Goal: Information Seeking & Learning: Learn about a topic

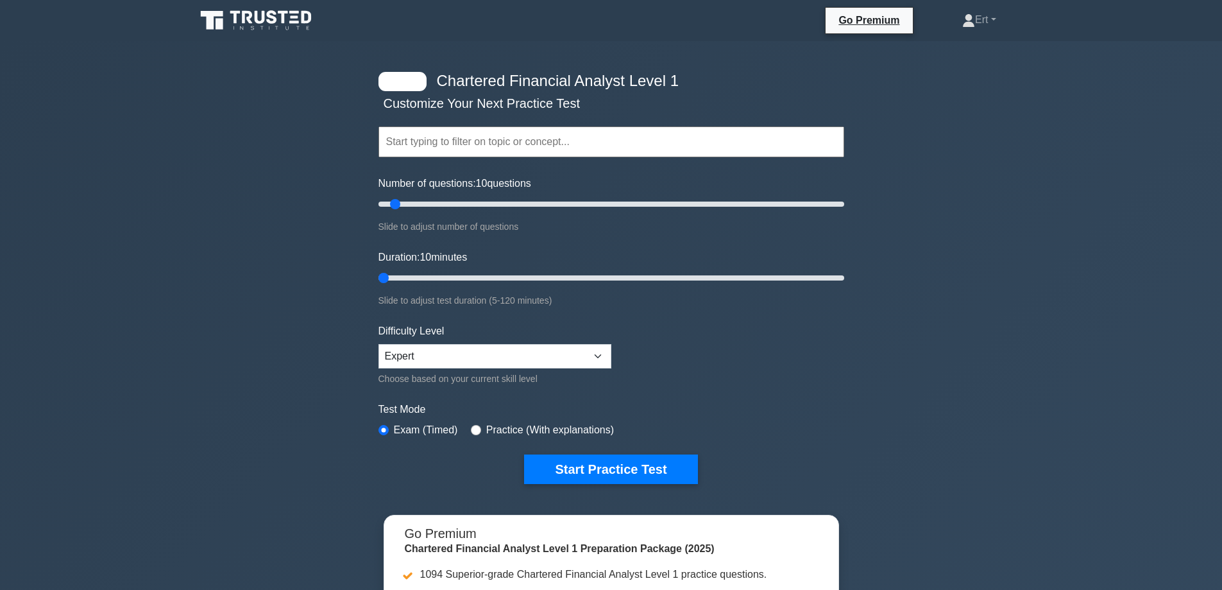
drag, startPoint x: 402, startPoint y: 273, endPoint x: 196, endPoint y: 300, distance: 207.7
type input "5"
click at [379, 286] on input "Duration: 10 minutes" at bounding box center [612, 277] width 466 height 15
drag, startPoint x: 393, startPoint y: 208, endPoint x: 259, endPoint y: 252, distance: 141.2
type input "5"
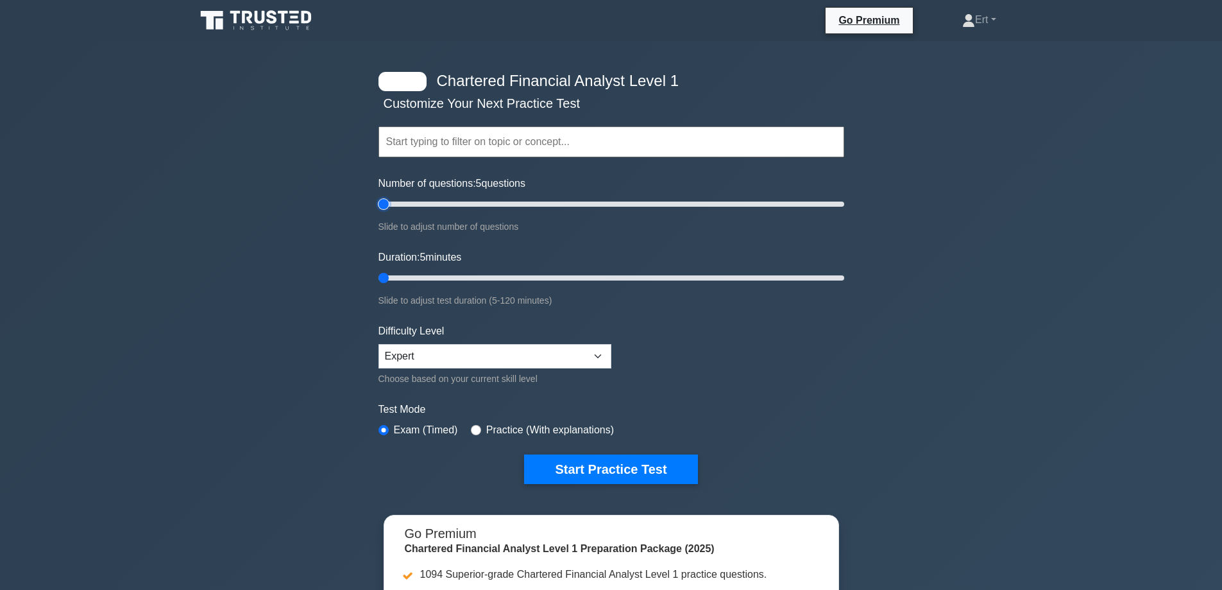
click at [379, 212] on input "Number of questions: 5 questions" at bounding box center [612, 203] width 466 height 15
click at [428, 359] on select "Beginner Intermediate Expert" at bounding box center [495, 356] width 233 height 24
click at [379, 344] on select "Beginner Intermediate Expert" at bounding box center [495, 356] width 233 height 24
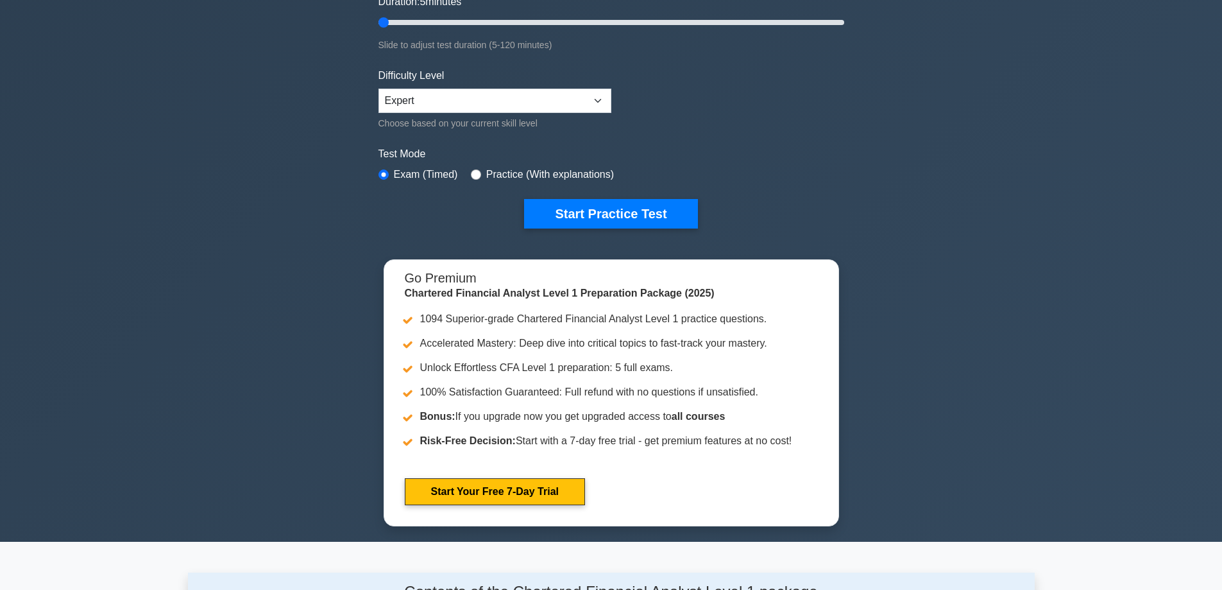
scroll to position [340, 0]
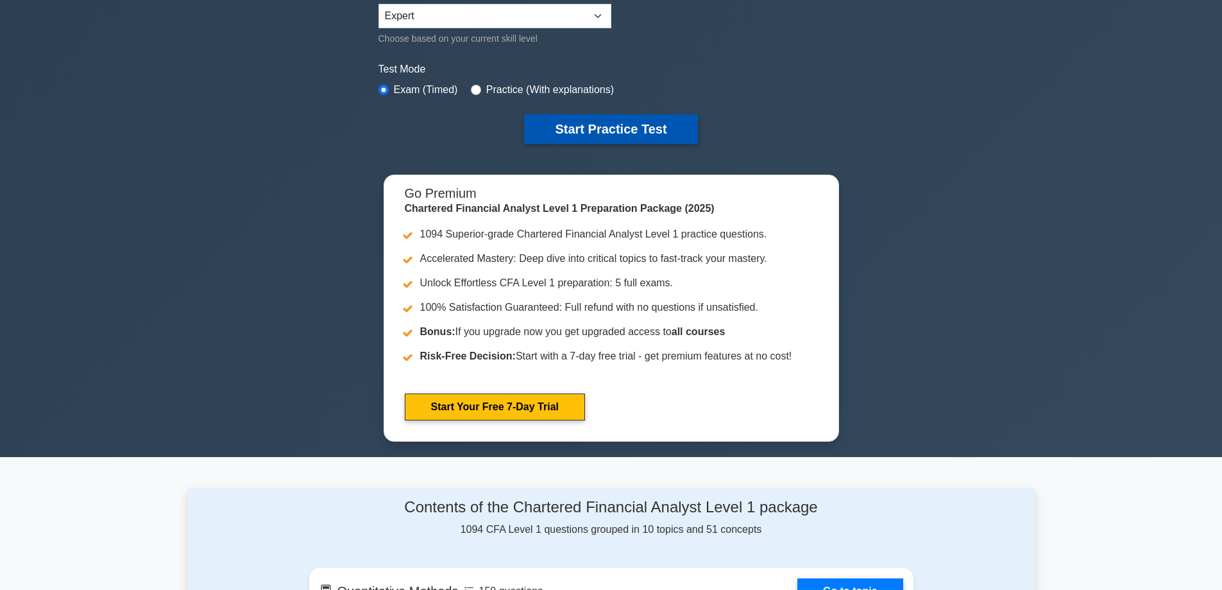
click at [629, 135] on button "Start Practice Test" at bounding box center [610, 129] width 173 height 30
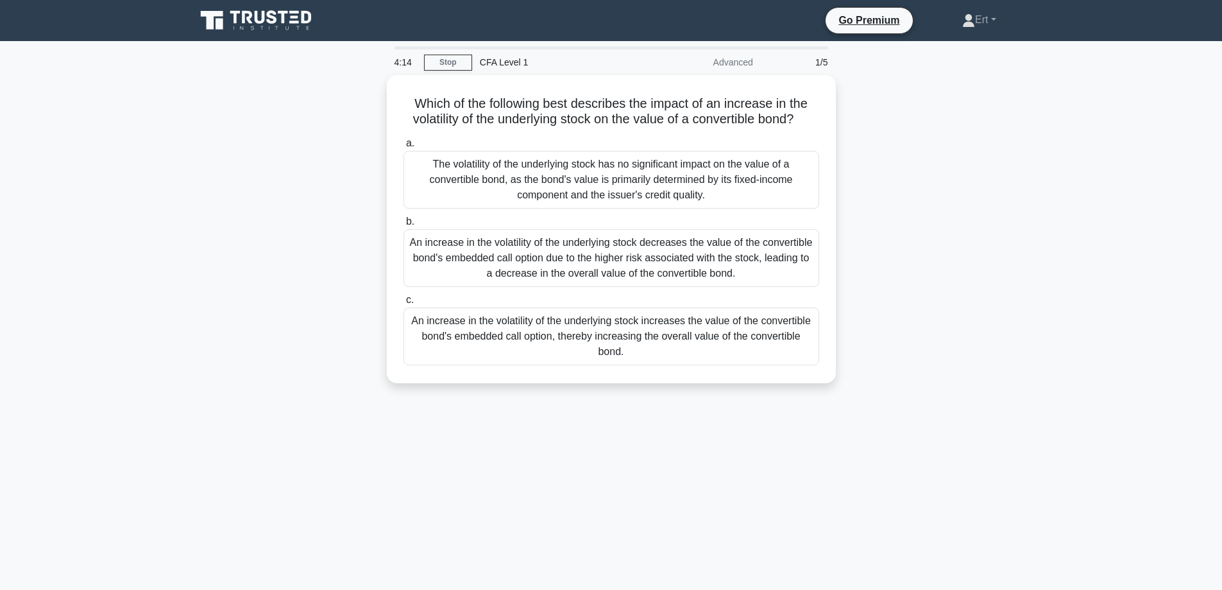
drag, startPoint x: 60, startPoint y: 527, endPoint x: 74, endPoint y: 524, distance: 14.0
click at [62, 527] on main "4:14 Stop CFA Level 1 Advanced 1/5 Which of the following best describes the im…" at bounding box center [611, 367] width 1222 height 652
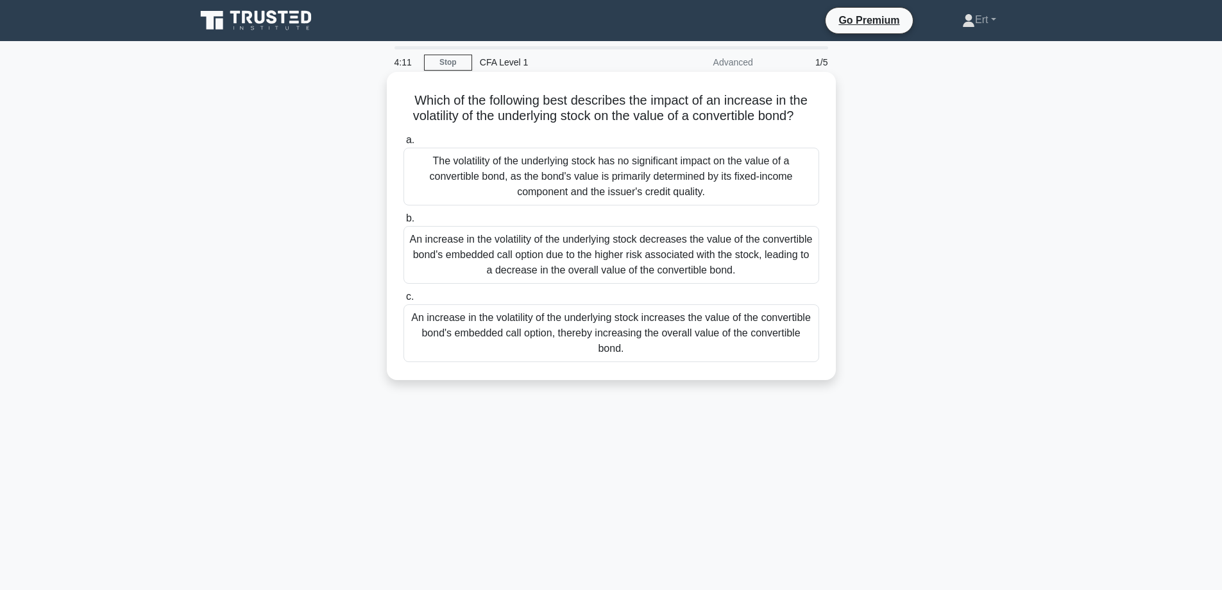
click at [517, 346] on div "An increase in the volatility of the underlying stock increases the value of th…" at bounding box center [612, 333] width 416 height 58
click at [404, 301] on input "c. An increase in the volatility of the underlying stock increases the value of…" at bounding box center [404, 297] width 0 height 8
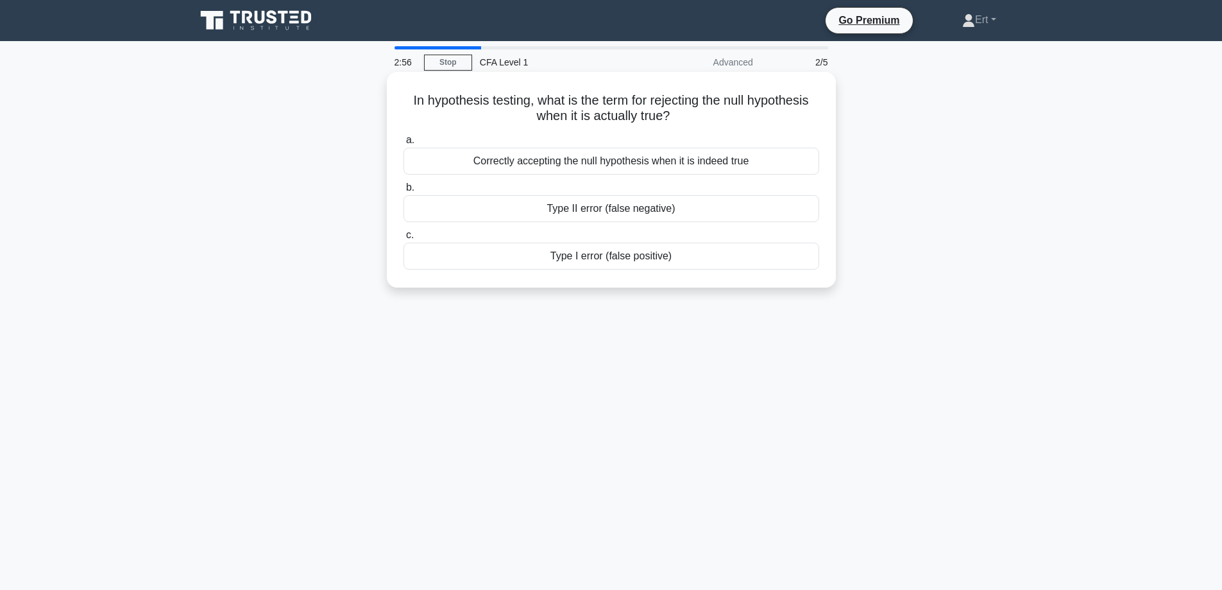
click at [558, 261] on div "Type I error (false positive)" at bounding box center [612, 256] width 416 height 27
click at [404, 239] on input "c. Type I error (false positive)" at bounding box center [404, 235] width 0 height 8
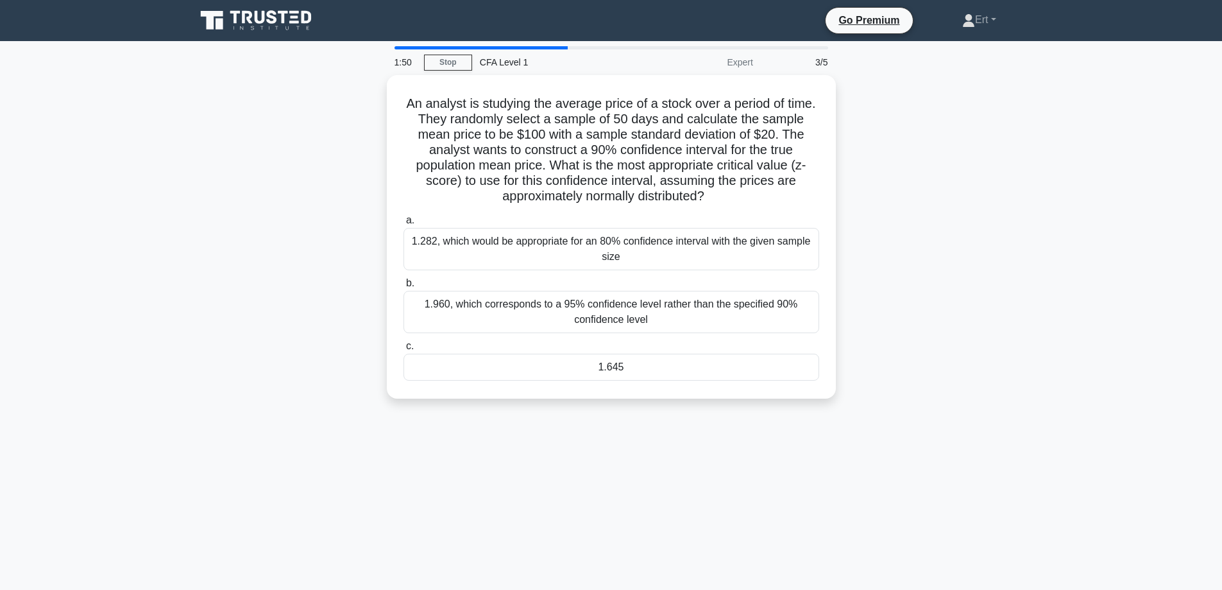
click at [413, 490] on div "1:50 Stop CFA Level 1 Expert 3/5 An analyst is studying the average price of a …" at bounding box center [611, 367] width 847 height 642
click at [512, 308] on div "1.960, which corresponds to a 95% confidence level rather than the specified 90…" at bounding box center [612, 308] width 416 height 42
click at [404, 284] on input "b. 1.960, which corresponds to a 95% confidence level rather than the specified…" at bounding box center [404, 280] width 0 height 8
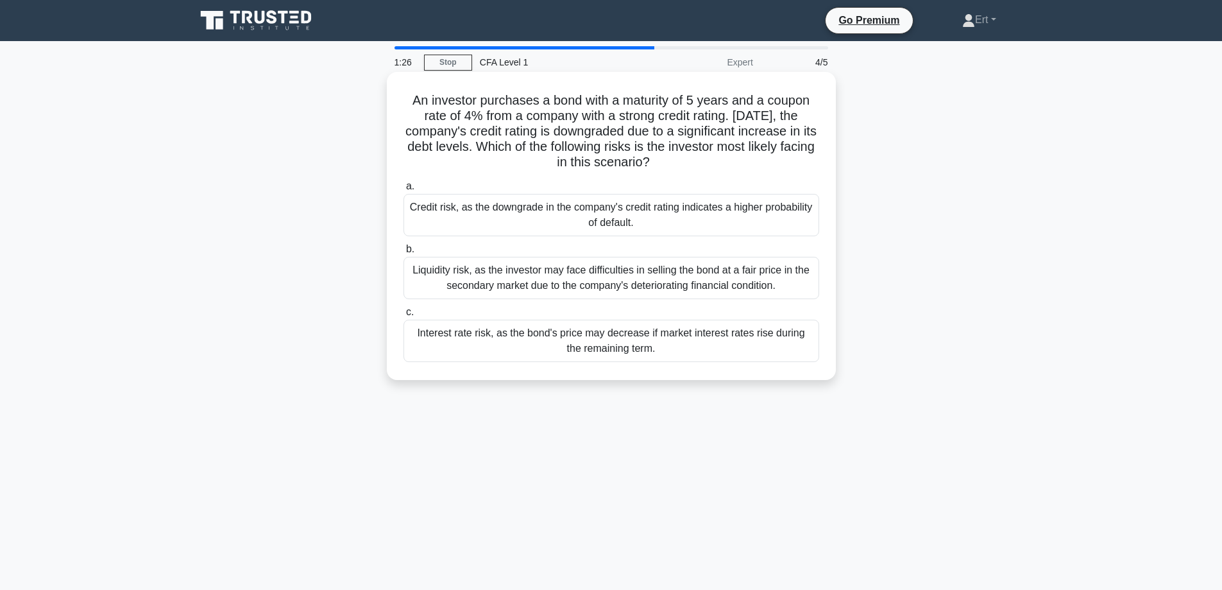
click at [416, 196] on div "Credit risk, as the downgrade in the company's credit rating indicates a higher…" at bounding box center [612, 215] width 416 height 42
click at [404, 191] on input "a. Credit risk, as the downgrade in the company's credit rating indicates a hig…" at bounding box center [404, 186] width 0 height 8
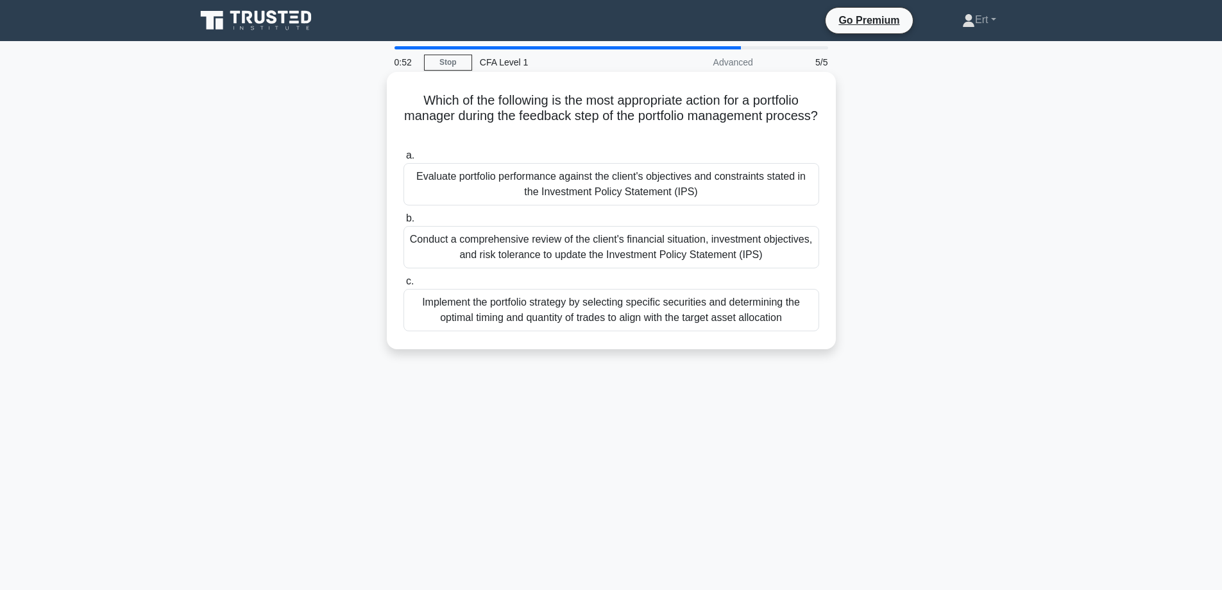
click at [600, 180] on div "Evaluate portfolio performance against the client's objectives and constraints …" at bounding box center [612, 184] width 416 height 42
click at [404, 160] on input "a. Evaluate portfolio performance against the client's objectives and constrain…" at bounding box center [404, 155] width 0 height 8
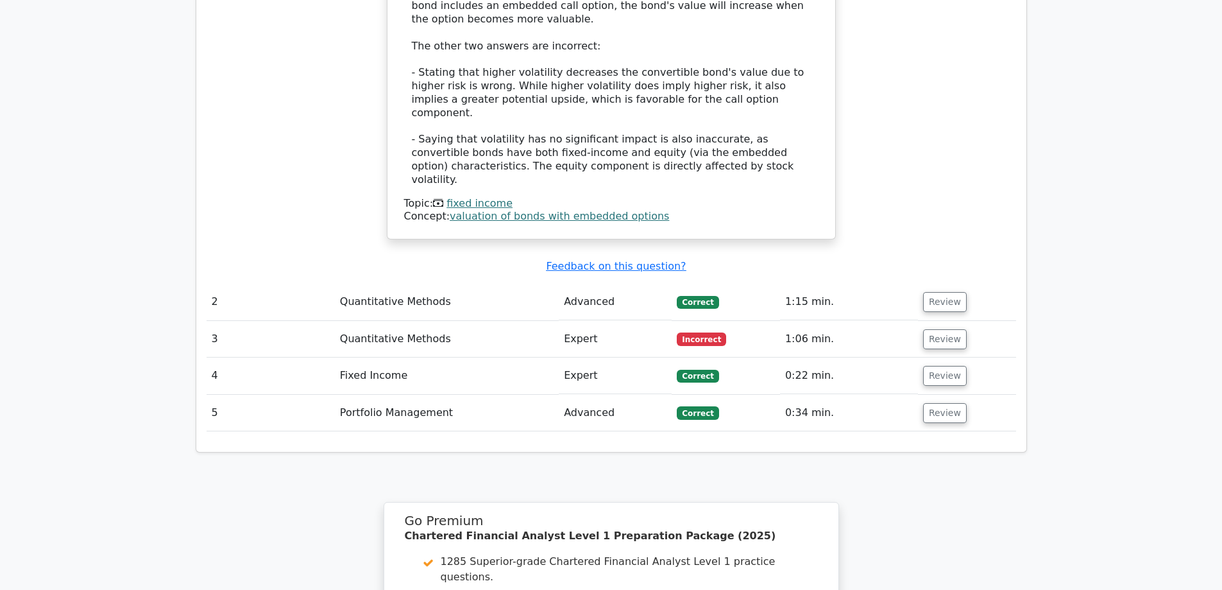
scroll to position [1457, 0]
click at [928, 330] on button "Review" at bounding box center [945, 340] width 44 height 20
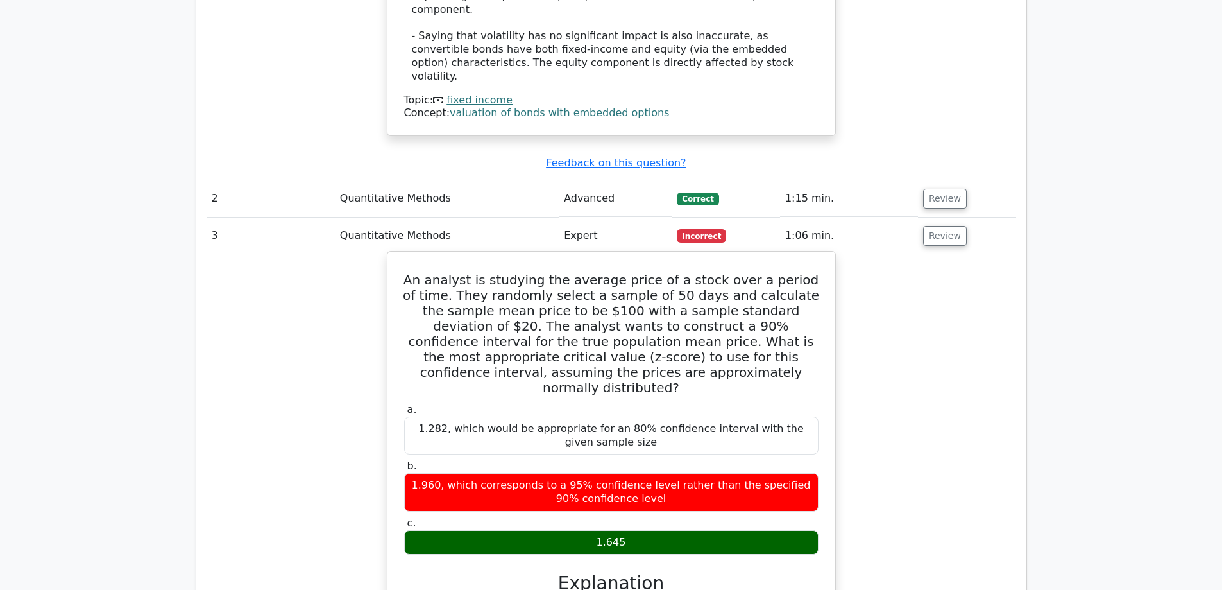
scroll to position [1591, 0]
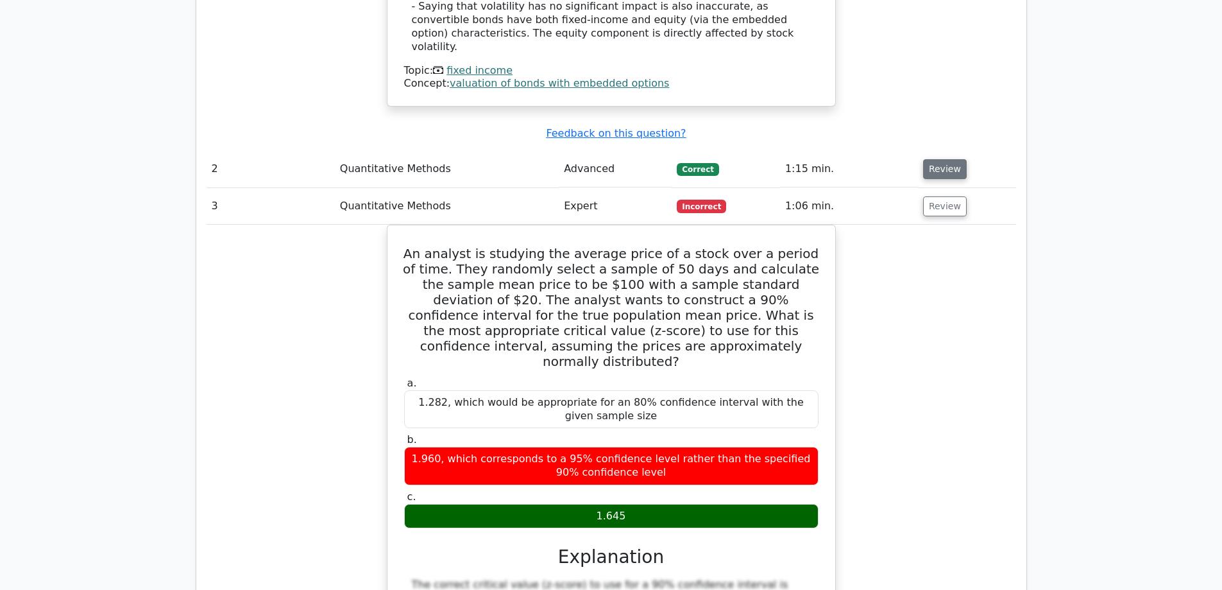
click at [946, 159] on button "Review" at bounding box center [945, 169] width 44 height 20
click at [941, 159] on button "Review" at bounding box center [945, 169] width 44 height 20
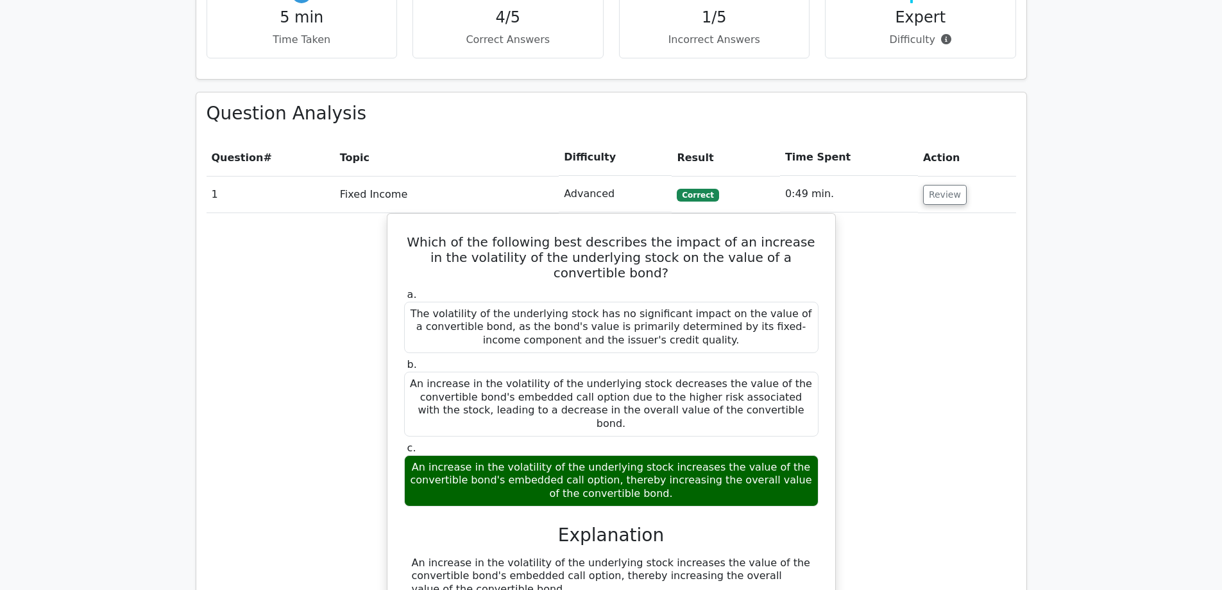
scroll to position [827, 0]
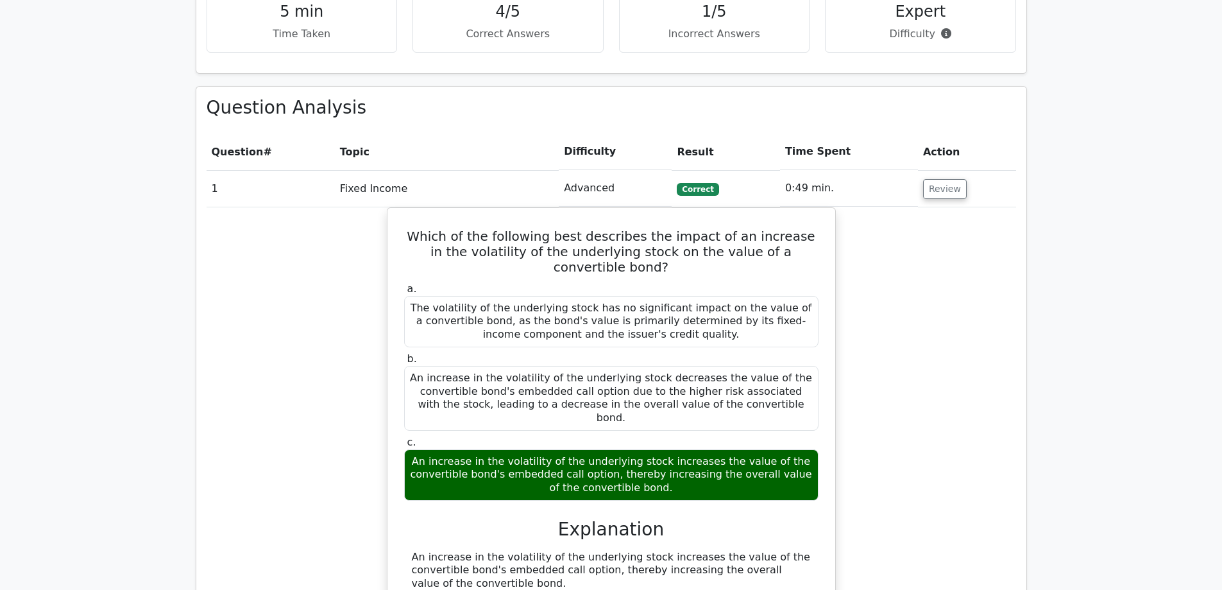
drag, startPoint x: 898, startPoint y: 230, endPoint x: 892, endPoint y: 252, distance: 22.6
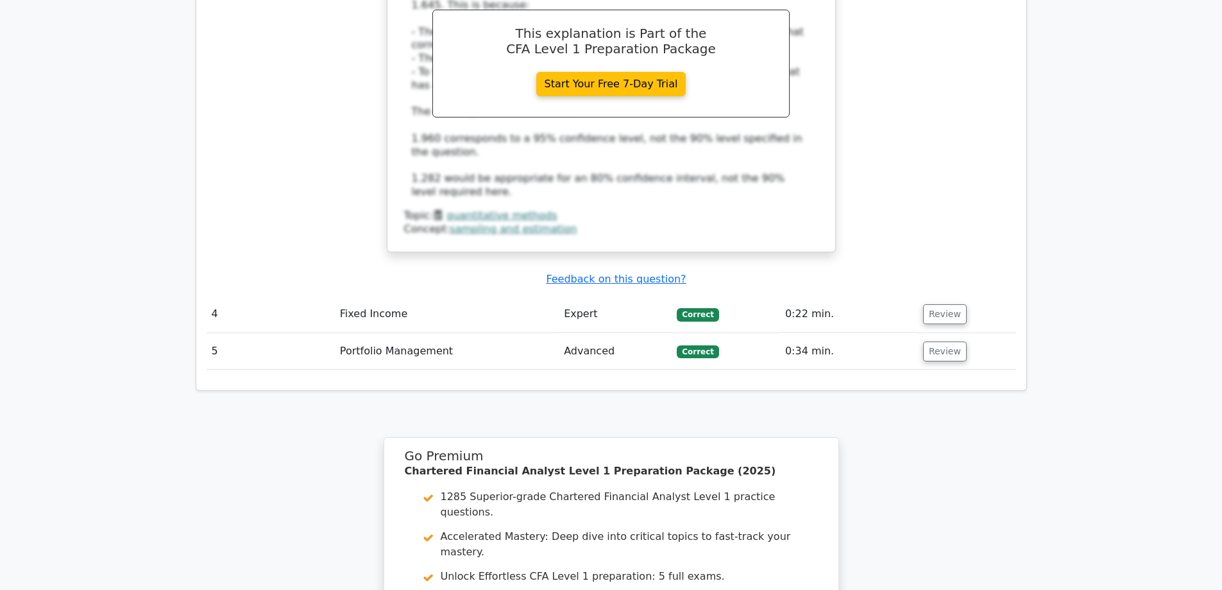
scroll to position [2683, 0]
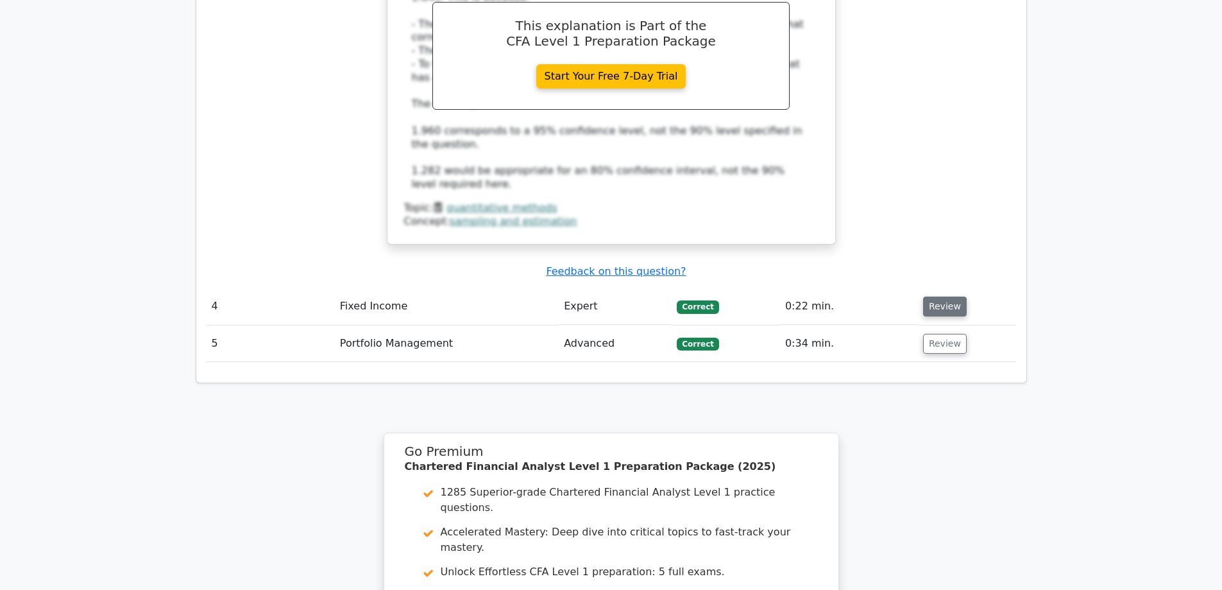
click at [941, 296] on button "Review" at bounding box center [945, 306] width 44 height 20
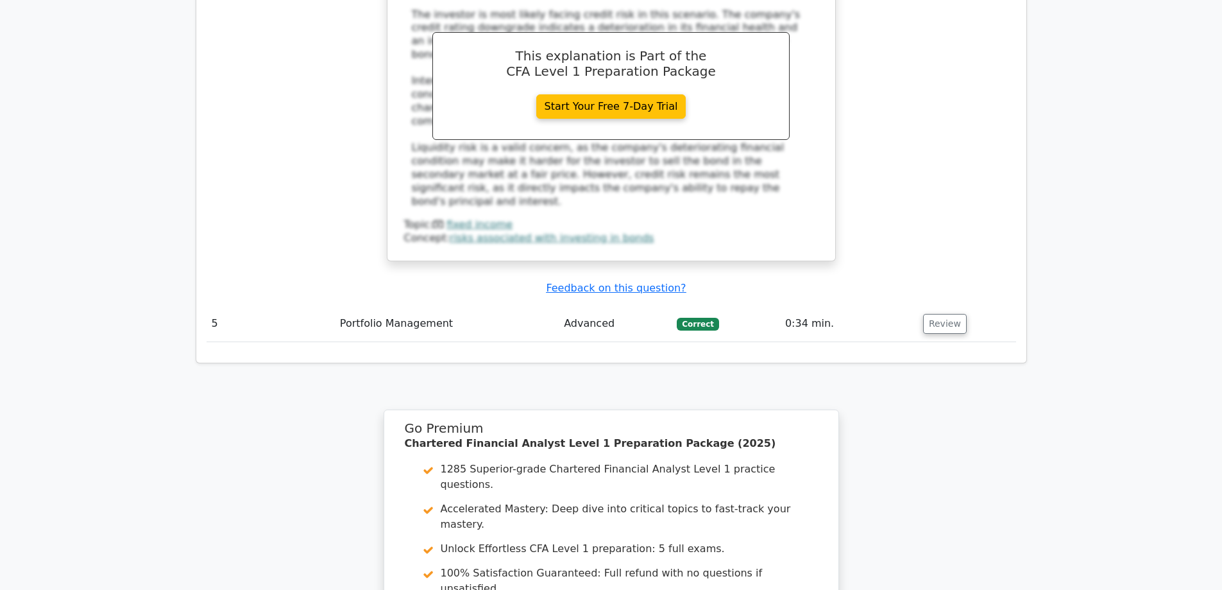
scroll to position [3366, 0]
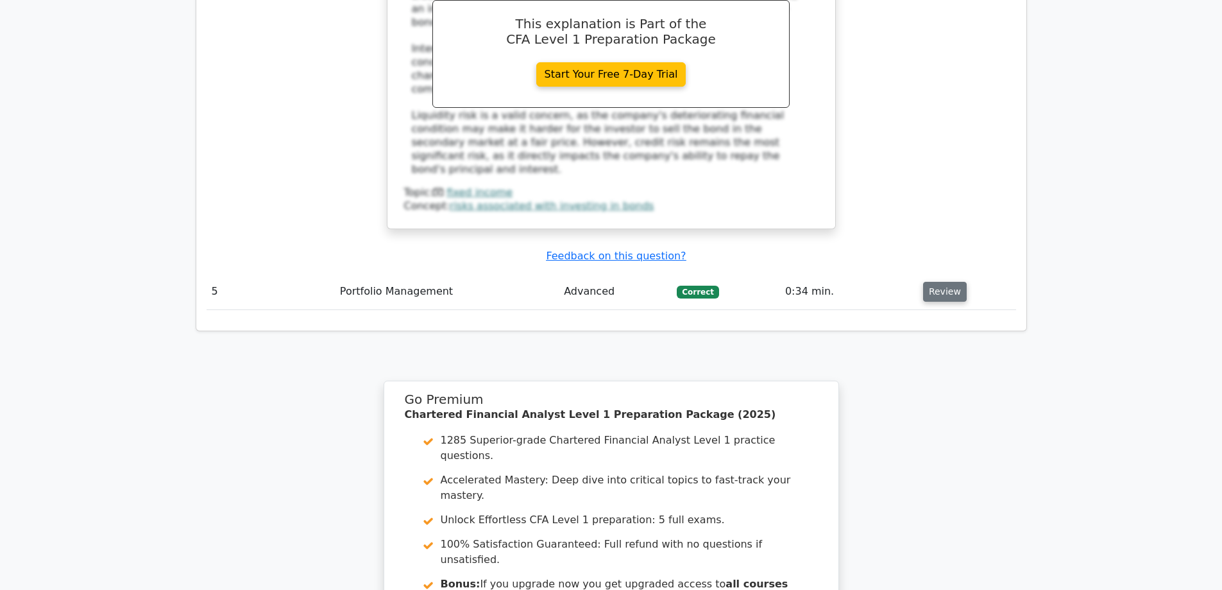
click at [927, 282] on button "Review" at bounding box center [945, 292] width 44 height 20
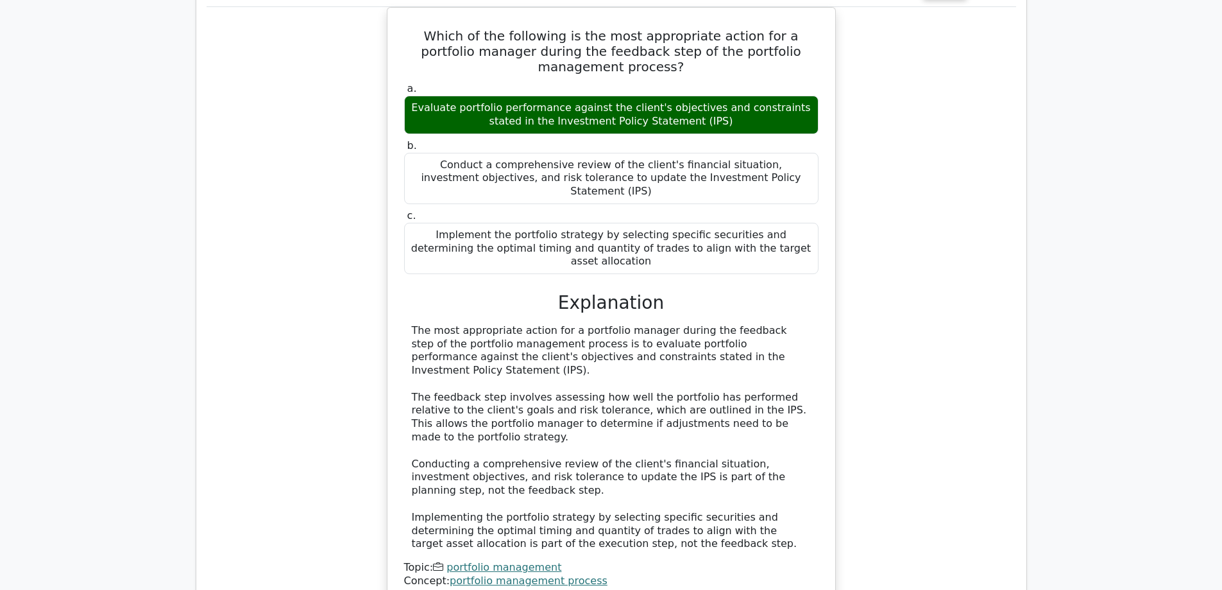
scroll to position [3670, 0]
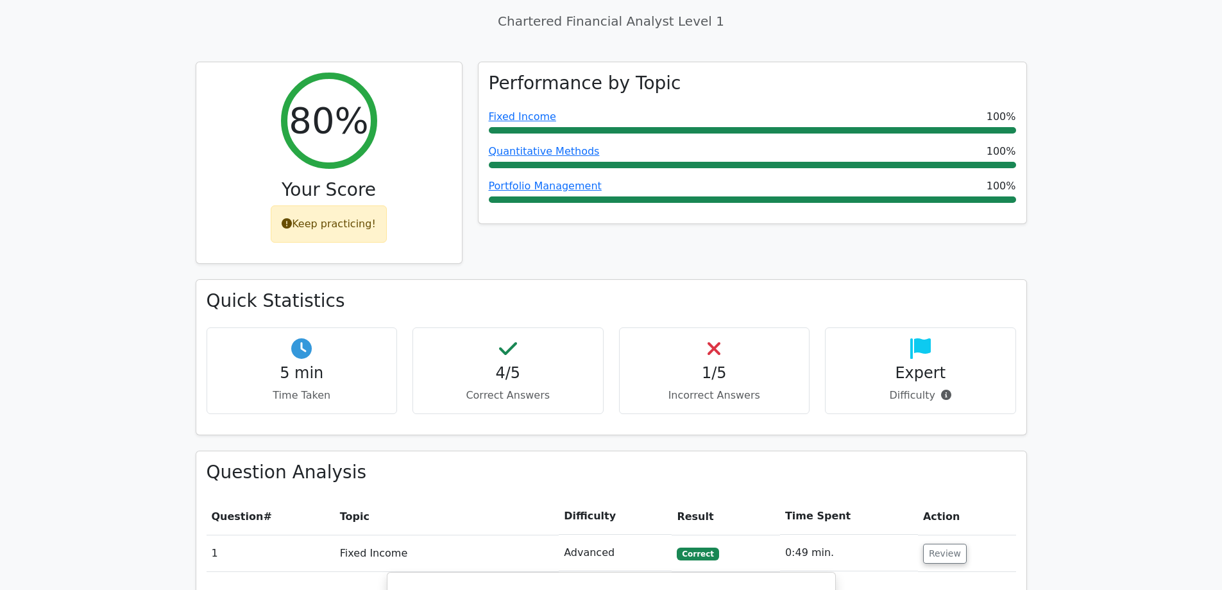
scroll to position [0, 0]
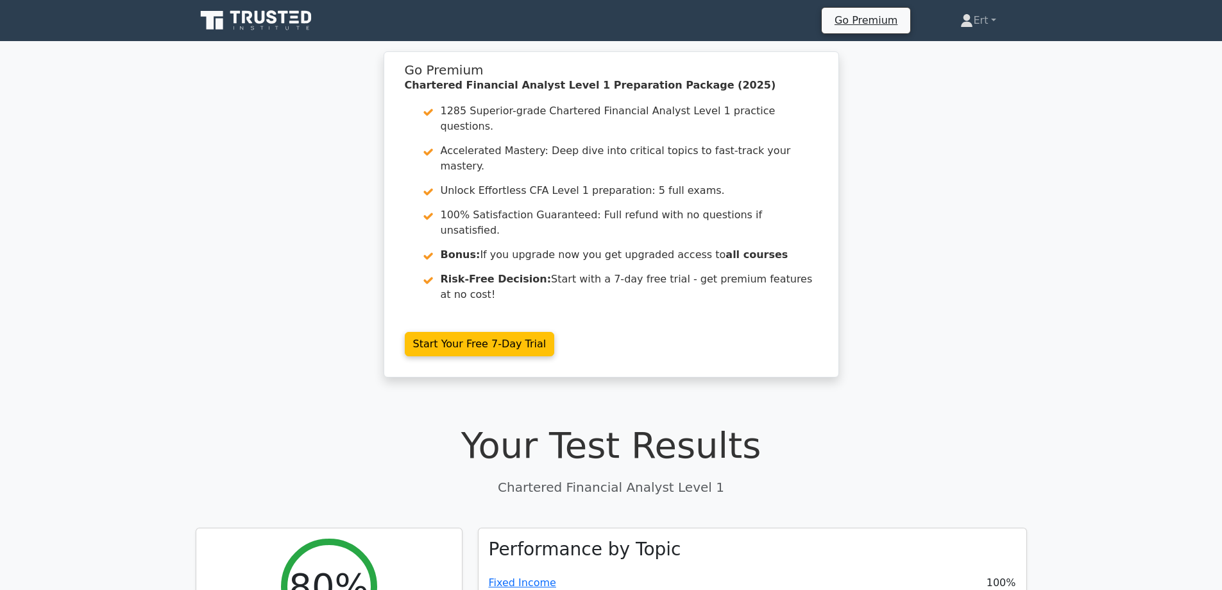
click at [262, 20] on icon at bounding box center [260, 17] width 10 height 13
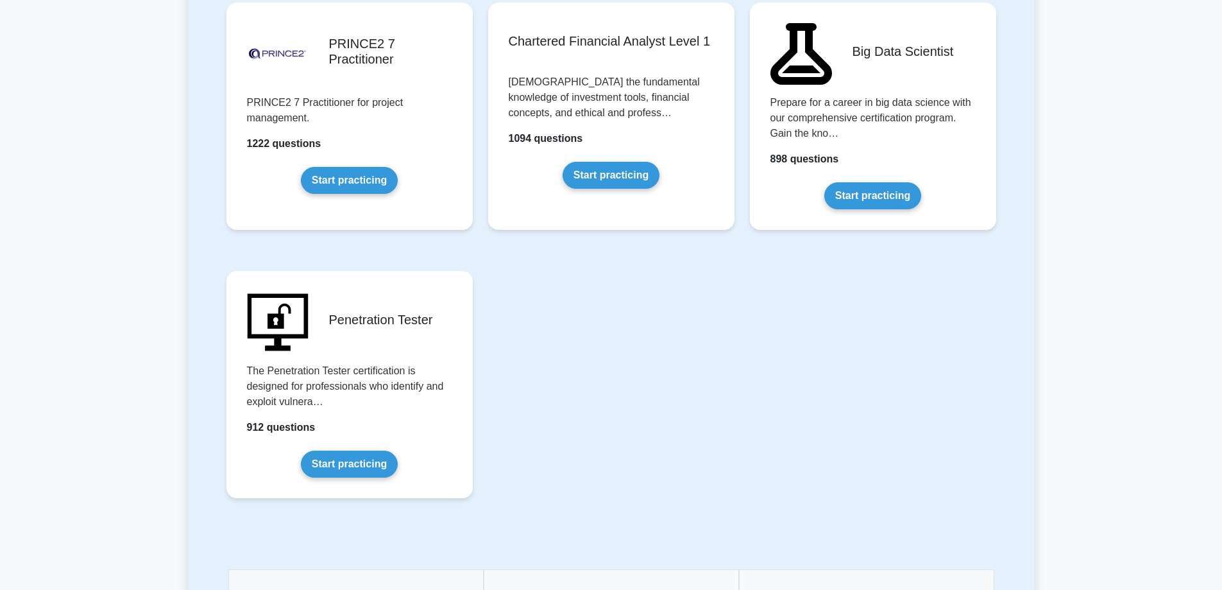
scroll to position [2701, 0]
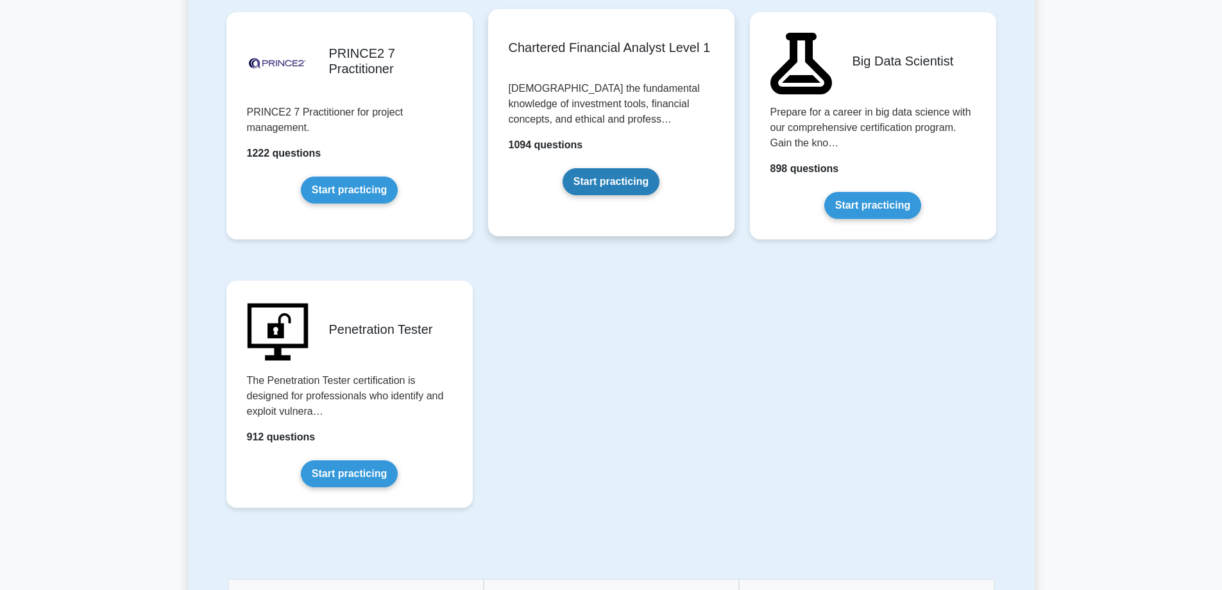
click at [603, 191] on link "Start practicing" at bounding box center [611, 181] width 97 height 27
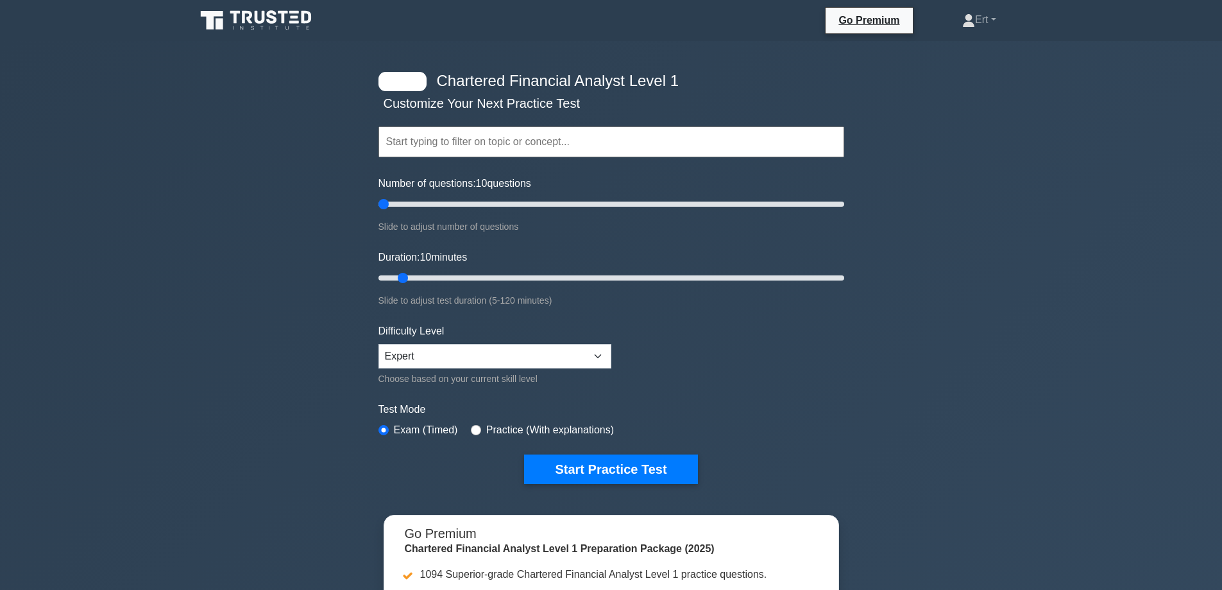
drag, startPoint x: 398, startPoint y: 200, endPoint x: 200, endPoint y: 235, distance: 201.3
type input "5"
click at [379, 212] on input "Number of questions: 10 questions" at bounding box center [612, 203] width 466 height 15
drag, startPoint x: 338, startPoint y: 291, endPoint x: 129, endPoint y: 317, distance: 210.2
type input "5"
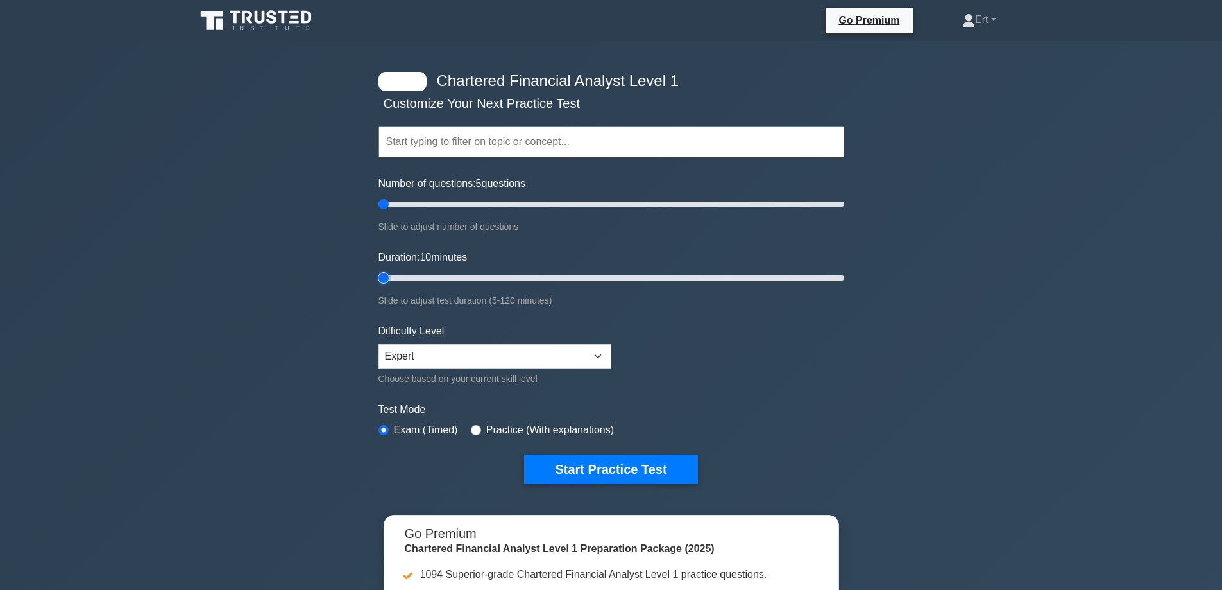
click at [379, 286] on input "Duration: 10 minutes" at bounding box center [612, 277] width 466 height 15
click at [486, 348] on select "Beginner Intermediate Expert" at bounding box center [495, 356] width 233 height 24
click at [379, 344] on select "Beginner Intermediate Expert" at bounding box center [495, 356] width 233 height 24
click at [574, 468] on button "Start Practice Test" at bounding box center [610, 469] width 173 height 30
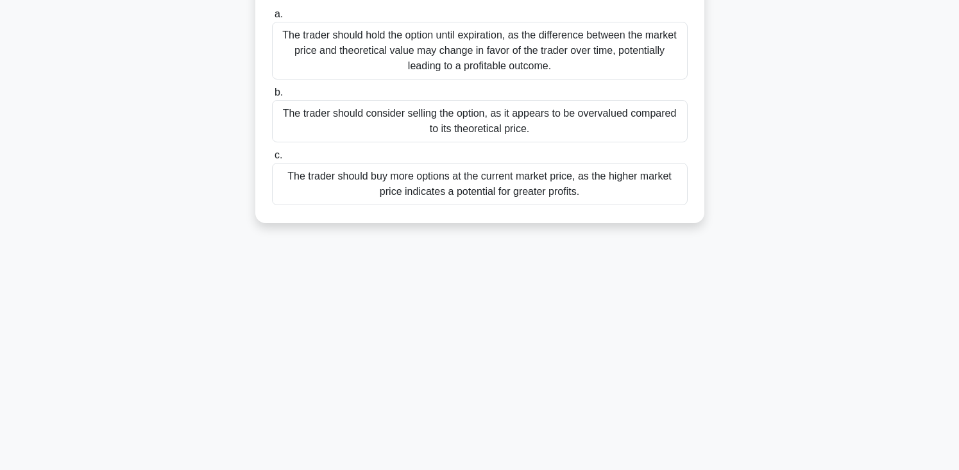
scroll to position [223, 0]
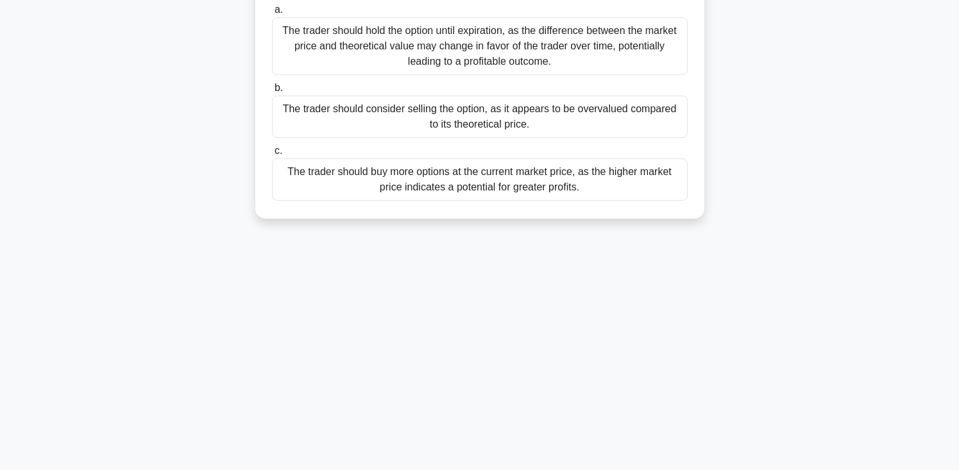
click at [481, 115] on div "The trader should consider selling the option, as it appears to be overvalued c…" at bounding box center [480, 117] width 416 height 42
click at [272, 92] on input "b. The trader should consider selling the option, as it appears to be overvalue…" at bounding box center [272, 88] width 0 height 8
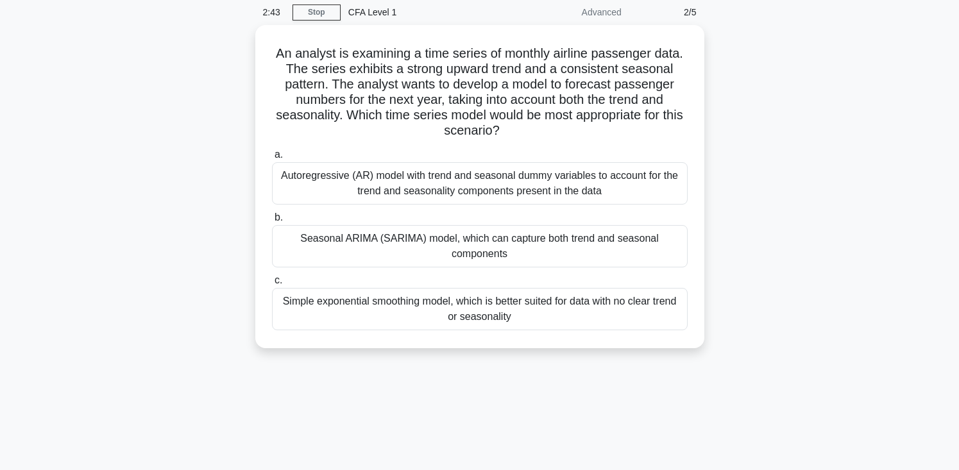
scroll to position [0, 0]
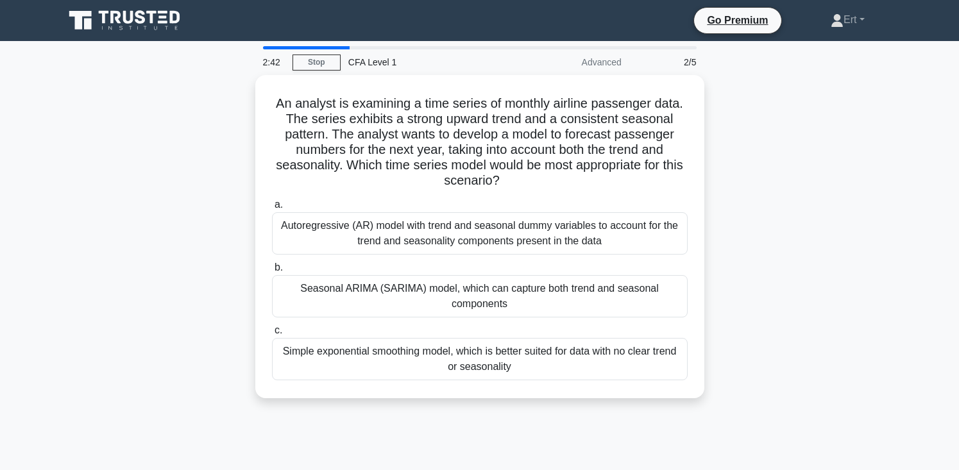
click at [181, 150] on div "An analyst is examining a time series of monthly airline passenger data. The se…" at bounding box center [479, 244] width 847 height 339
click at [60, 280] on div "An analyst is examining a time series of monthly airline passenger data. The se…" at bounding box center [479, 244] width 847 height 339
drag, startPoint x: 84, startPoint y: 203, endPoint x: 80, endPoint y: 218, distance: 14.8
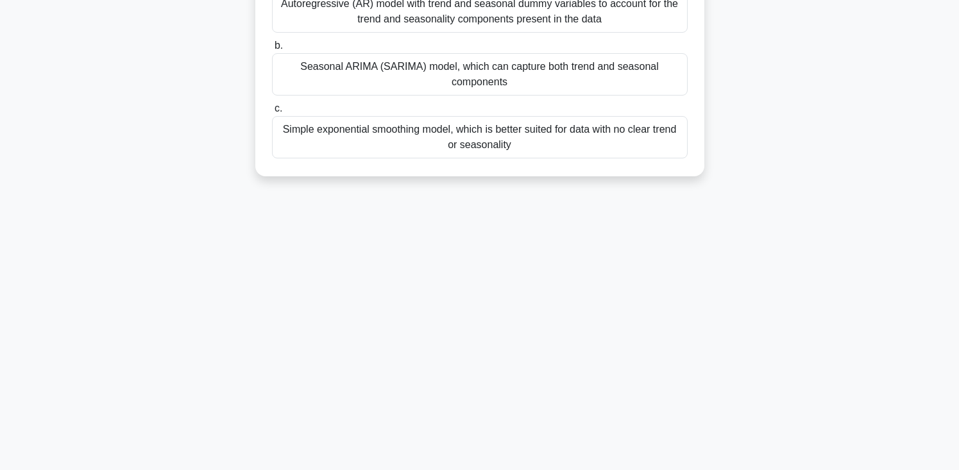
scroll to position [219, 0]
click at [294, 86] on div "Seasonal ARIMA (SARIMA) model, which can capture both trend and seasonal compon…" at bounding box center [480, 74] width 416 height 42
click at [272, 50] on input "b. Seasonal ARIMA (SARIMA) model, which can capture both trend and seasonal com…" at bounding box center [272, 46] width 0 height 8
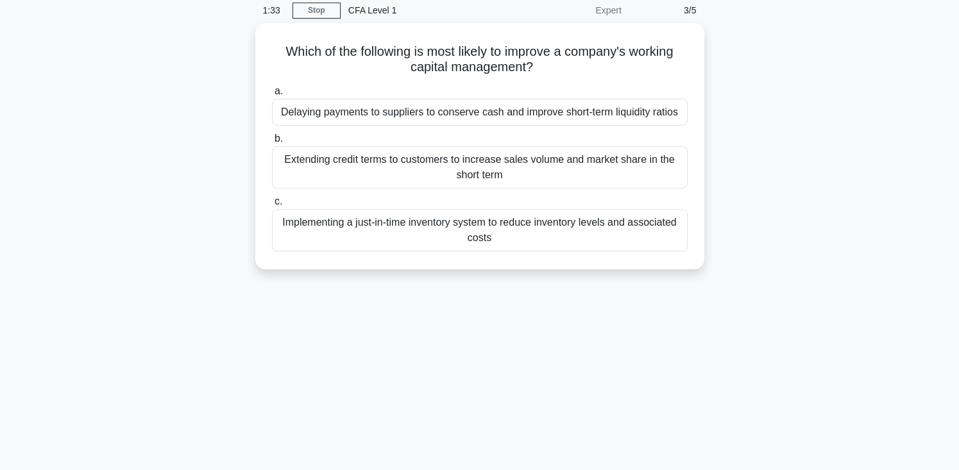
scroll to position [54, 0]
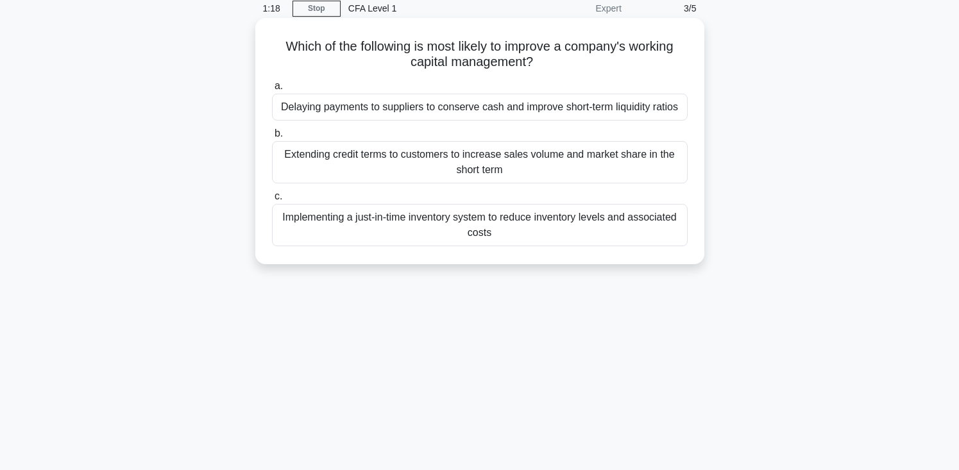
click at [313, 174] on div "Extending credit terms to customers to increase sales volume and market share i…" at bounding box center [480, 162] width 416 height 42
click at [272, 138] on input "b. Extending credit terms to customers to increase sales volume and market shar…" at bounding box center [272, 134] width 0 height 8
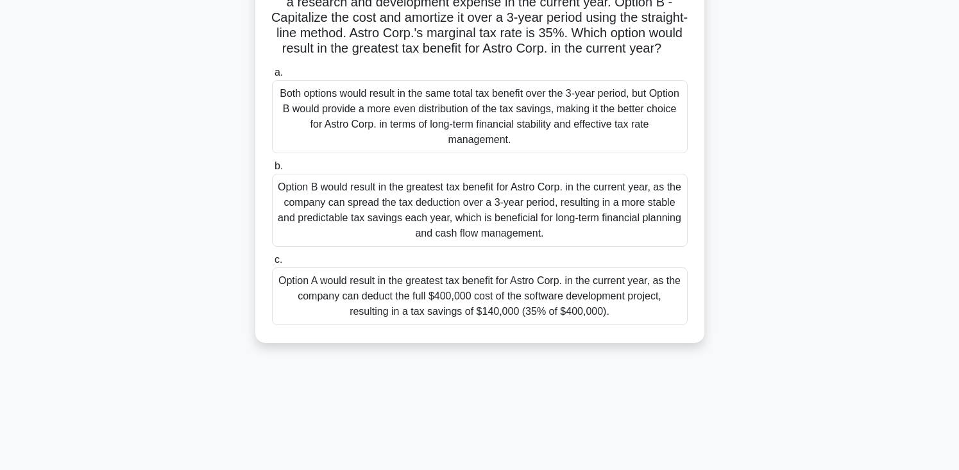
scroll to position [223, 0]
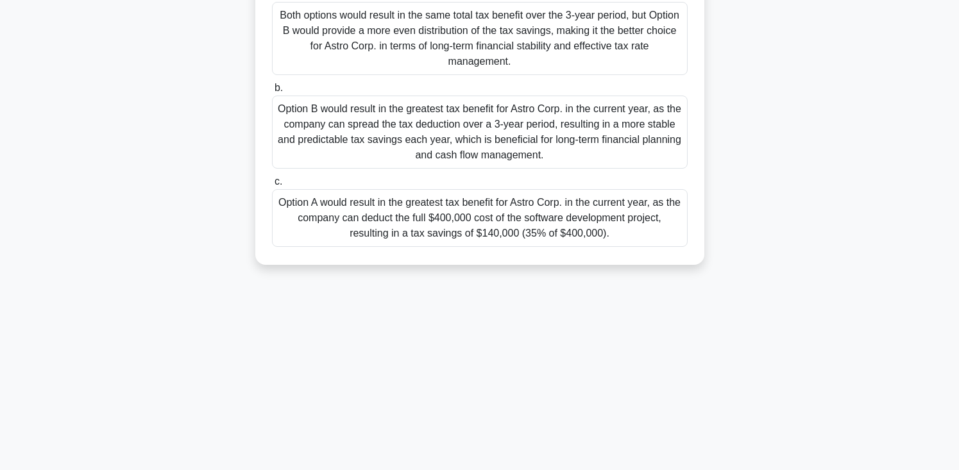
click at [278, 247] on div "Option A would result in the greatest tax benefit for Astro Corp. in the curren…" at bounding box center [480, 218] width 416 height 58
click at [272, 186] on input "c. Option A would result in the greatest tax benefit for Astro Corp. in the cur…" at bounding box center [272, 182] width 0 height 8
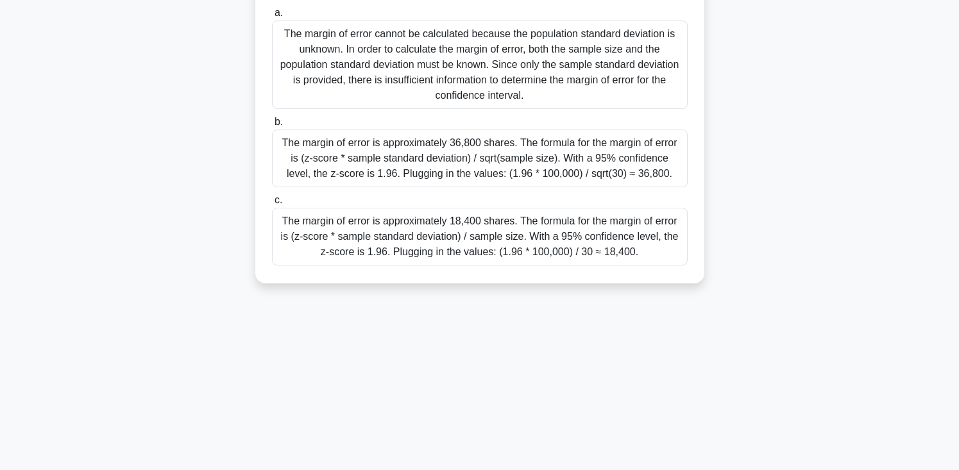
drag, startPoint x: 176, startPoint y: 226, endPoint x: 182, endPoint y: 189, distance: 37.6
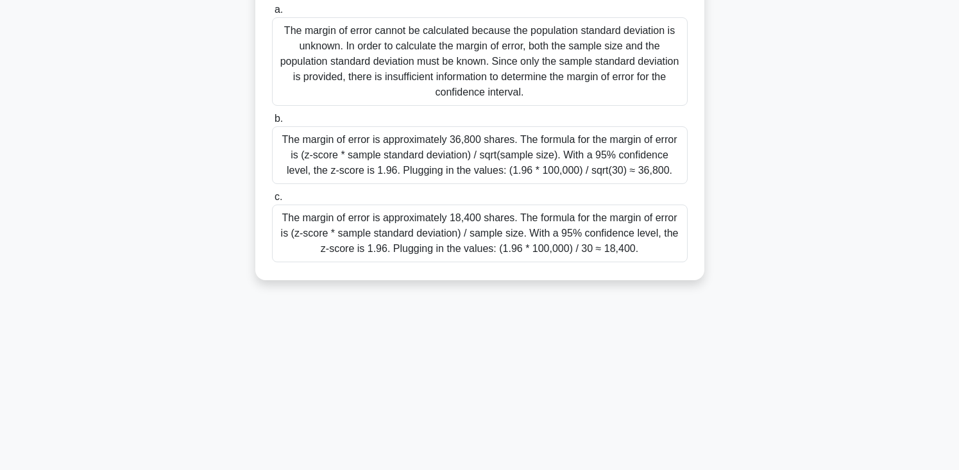
click at [370, 155] on div "The margin of error is approximately 36,800 shares. The formula for the margin …" at bounding box center [480, 155] width 416 height 58
click at [272, 123] on input "b. The margin of error is approximately 36,800 shares. The formula for the marg…" at bounding box center [272, 119] width 0 height 8
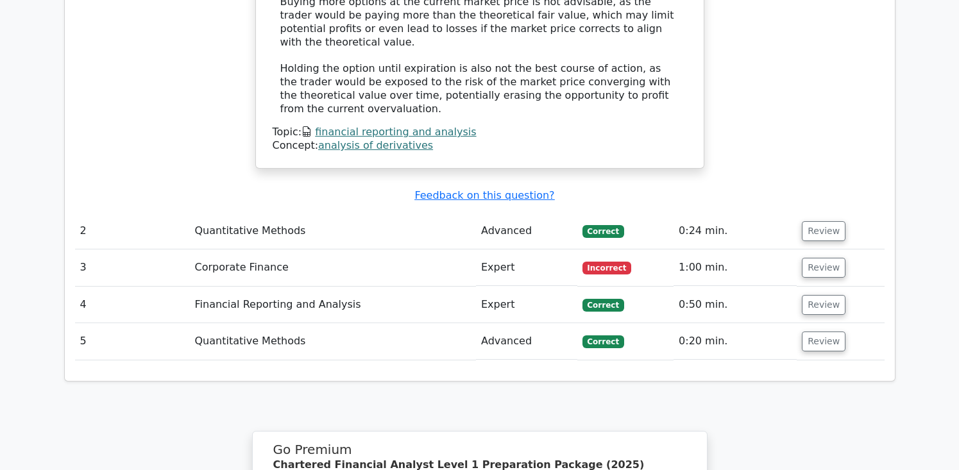
scroll to position [1660, 0]
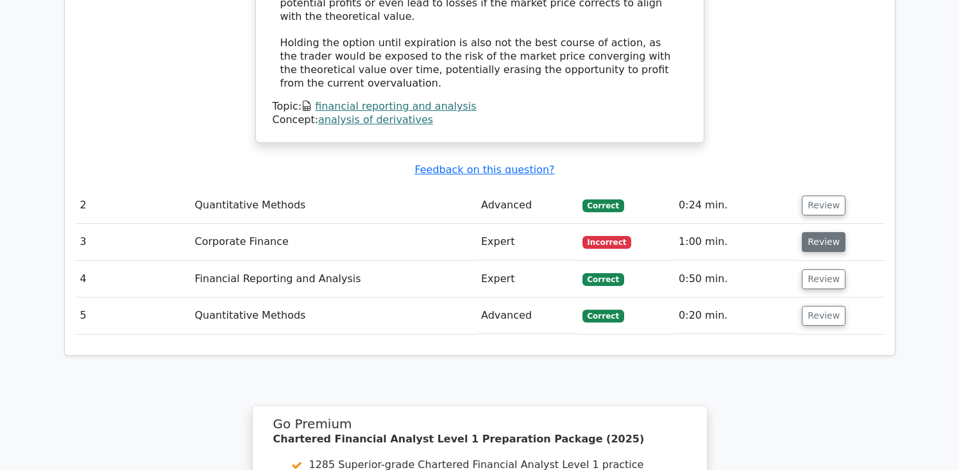
click at [816, 232] on button "Review" at bounding box center [824, 242] width 44 height 20
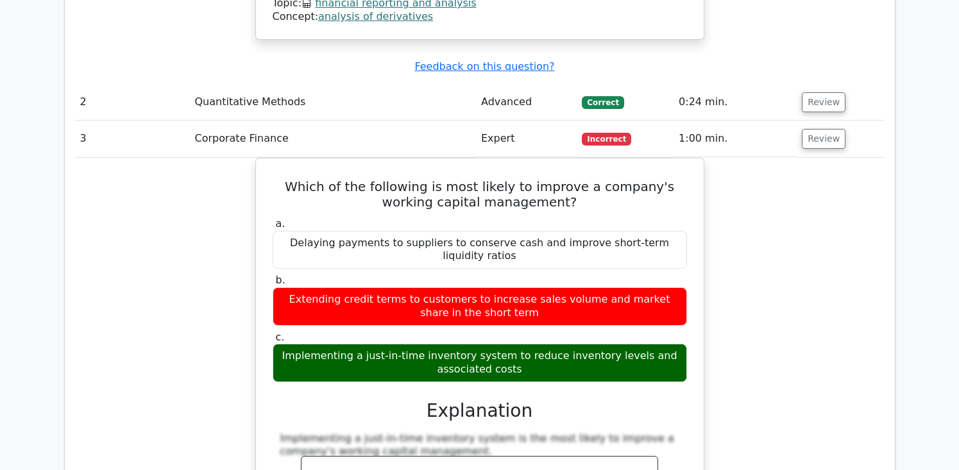
scroll to position [1769, 0]
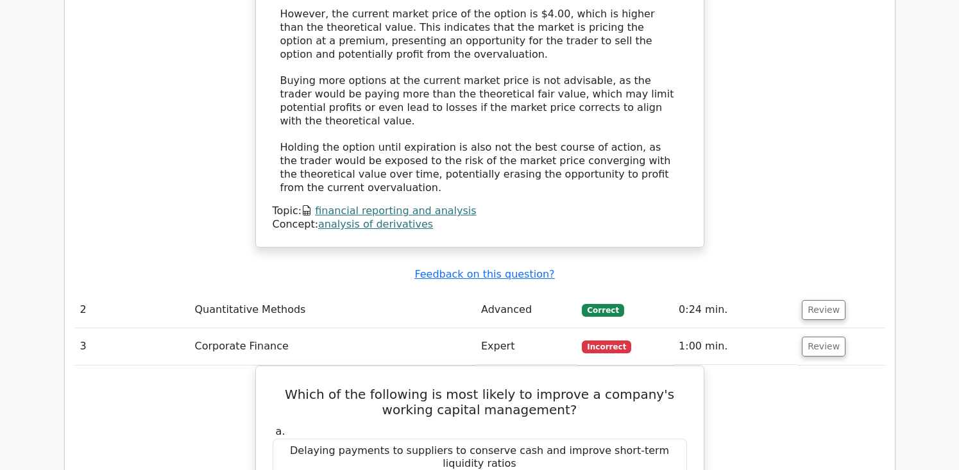
scroll to position [1570, 0]
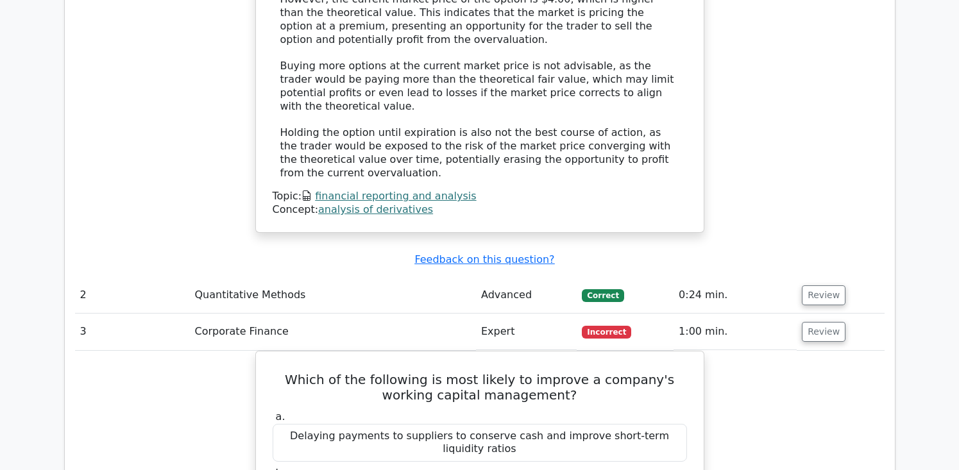
drag, startPoint x: 818, startPoint y: 171, endPoint x: 810, endPoint y: 154, distance: 18.1
click at [817, 286] on button "Review" at bounding box center [824, 296] width 44 height 20
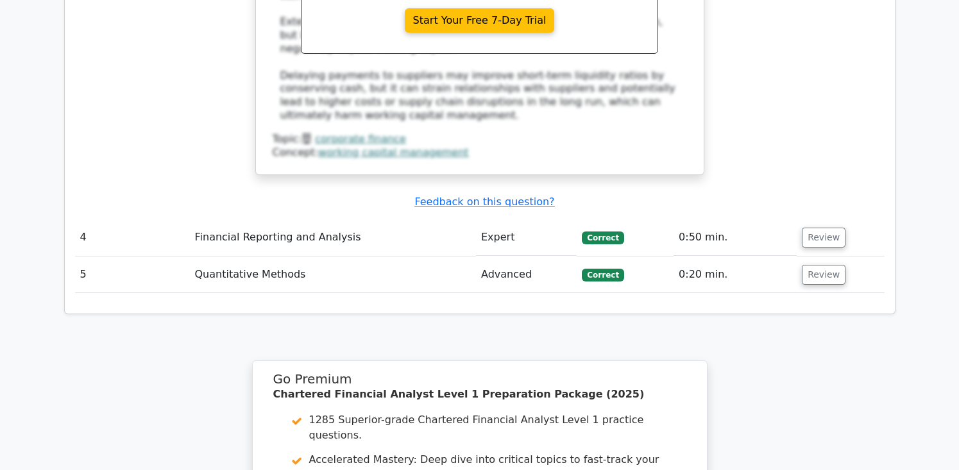
scroll to position [2969, 0]
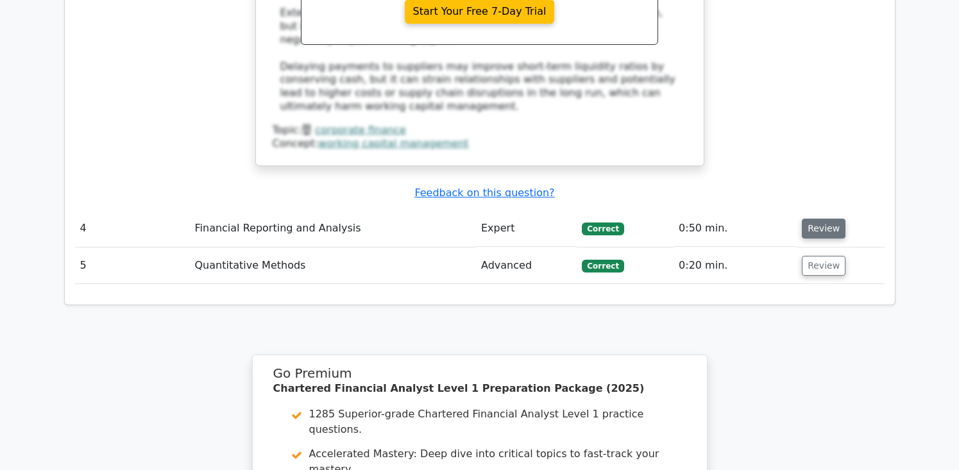
click at [832, 219] on button "Review" at bounding box center [824, 229] width 44 height 20
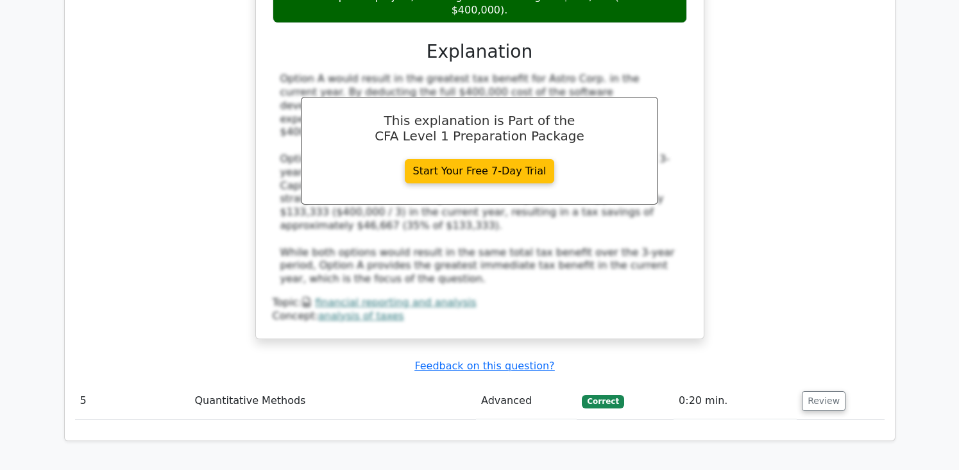
scroll to position [3628, 0]
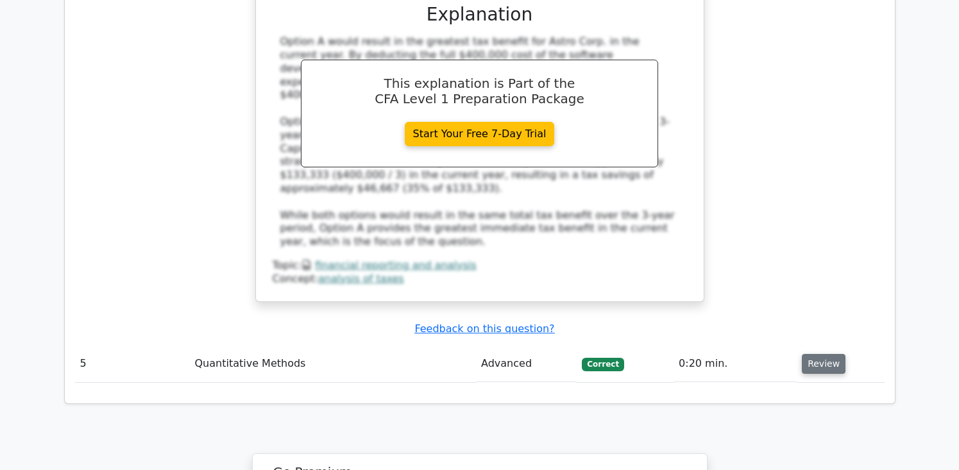
click at [803, 354] on button "Review" at bounding box center [824, 364] width 44 height 20
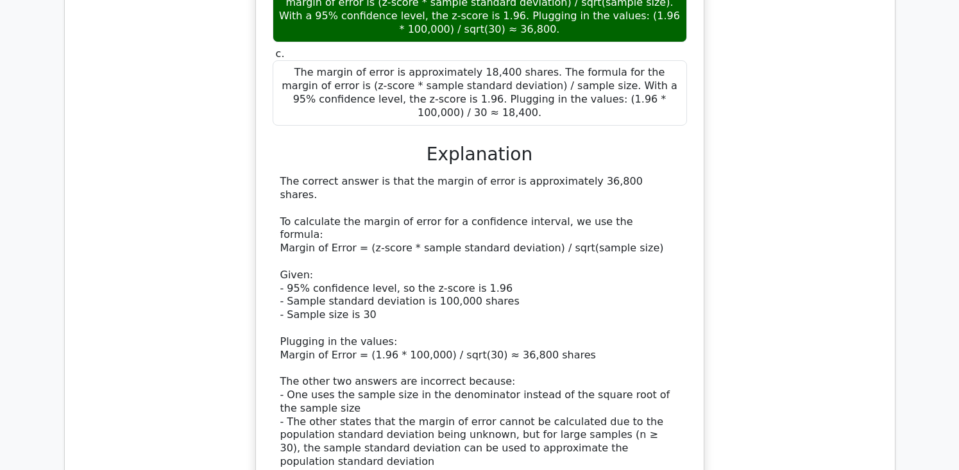
scroll to position [4315, 0]
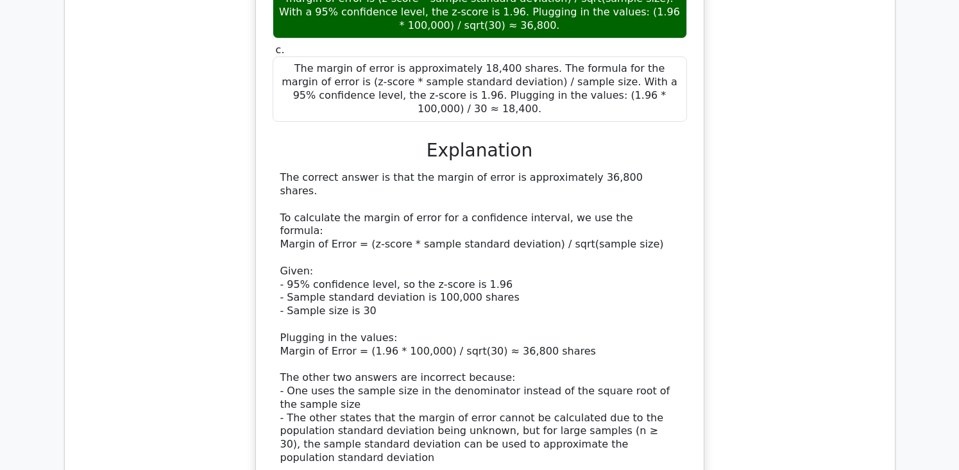
click at [753, 133] on div "An investment firm wants to estimate the average daily trading volume of a part…" at bounding box center [480, 114] width 810 height 837
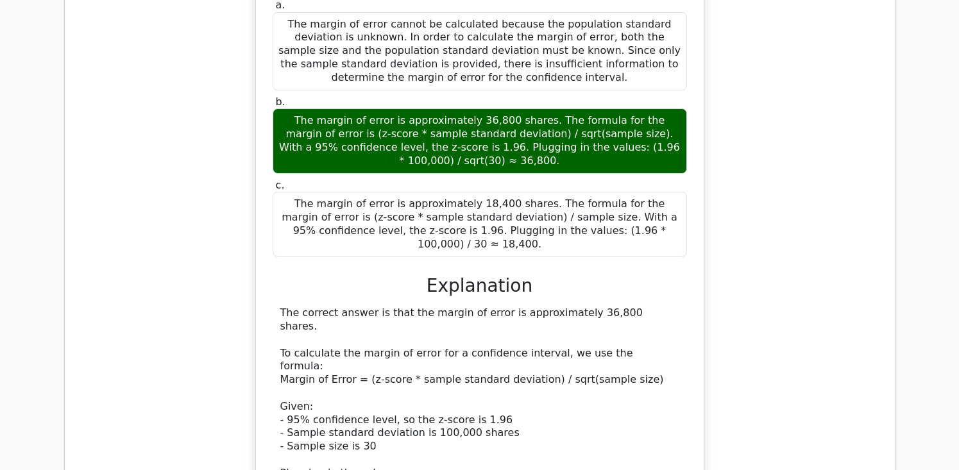
scroll to position [4179, 0]
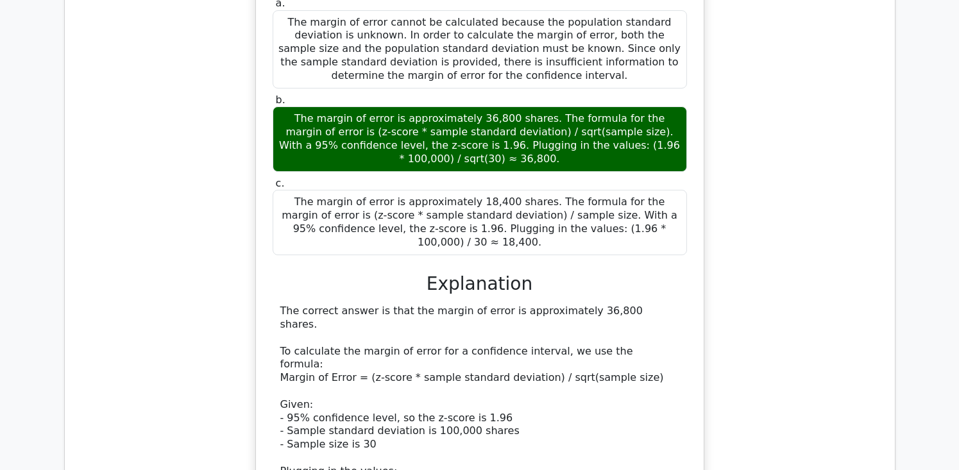
click at [621, 305] on div "The correct answer is that the margin of error is approximately 36,800 shares. …" at bounding box center [479, 452] width 399 height 294
drag, startPoint x: 628, startPoint y: 118, endPoint x: 625, endPoint y: 107, distance: 11.2
click at [626, 305] on div "The correct answer is that the margin of error is approximately 36,800 shares. …" at bounding box center [479, 452] width 399 height 294
drag, startPoint x: 488, startPoint y: 73, endPoint x: 498, endPoint y: 33, distance: 41.6
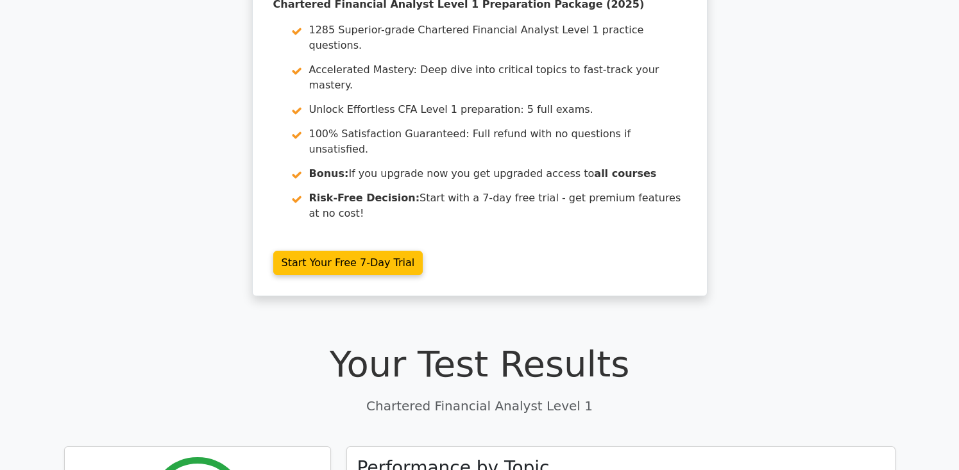
scroll to position [0, 0]
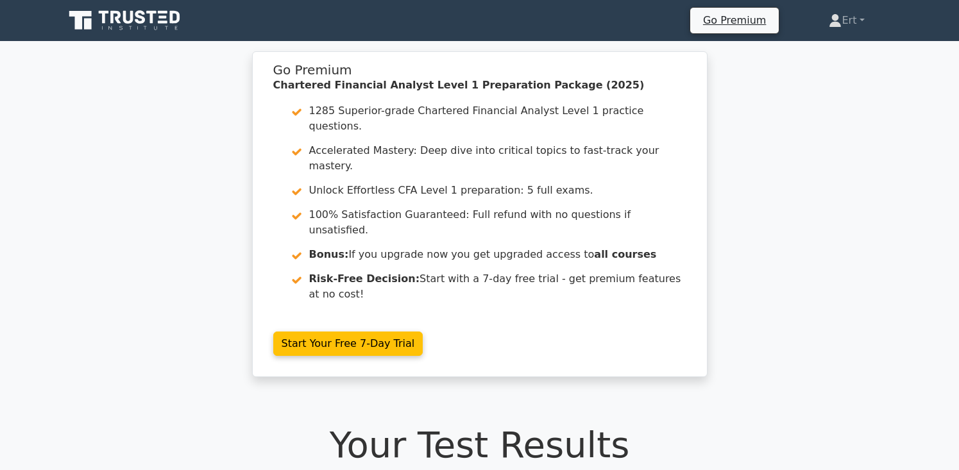
click at [117, 23] on icon at bounding box center [125, 20] width 123 height 24
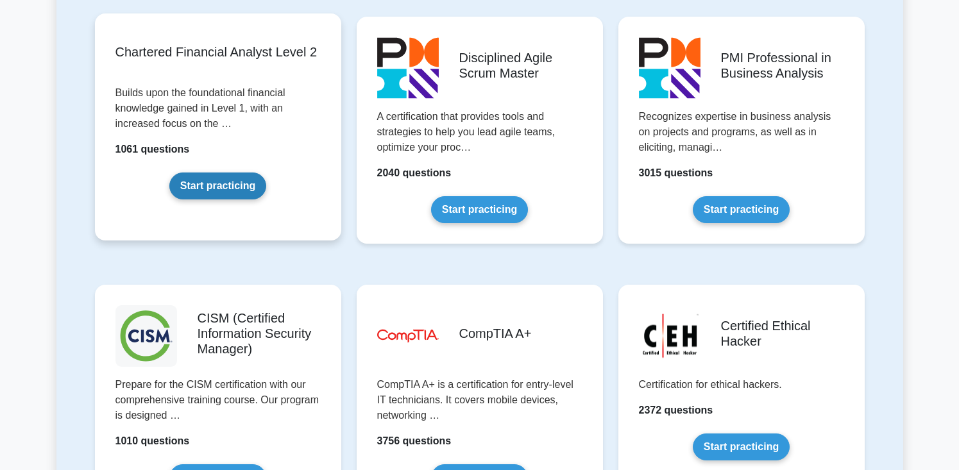
scroll to position [1627, 0]
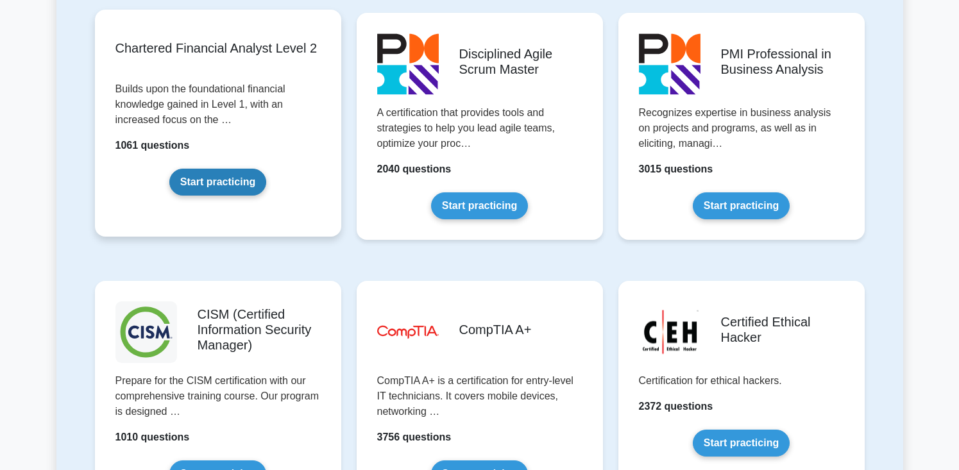
click at [203, 196] on link "Start practicing" at bounding box center [217, 182] width 97 height 27
click at [212, 189] on link "Start practicing" at bounding box center [217, 182] width 97 height 27
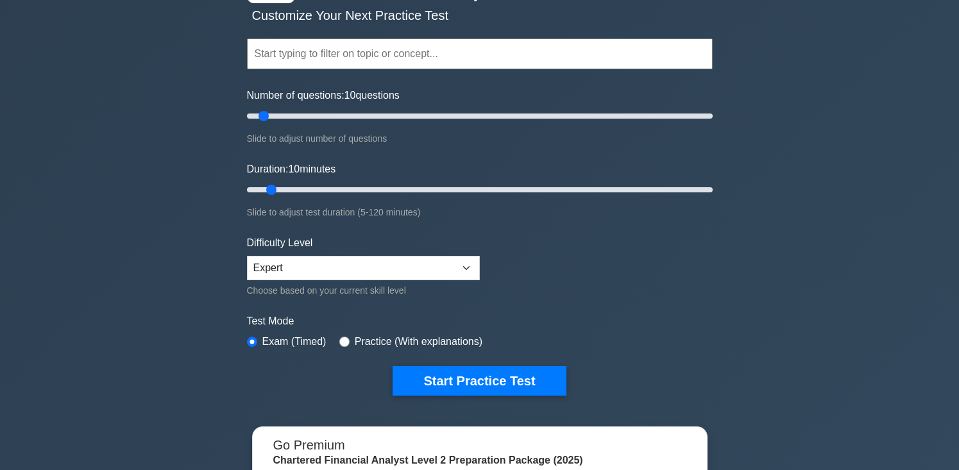
scroll to position [89, 0]
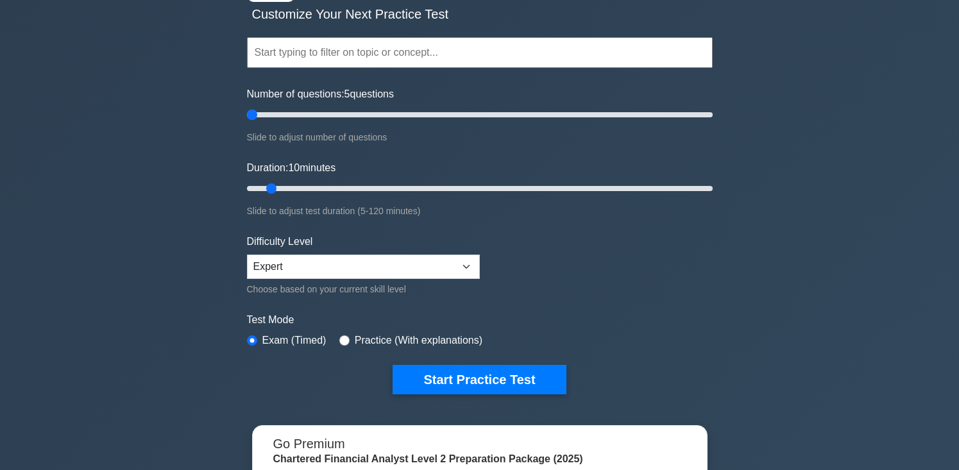
drag, startPoint x: 268, startPoint y: 117, endPoint x: 189, endPoint y: 146, distance: 83.8
type input "5"
click at [247, 123] on input "Number of questions: 5 questions" at bounding box center [480, 114] width 466 height 15
drag, startPoint x: 252, startPoint y: 189, endPoint x: 161, endPoint y: 223, distance: 97.3
type input "5"
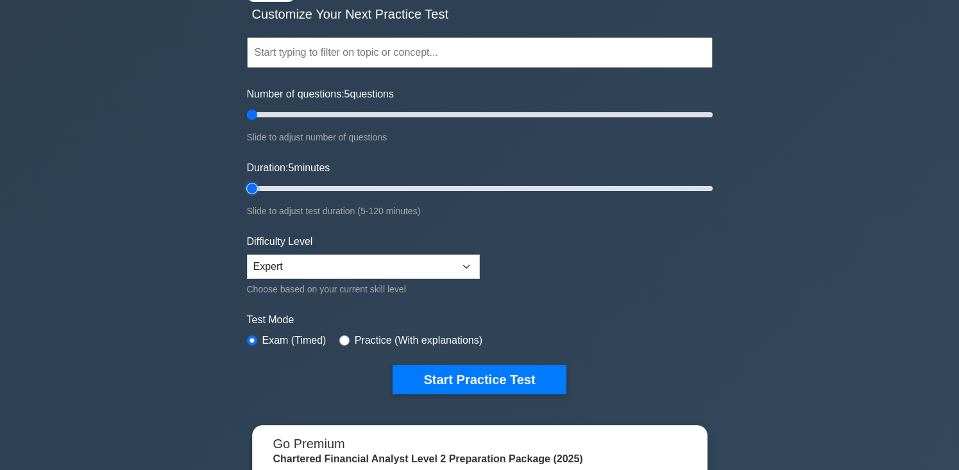
click at [247, 196] on input "Duration: 5 minutes" at bounding box center [480, 188] width 466 height 15
click at [257, 253] on div "Difficulty Level Beginner Intermediate Expert Choose based on your current skil…" at bounding box center [363, 265] width 233 height 63
click at [269, 266] on select "Beginner Intermediate Expert" at bounding box center [363, 267] width 233 height 24
select select "beginner"
click at [247, 255] on select "Beginner Intermediate Expert" at bounding box center [363, 267] width 233 height 24
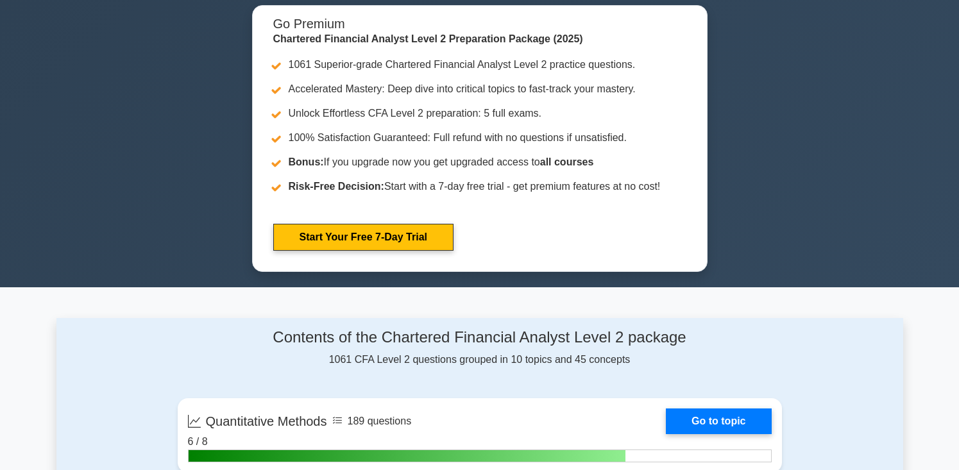
drag, startPoint x: 206, startPoint y: 216, endPoint x: 195, endPoint y: 176, distance: 41.9
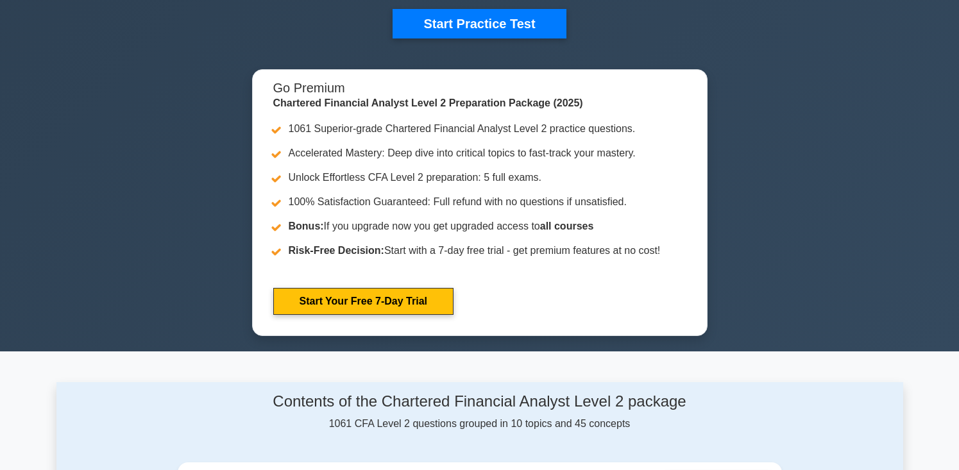
scroll to position [350, 0]
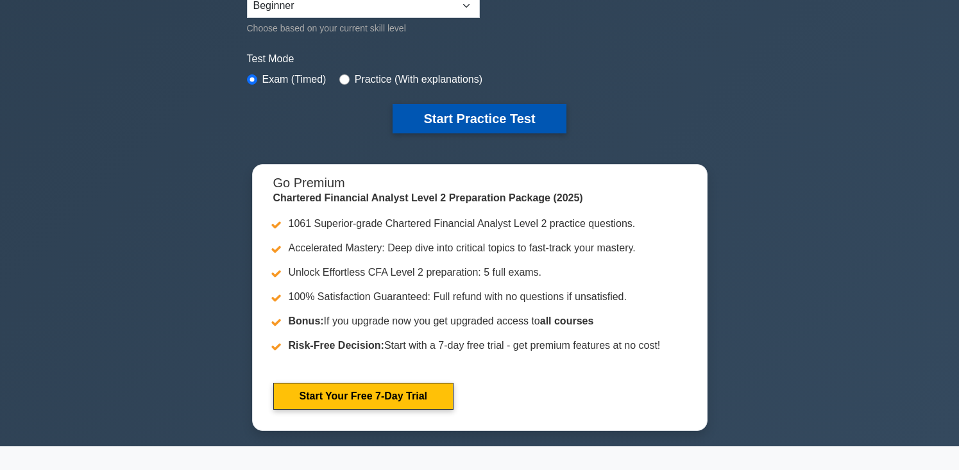
click at [432, 117] on button "Start Practice Test" at bounding box center [479, 119] width 173 height 30
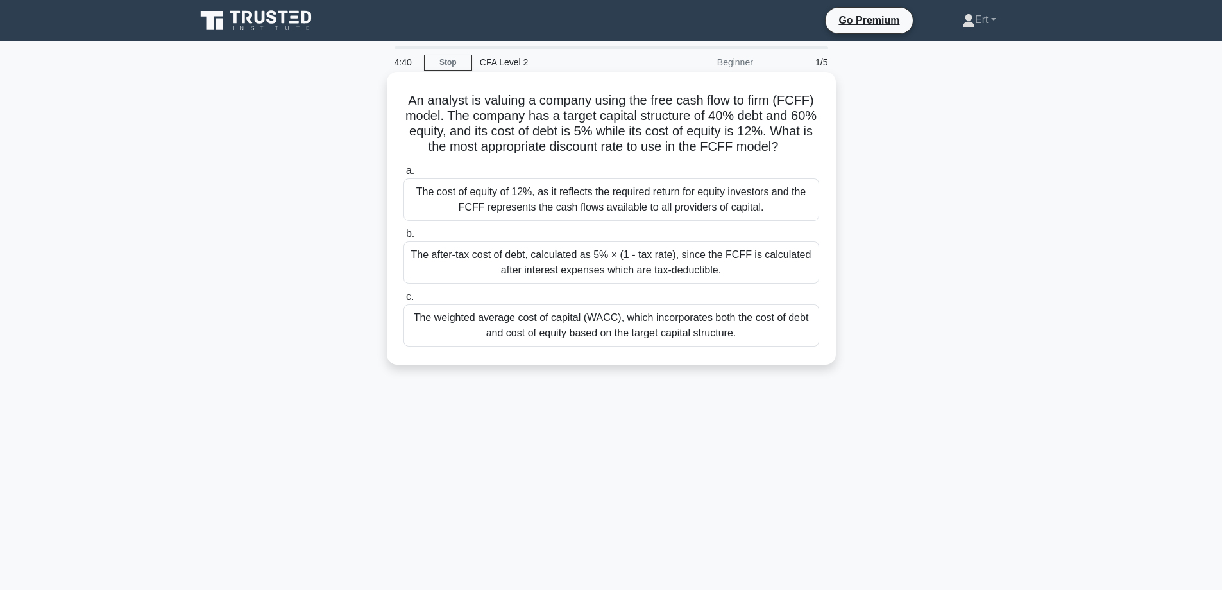
click at [572, 347] on div "The weighted average cost of capital (WACC), which incorporates both the cost o…" at bounding box center [612, 325] width 416 height 42
click at [404, 301] on input "c. The weighted average cost of capital (WACC), which incorporates both the cos…" at bounding box center [404, 297] width 0 height 8
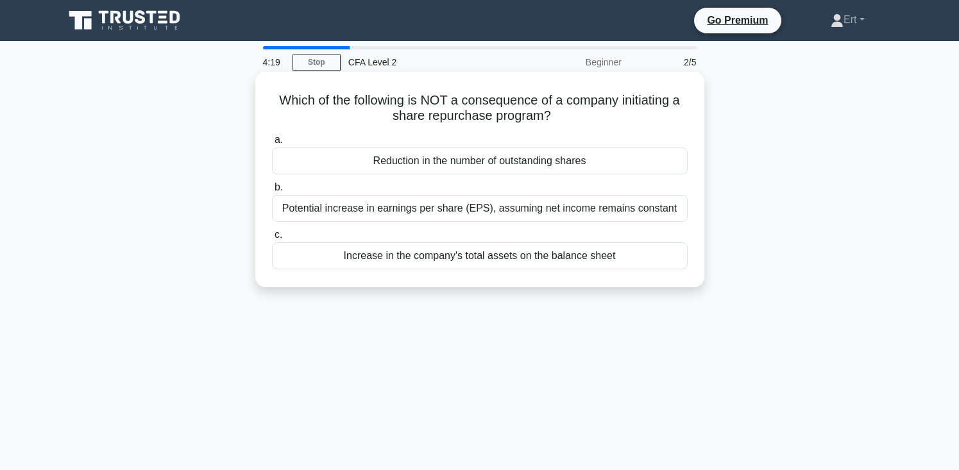
click at [379, 270] on div "Increase in the company's total assets on the balance sheet" at bounding box center [480, 256] width 416 height 27
click at [272, 239] on input "c. Increase in the company's total assets on the balance sheet" at bounding box center [272, 235] width 0 height 8
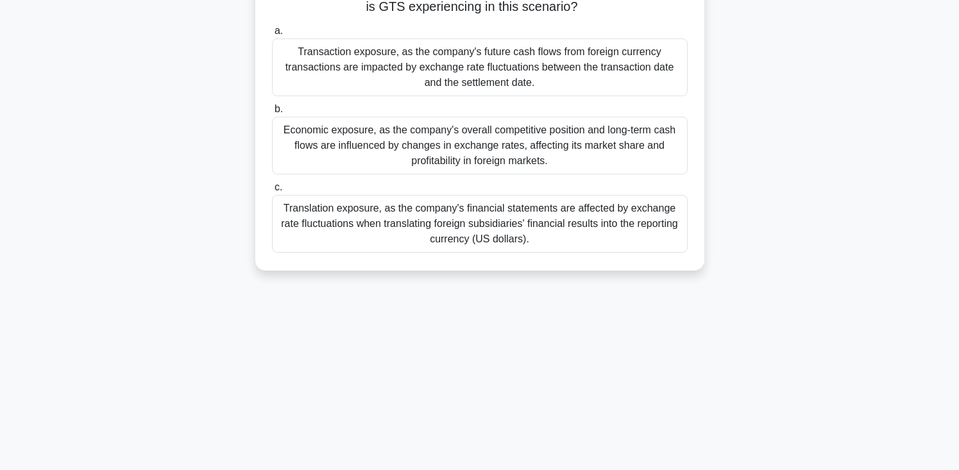
scroll to position [223, 0]
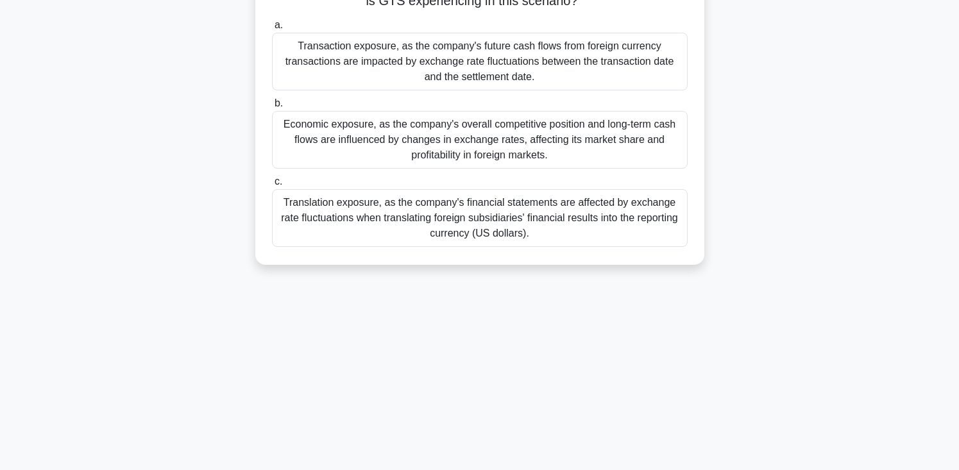
click at [335, 230] on div "Translation exposure, as the company's financial statements are affected by exc…" at bounding box center [480, 218] width 416 height 58
click at [272, 186] on input "c. Translation exposure, as the company's financial statements are affected by …" at bounding box center [272, 182] width 0 height 8
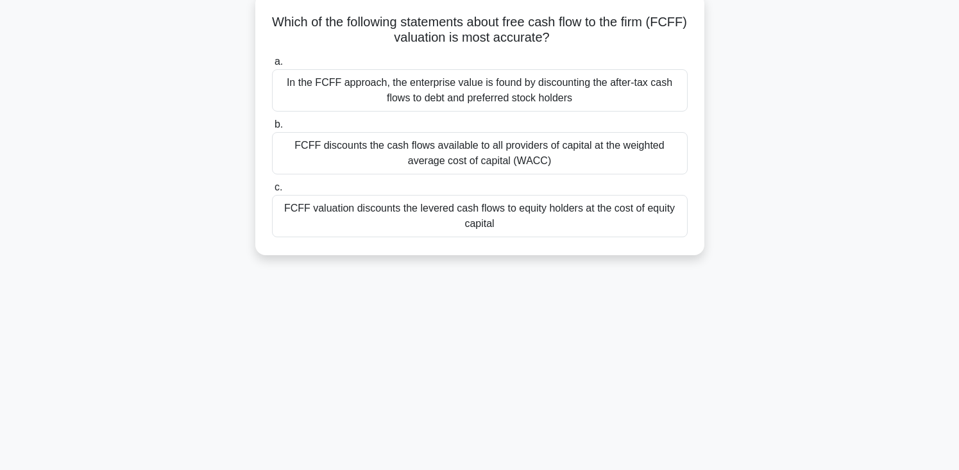
scroll to position [94, 0]
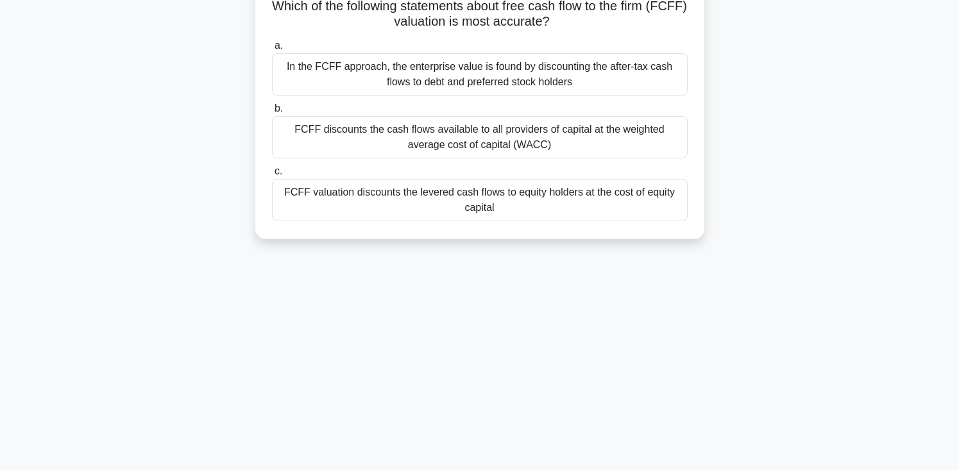
click at [305, 128] on div "FCFF discounts the cash flows available to all providers of capital at the weig…" at bounding box center [480, 137] width 416 height 42
click at [272, 113] on input "b. FCFF discounts the cash flows available to all providers of capital at the w…" at bounding box center [272, 109] width 0 height 8
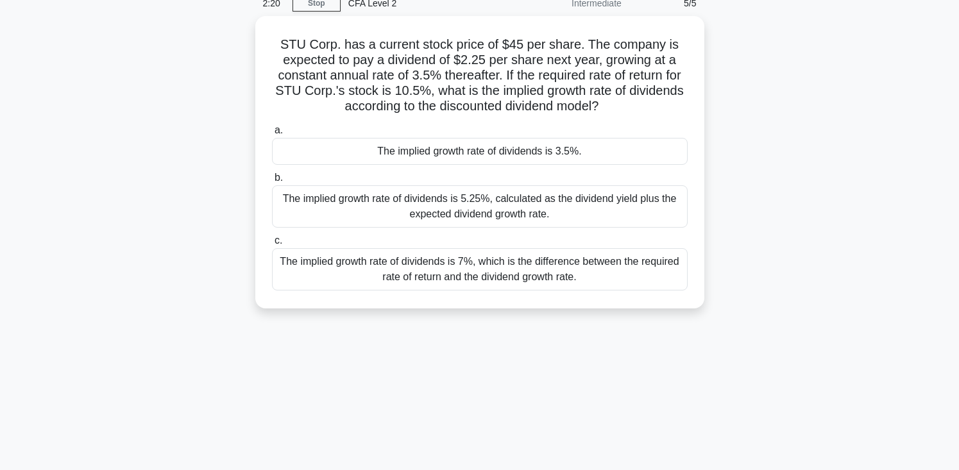
scroll to position [64, 0]
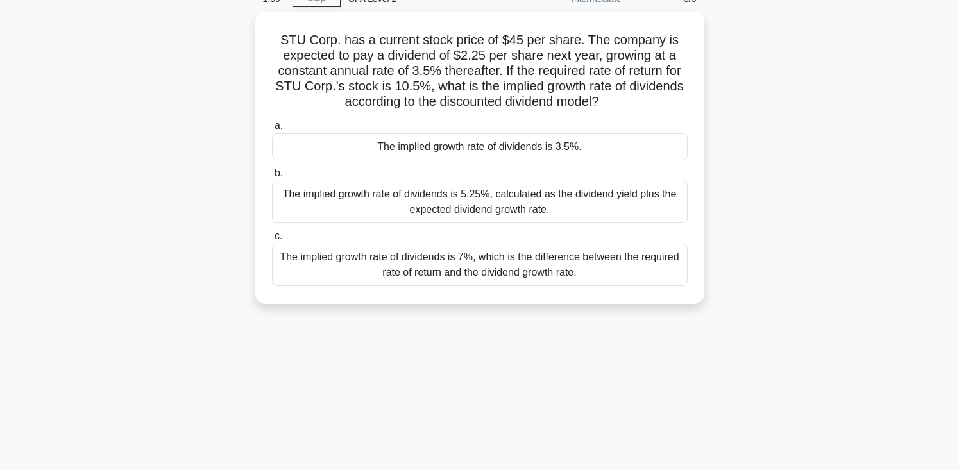
drag, startPoint x: 165, startPoint y: 149, endPoint x: 162, endPoint y: 63, distance: 86.0
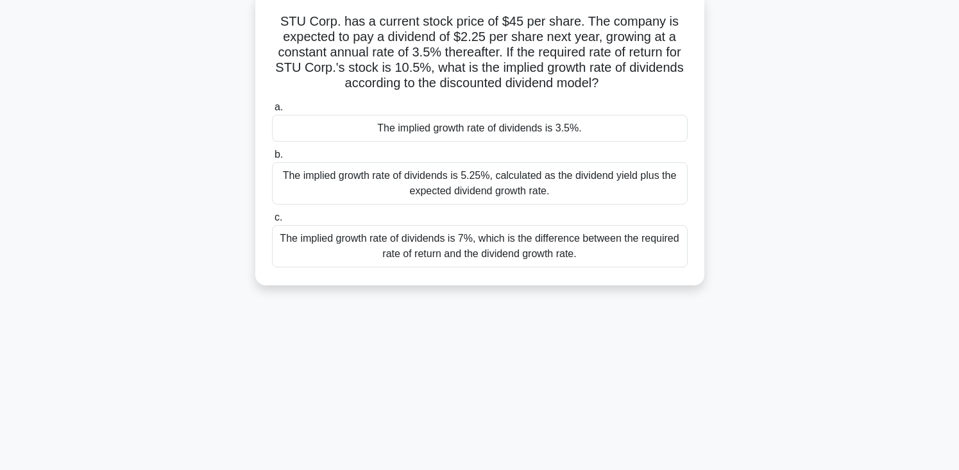
scroll to position [83, 0]
click at [104, 130] on div "STU Corp. has a current stock price of $45 per share. The company is expected t…" at bounding box center [479, 146] width 847 height 308
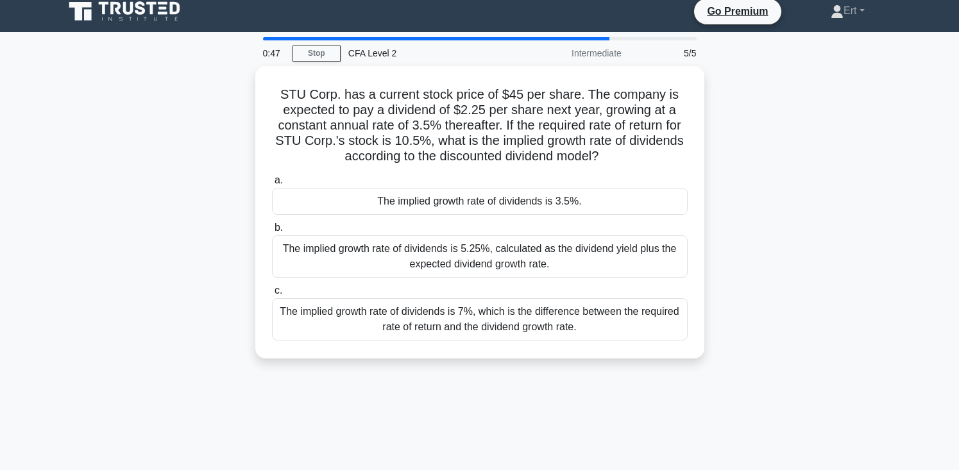
scroll to position [8, 0]
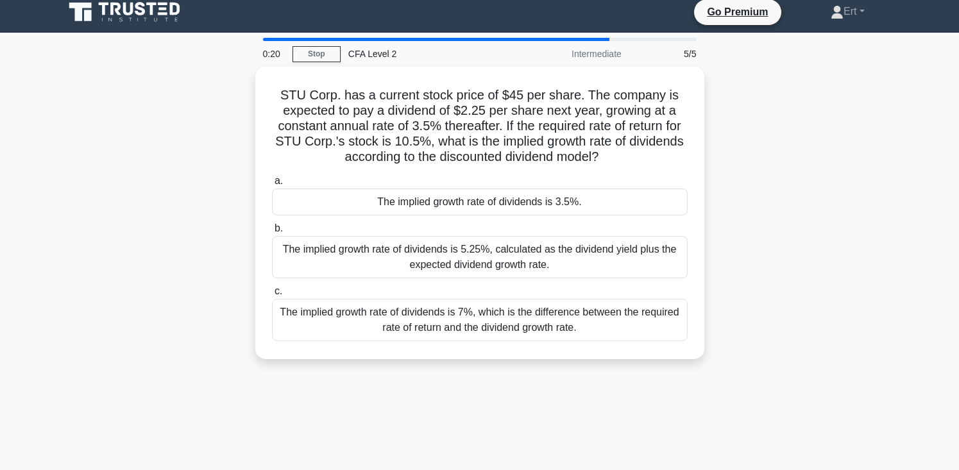
drag, startPoint x: 127, startPoint y: 187, endPoint x: 132, endPoint y: 209, distance: 22.3
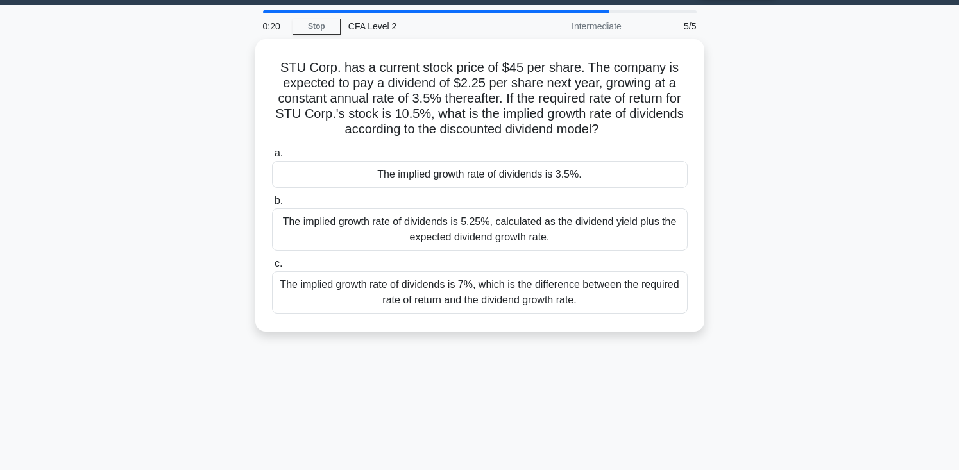
scroll to position [45, 0]
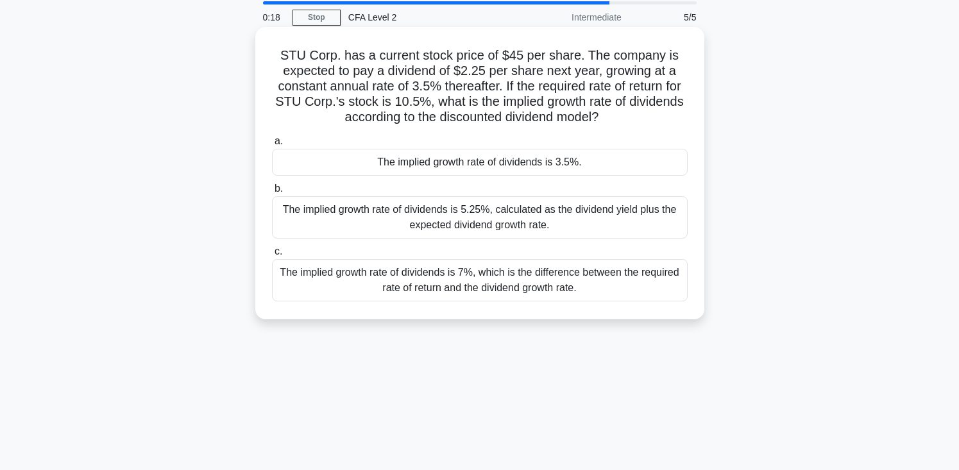
click at [493, 165] on div "The implied growth rate of dividends is 3.5%." at bounding box center [480, 162] width 416 height 27
click at [272, 146] on input "a. The implied growth rate of dividends is 3.5%." at bounding box center [272, 141] width 0 height 8
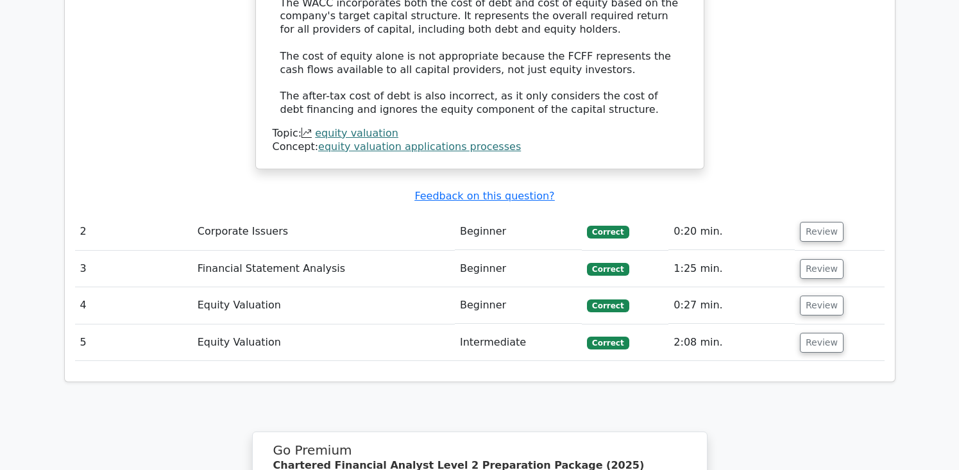
scroll to position [1409, 0]
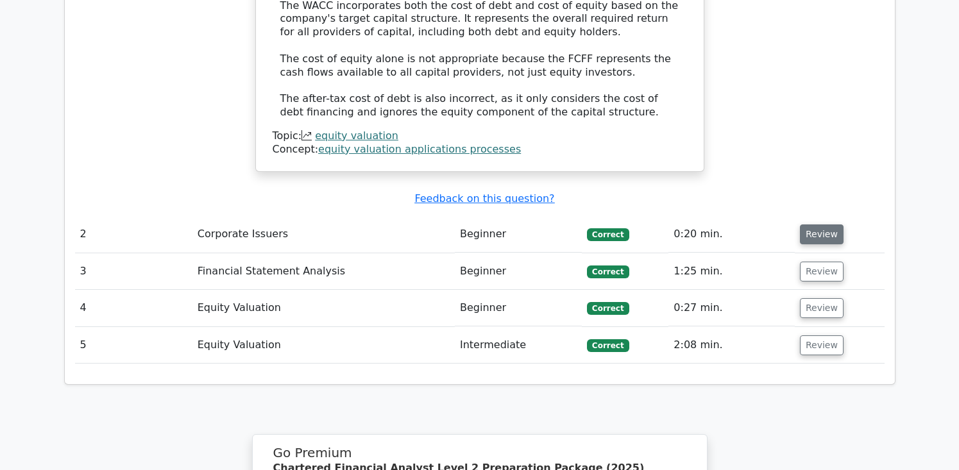
click at [804, 225] on button "Review" at bounding box center [822, 235] width 44 height 20
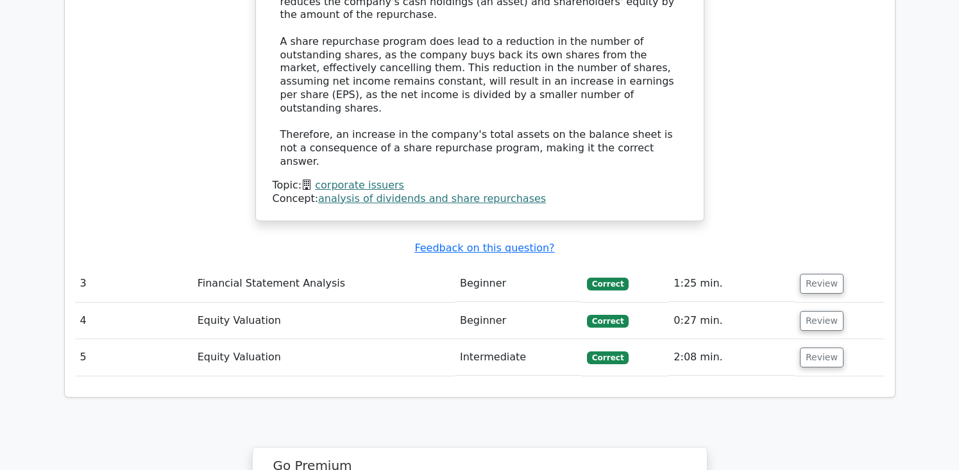
scroll to position [2002, 0]
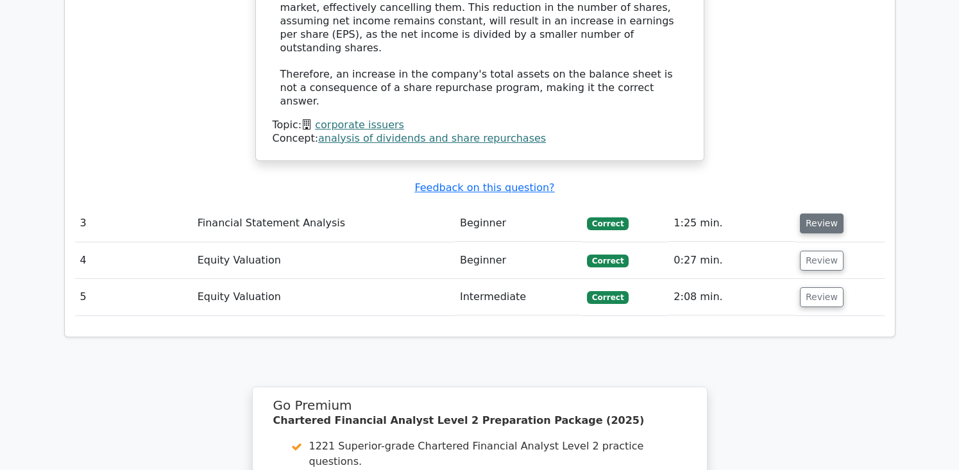
click at [801, 214] on button "Review" at bounding box center [822, 224] width 44 height 20
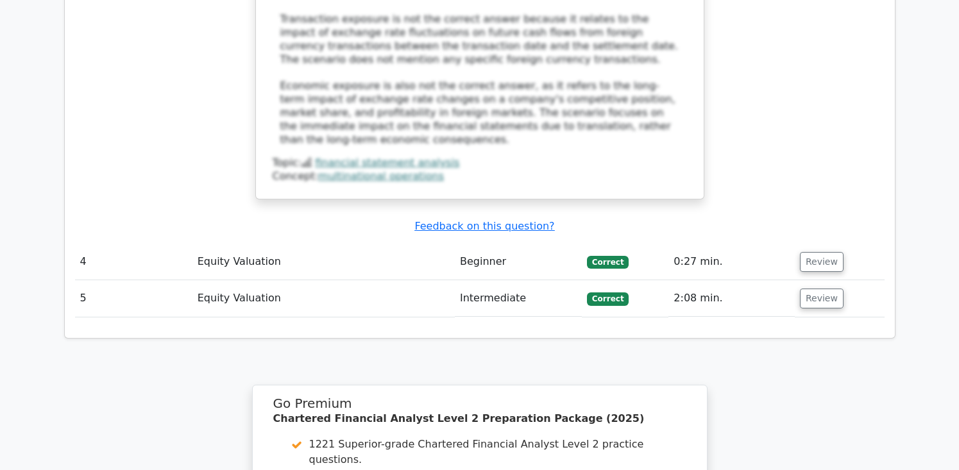
scroll to position [2841, 0]
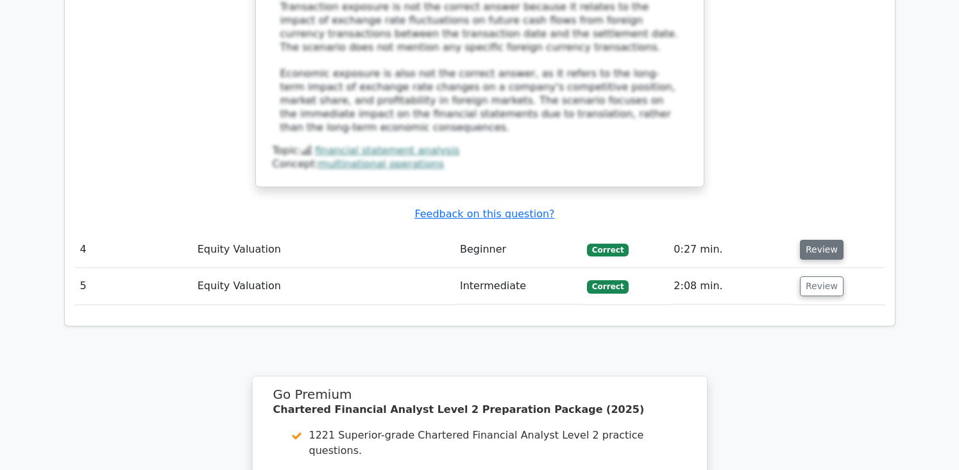
click at [801, 240] on button "Review" at bounding box center [822, 250] width 44 height 20
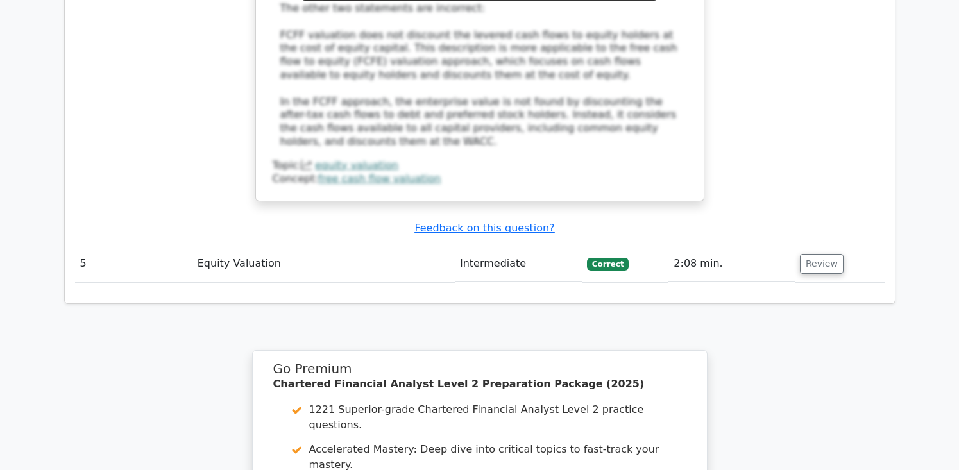
scroll to position [3539, 0]
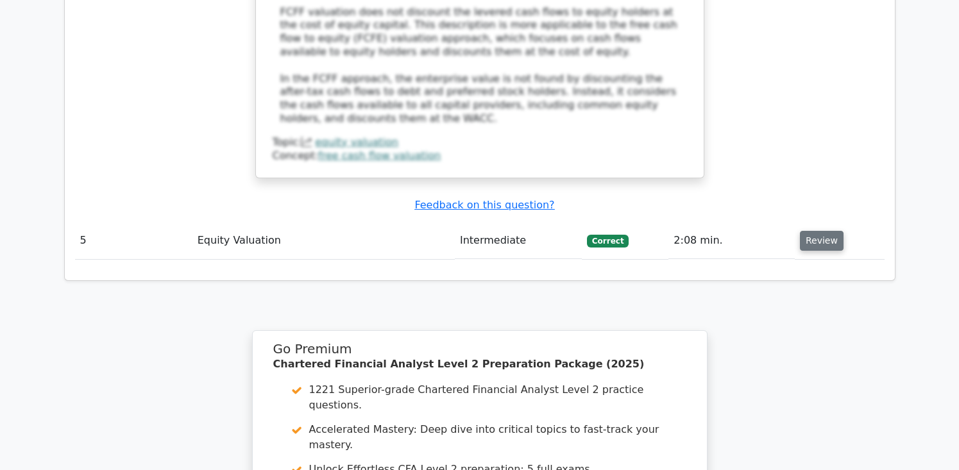
click at [805, 231] on button "Review" at bounding box center [822, 241] width 44 height 20
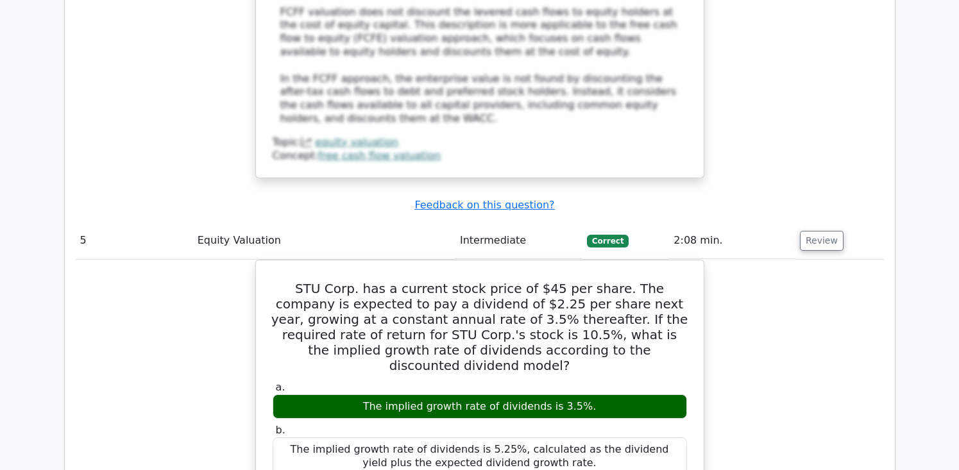
drag, startPoint x: 744, startPoint y: 106, endPoint x: 741, endPoint y: 141, distance: 34.8
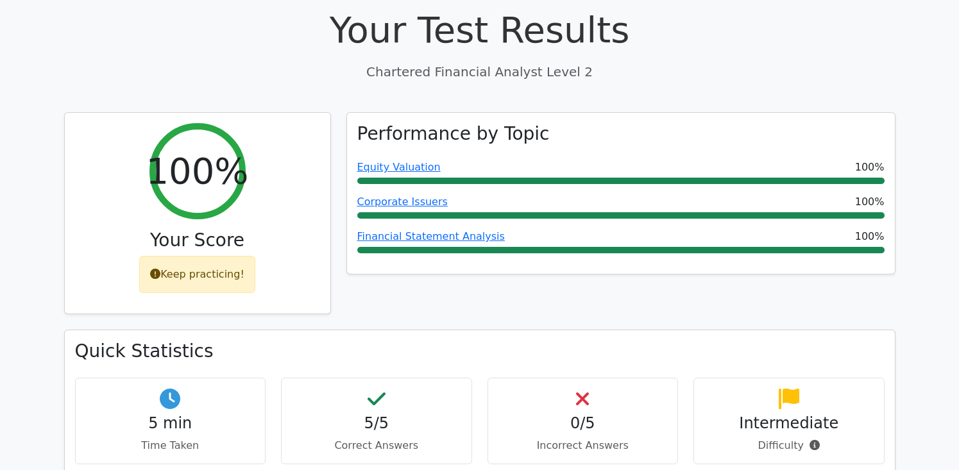
scroll to position [0, 0]
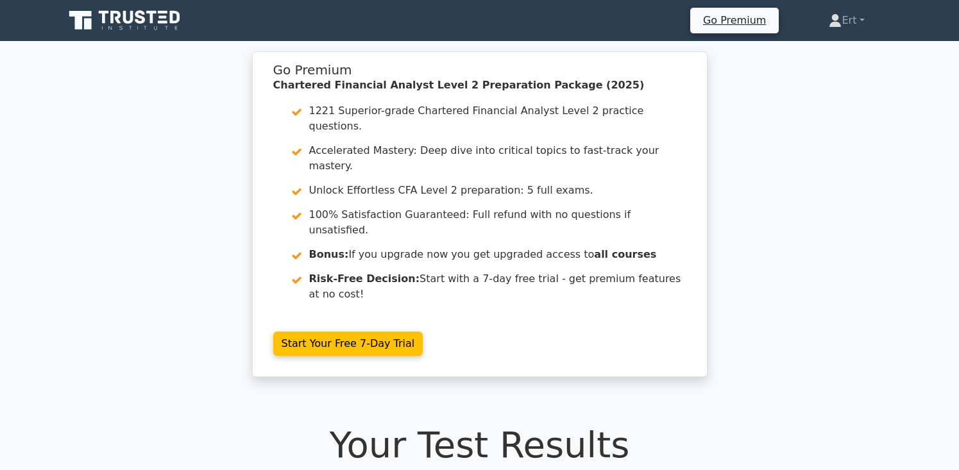
click at [143, 26] on icon at bounding box center [125, 20] width 123 height 24
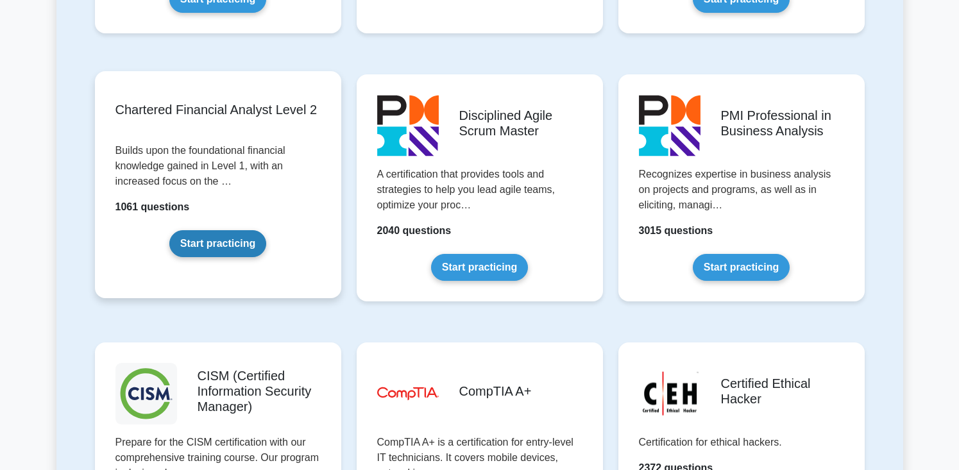
scroll to position [1558, 0]
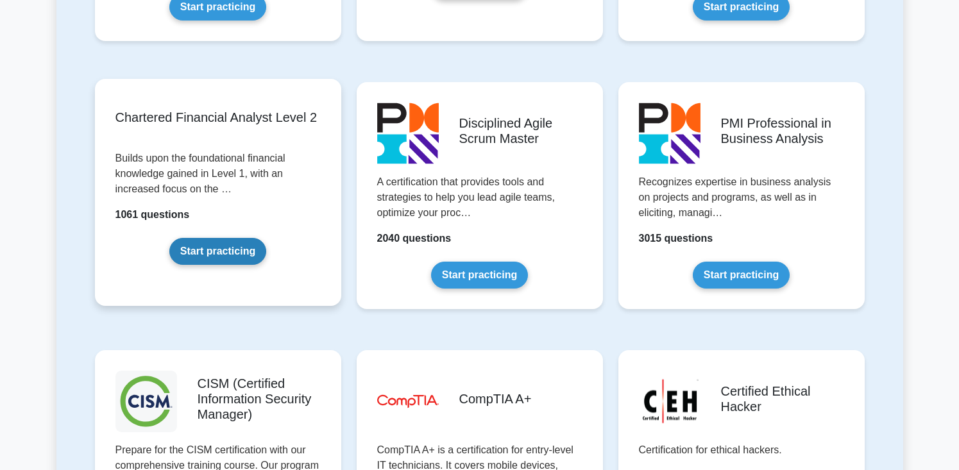
click at [212, 262] on link "Start practicing" at bounding box center [217, 251] width 97 height 27
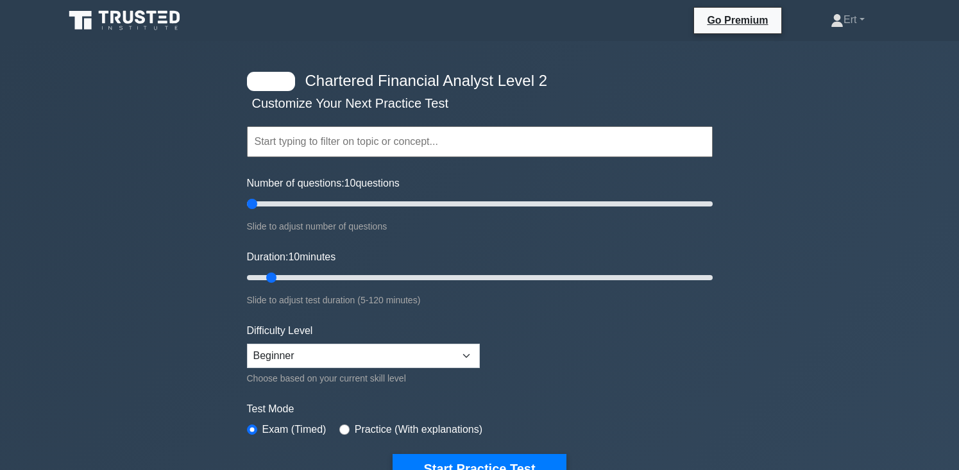
drag, startPoint x: 262, startPoint y: 205, endPoint x: 171, endPoint y: 241, distance: 97.9
type input "5"
click at [247, 212] on input "Number of questions: 10 questions" at bounding box center [480, 203] width 466 height 15
drag, startPoint x: 266, startPoint y: 278, endPoint x: 150, endPoint y: 276, distance: 116.2
type input "5"
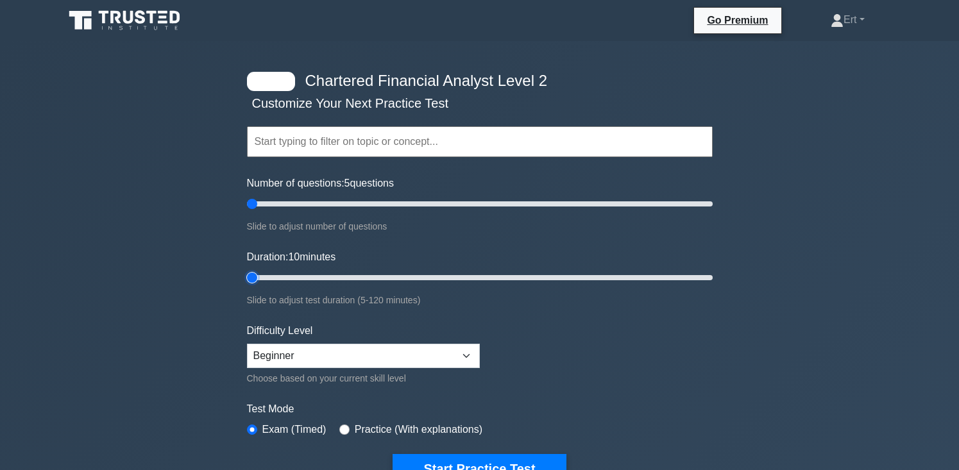
click at [247, 286] on input "Duration: 10 minutes" at bounding box center [480, 277] width 466 height 15
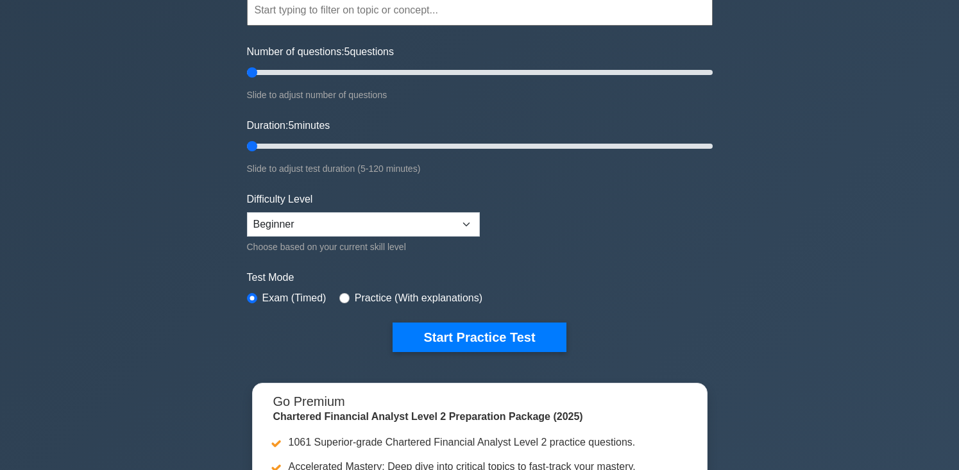
scroll to position [171, 0]
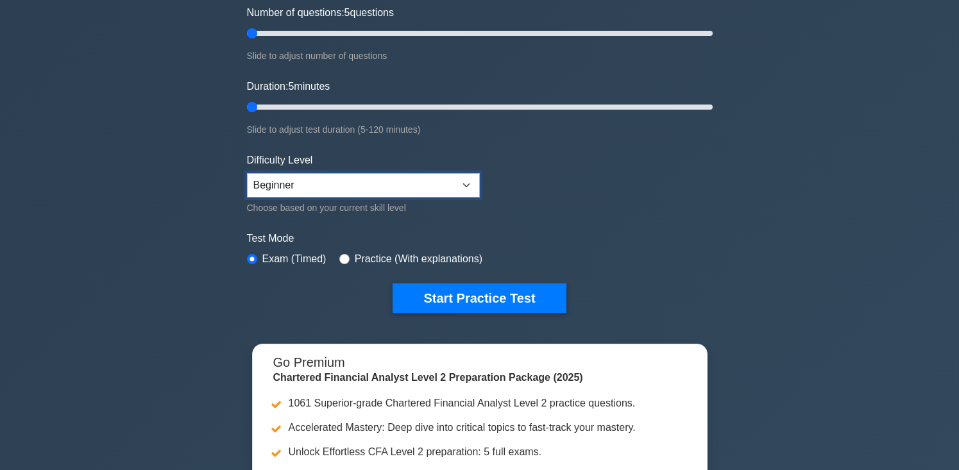
click at [330, 193] on select "Beginner Intermediate Expert" at bounding box center [363, 185] width 233 height 24
click at [247, 173] on select "Beginner Intermediate Expert" at bounding box center [363, 185] width 233 height 24
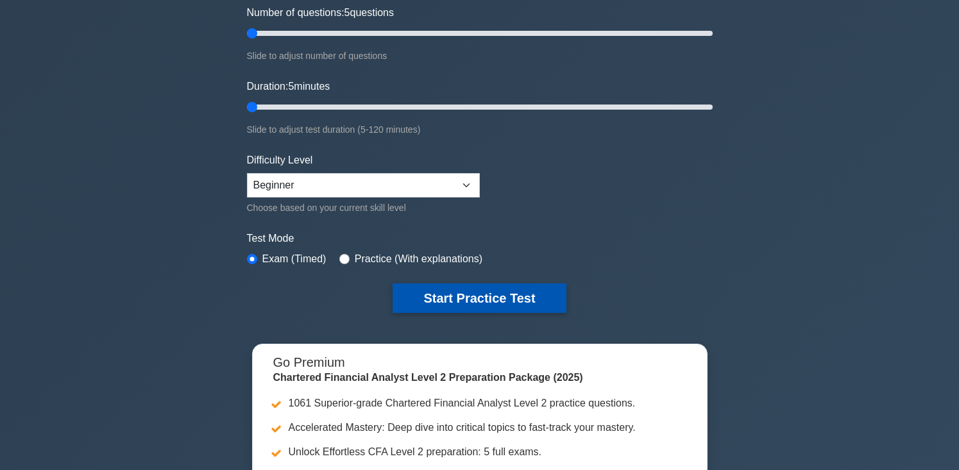
click at [425, 288] on button "Start Practice Test" at bounding box center [479, 299] width 173 height 30
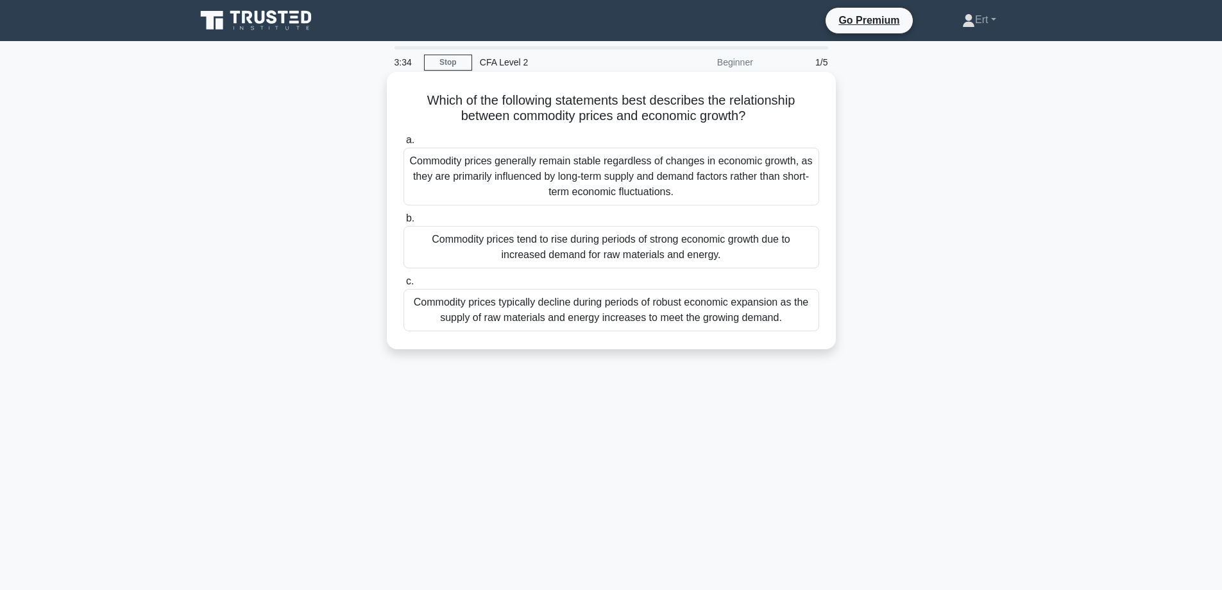
click at [490, 241] on div "Commodity prices tend to rise during periods of strong economic growth due to i…" at bounding box center [612, 247] width 416 height 42
click at [404, 223] on input "b. Commodity prices tend to rise during periods of strong economic growth due t…" at bounding box center [404, 218] width 0 height 8
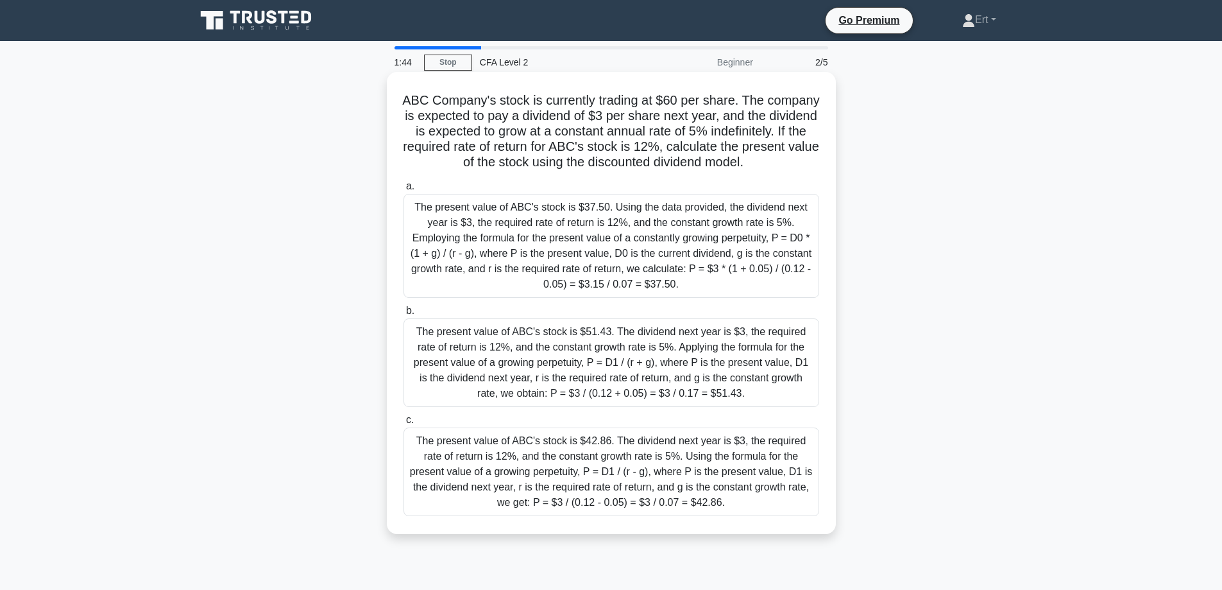
click at [555, 470] on div "The present value of ABC's stock is $42.86. The dividend next year is $3, the r…" at bounding box center [612, 471] width 416 height 89
click at [404, 424] on input "c. The present value of ABC's stock is $42.86. The dividend next year is $3, th…" at bounding box center [404, 420] width 0 height 8
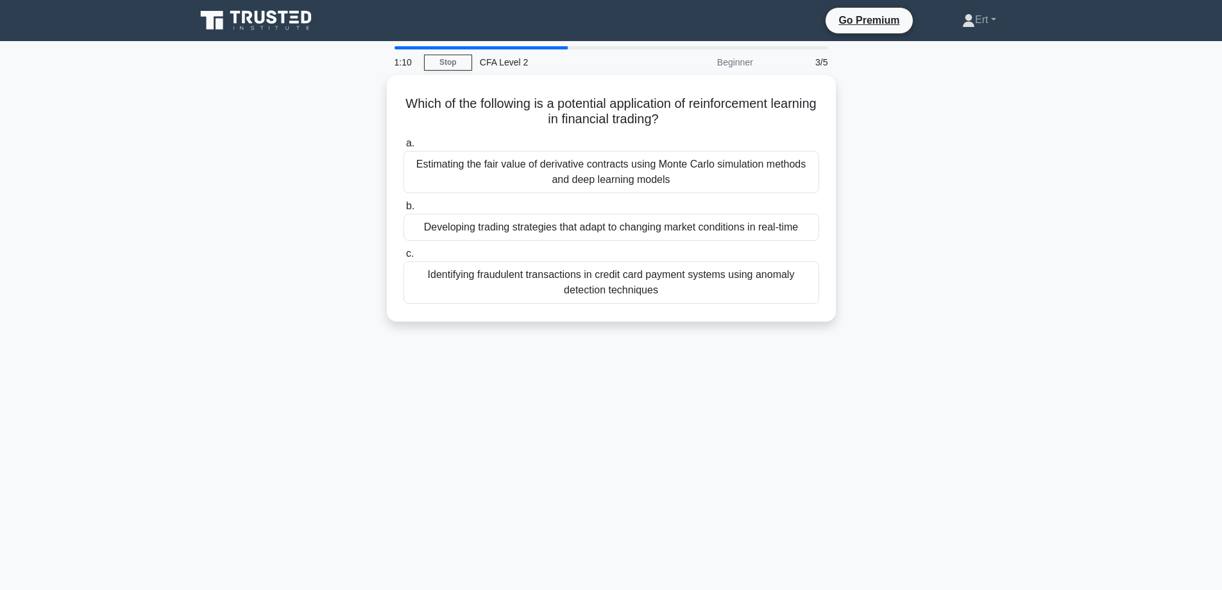
click at [884, 214] on div "Which of the following is a potential application of reinforcement learning in …" at bounding box center [611, 206] width 847 height 262
click at [562, 288] on div "Identifying fraudulent transactions in credit card payment systems using anomal…" at bounding box center [612, 279] width 416 height 42
click at [404, 255] on input "c. Identifying fraudulent transactions in credit card payment systems using ano…" at bounding box center [404, 250] width 0 height 8
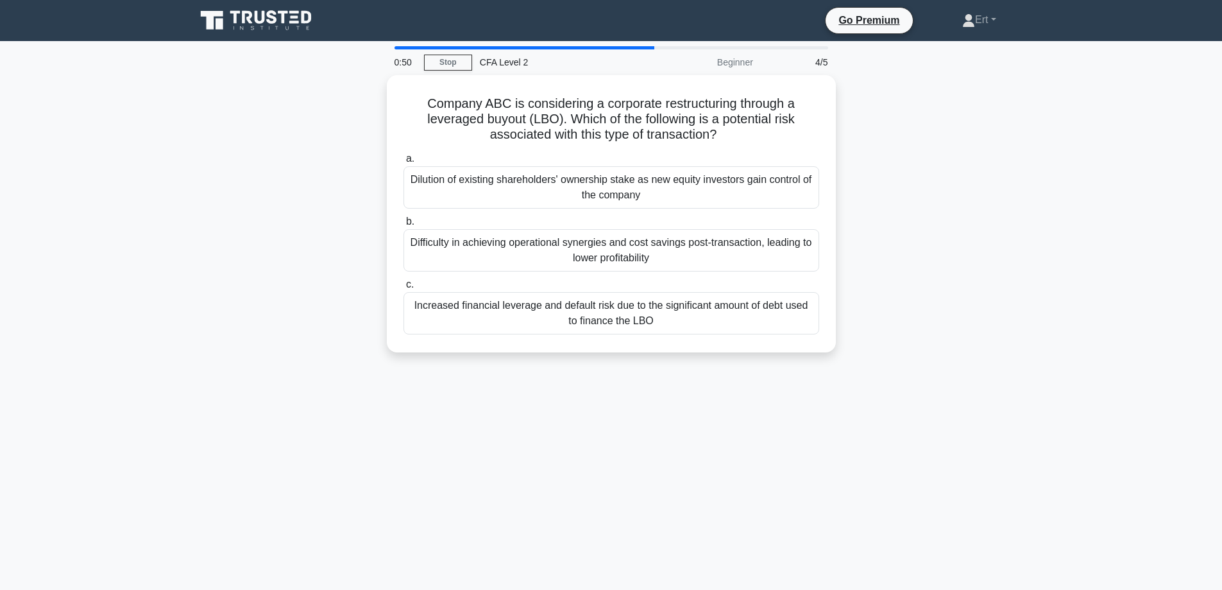
click at [941, 155] on div "Company ABC is considering a corporate restructuring through a leveraged buyout…" at bounding box center [611, 221] width 847 height 293
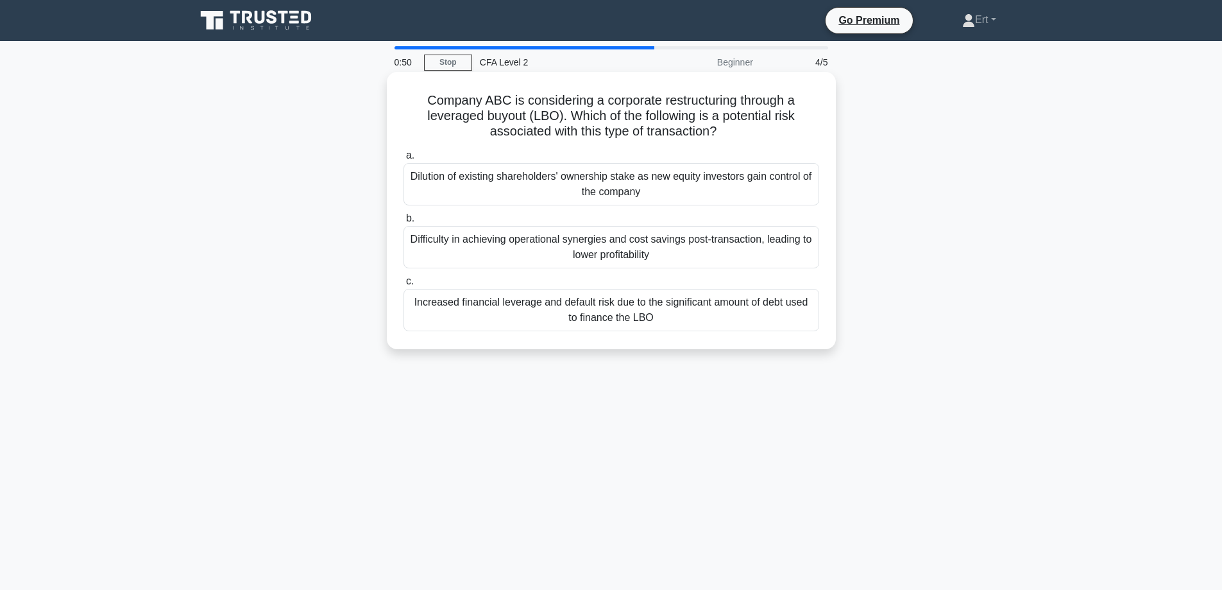
click at [780, 313] on div "Increased financial leverage and default risk due to the significant amount of …" at bounding box center [612, 310] width 416 height 42
click at [404, 286] on input "c. Increased financial leverage and default risk due to the significant amount …" at bounding box center [404, 281] width 0 height 8
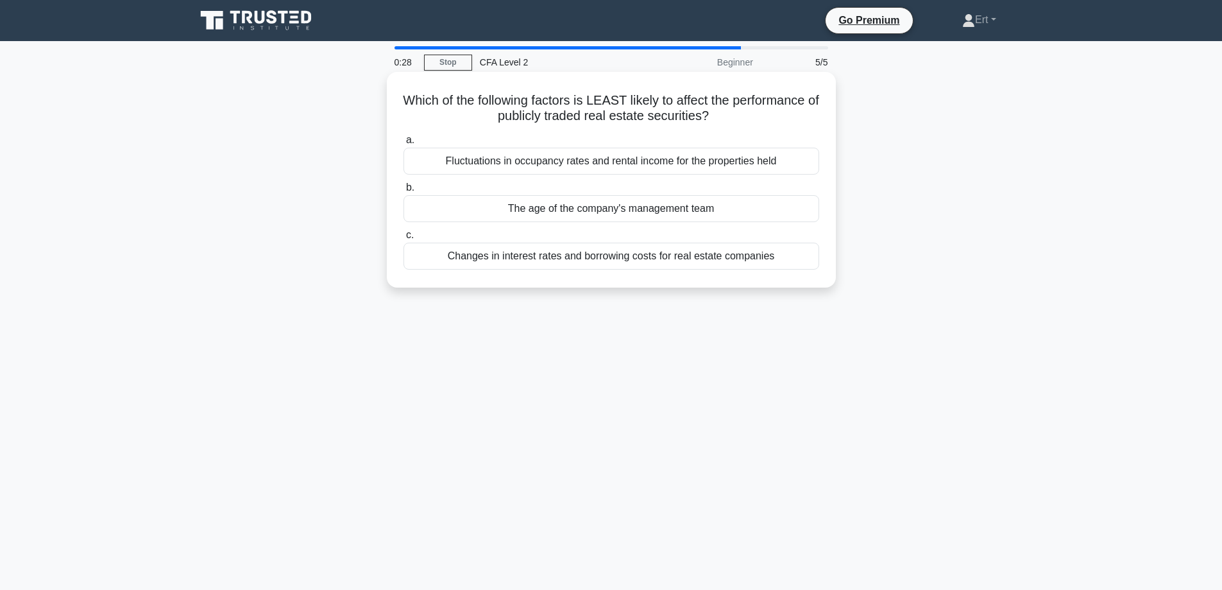
click at [570, 207] on div "The age of the company's management team" at bounding box center [612, 208] width 416 height 27
click at [404, 192] on input "b. The age of the company's management team" at bounding box center [404, 188] width 0 height 8
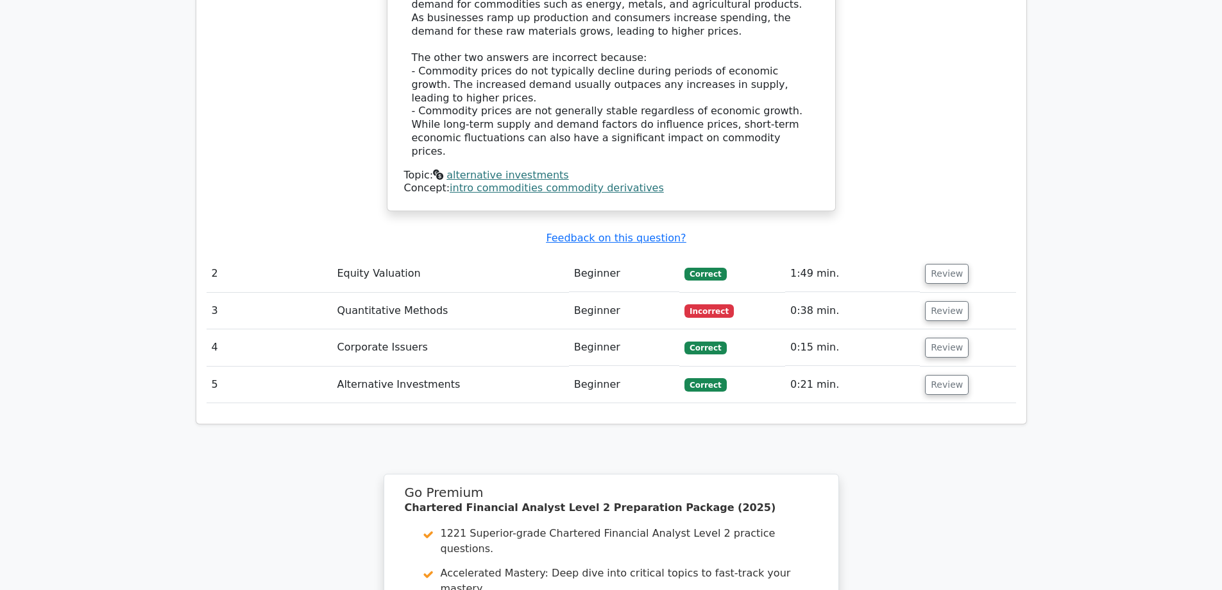
scroll to position [1353, 0]
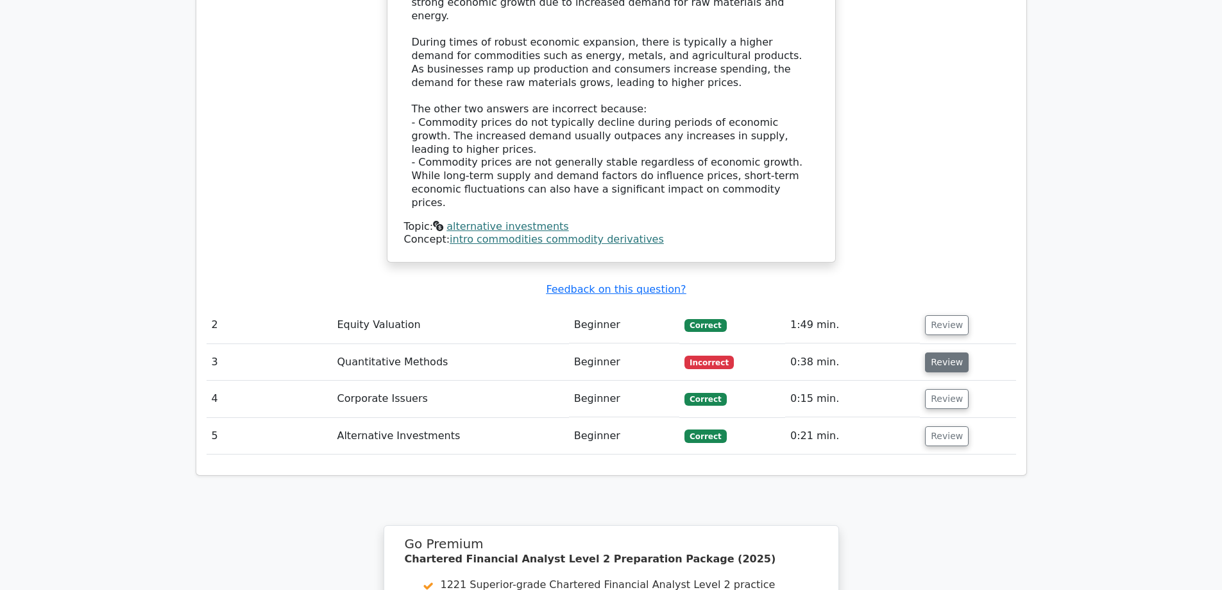
click at [948, 352] on button "Review" at bounding box center [947, 362] width 44 height 20
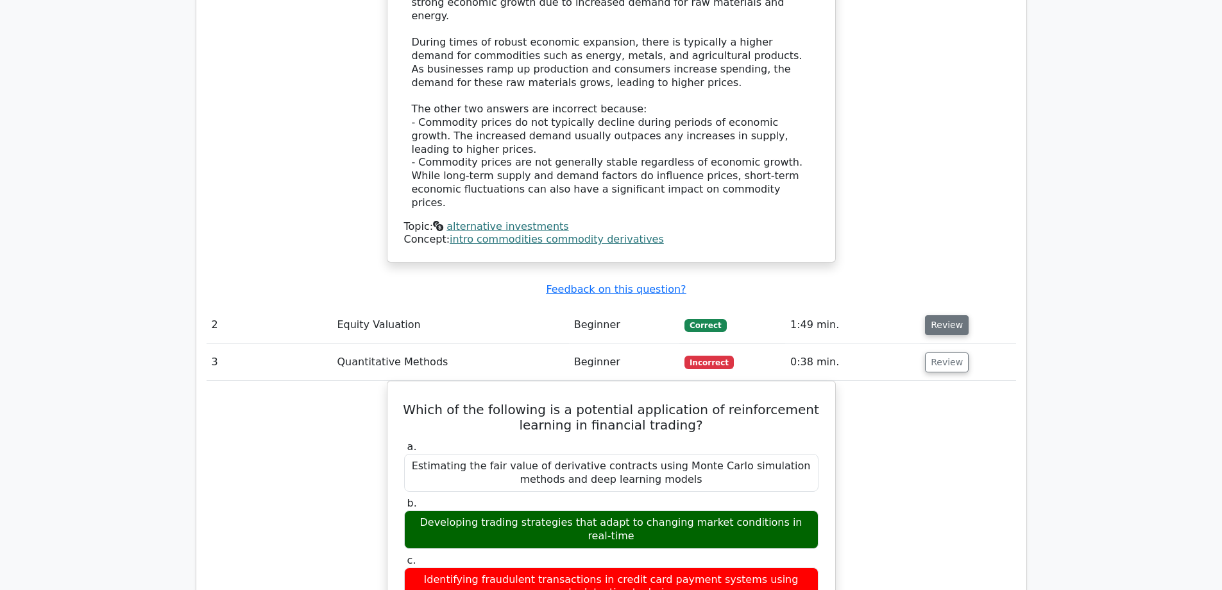
click at [928, 315] on button "Review" at bounding box center [947, 325] width 44 height 20
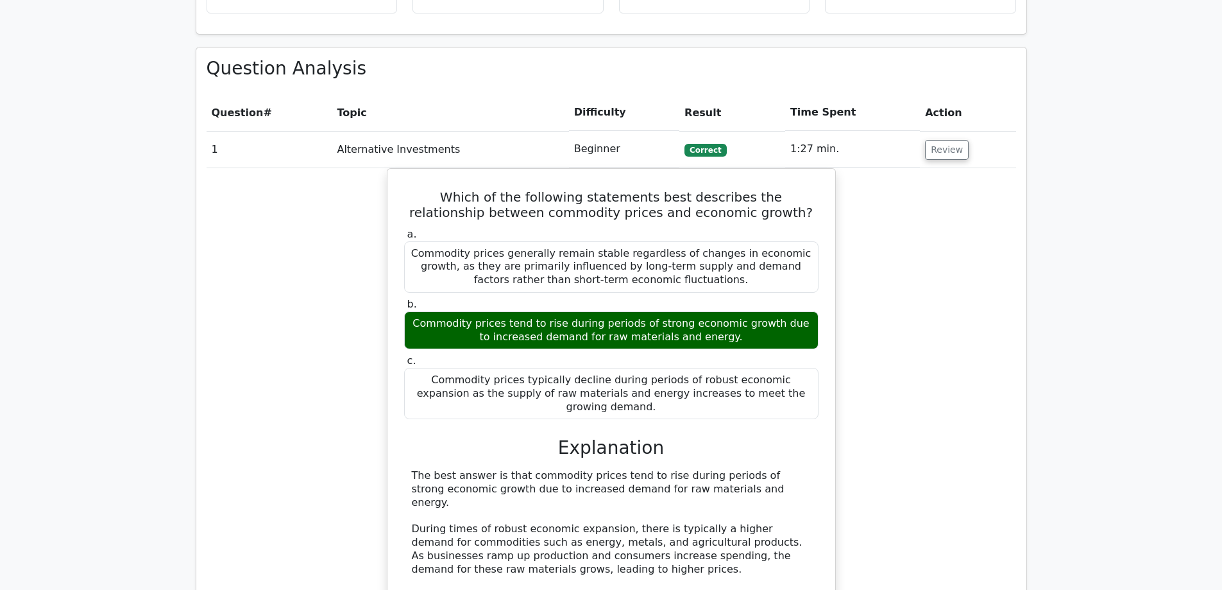
scroll to position [850, 0]
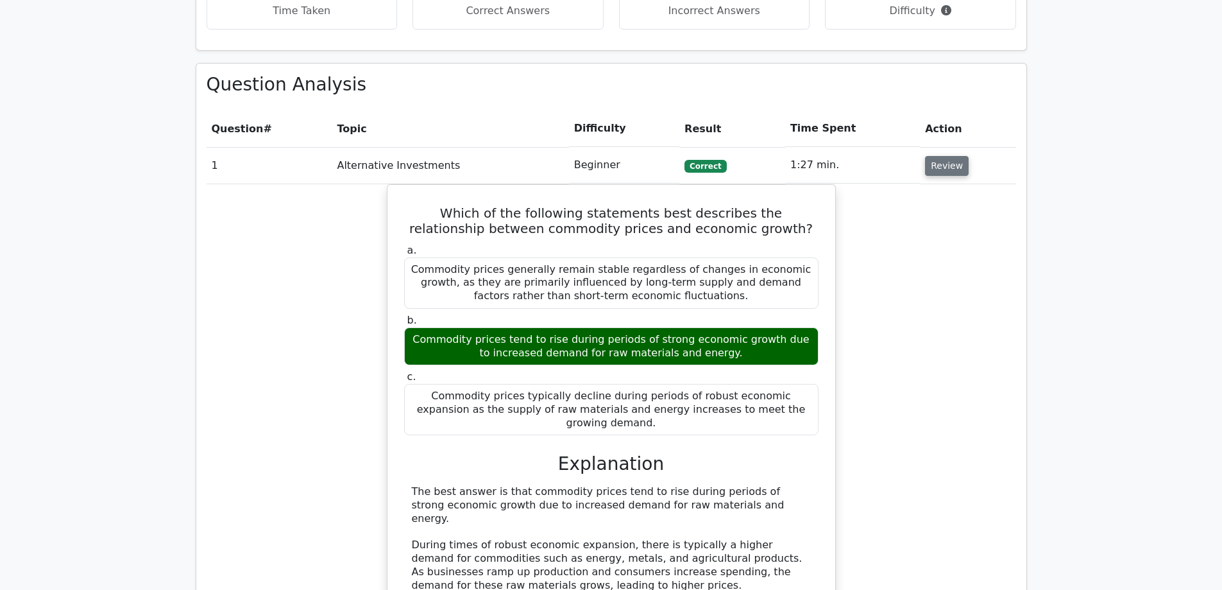
click at [946, 156] on button "Review" at bounding box center [947, 166] width 44 height 20
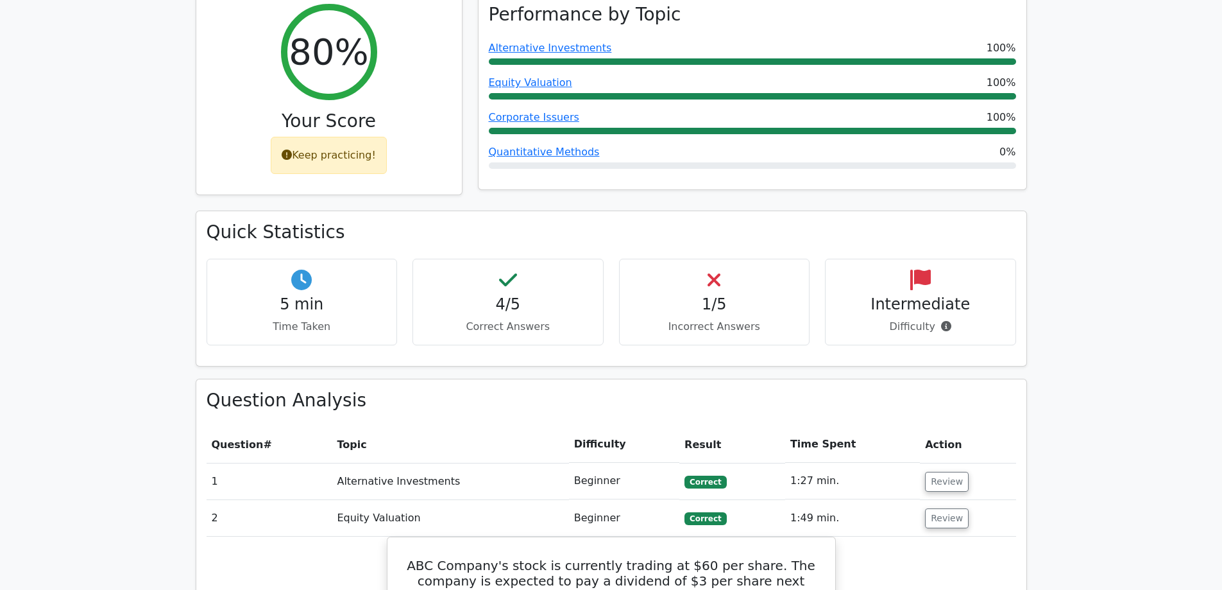
scroll to position [542, 0]
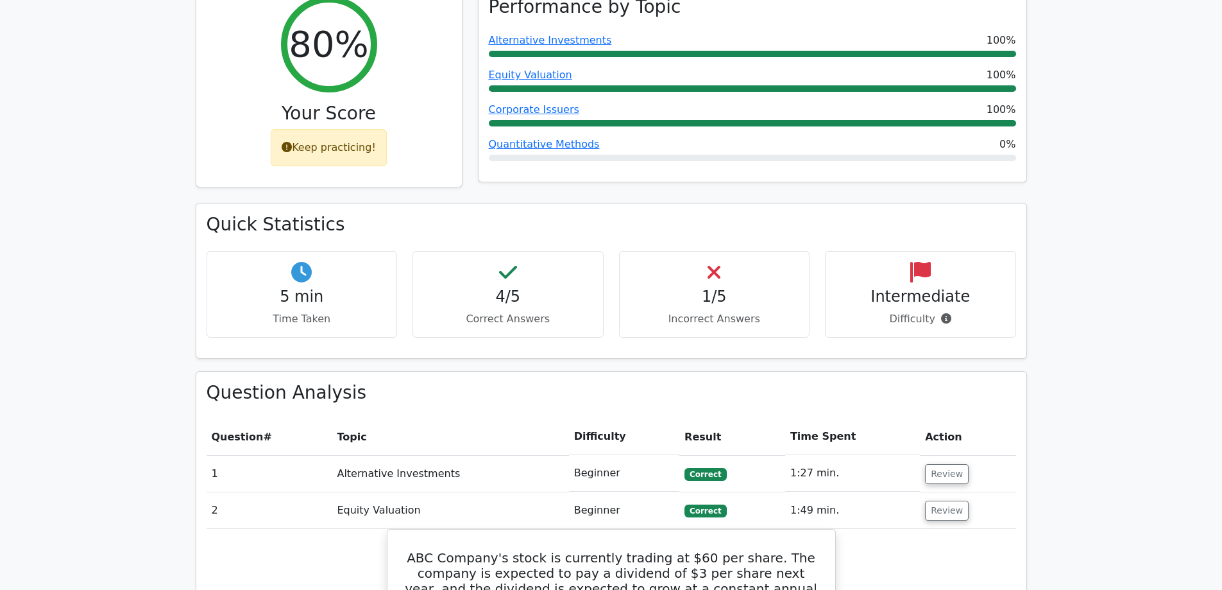
click at [925, 455] on td "Review" at bounding box center [968, 473] width 96 height 37
click at [930, 464] on button "Review" at bounding box center [947, 474] width 44 height 20
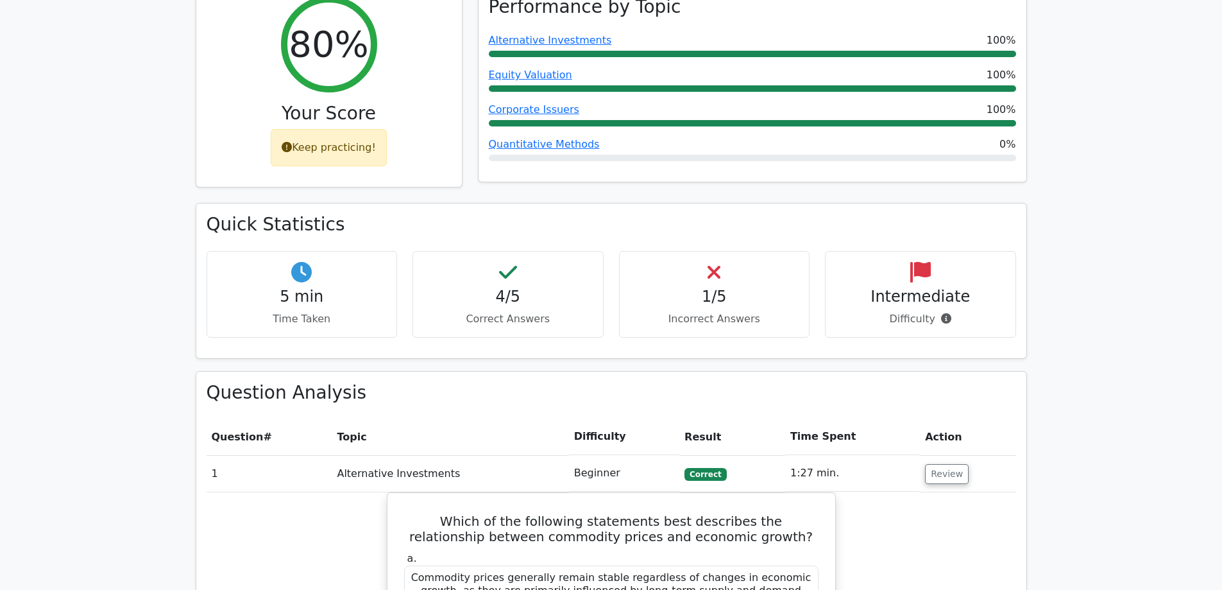
drag, startPoint x: 941, startPoint y: 376, endPoint x: 937, endPoint y: 392, distance: 16.5
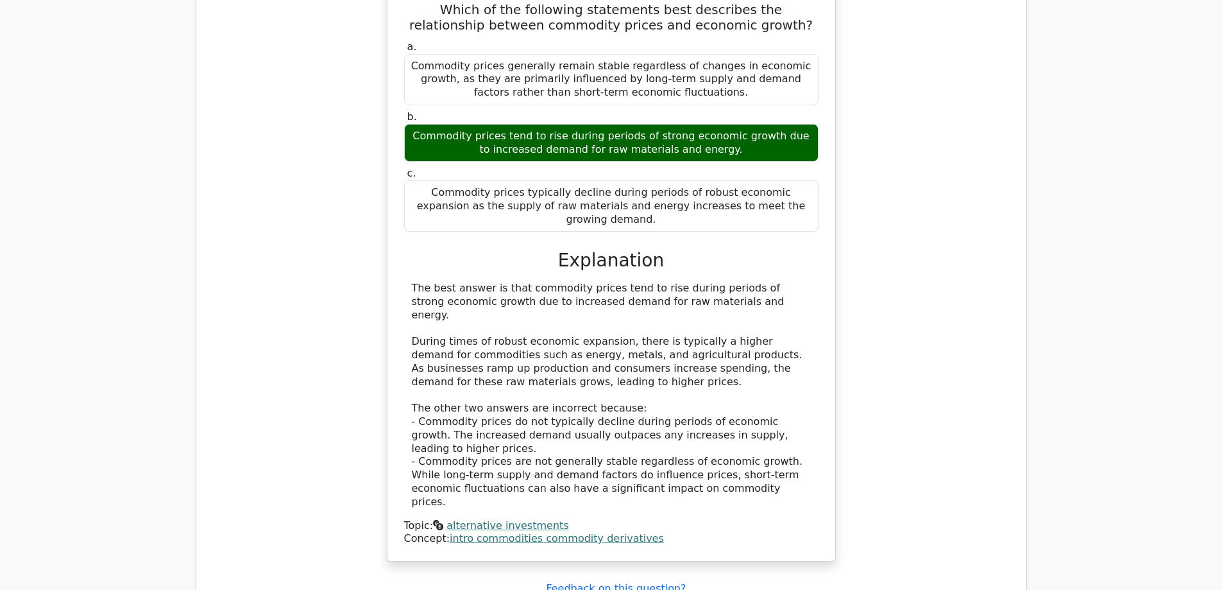
scroll to position [1055, 0]
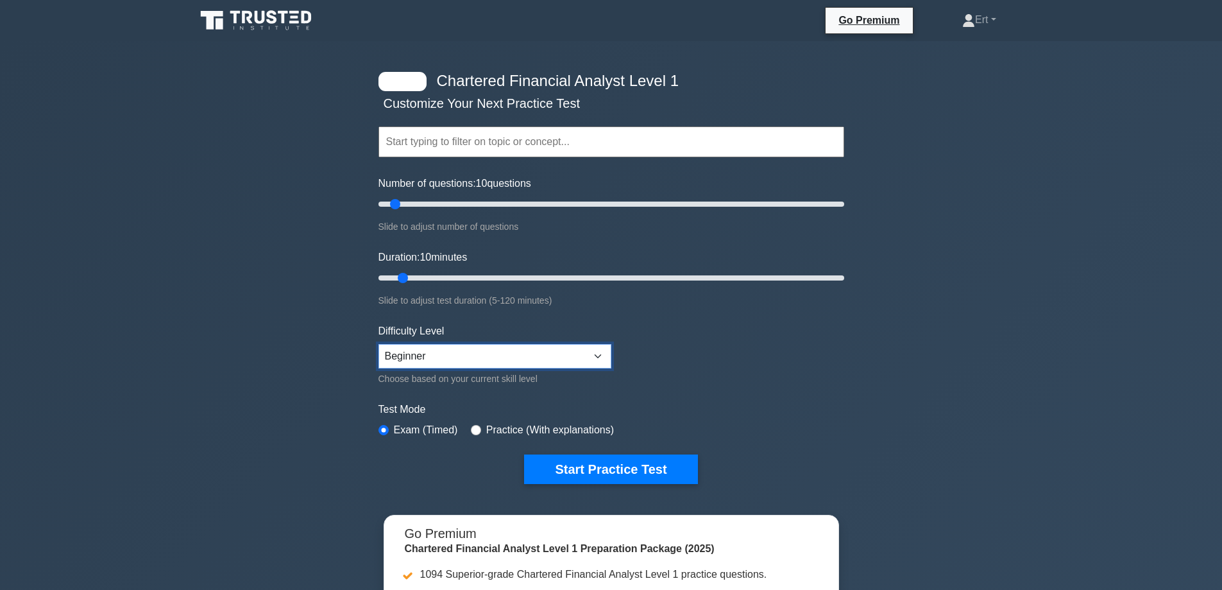
click at [502, 357] on select "Beginner Intermediate Expert" at bounding box center [495, 356] width 233 height 24
select select "expert"
click at [379, 344] on select "Beginner Intermediate Expert" at bounding box center [495, 356] width 233 height 24
click at [473, 359] on select "Beginner Intermediate Expert" at bounding box center [495, 356] width 233 height 24
click at [379, 344] on select "Beginner Intermediate Expert" at bounding box center [495, 356] width 233 height 24
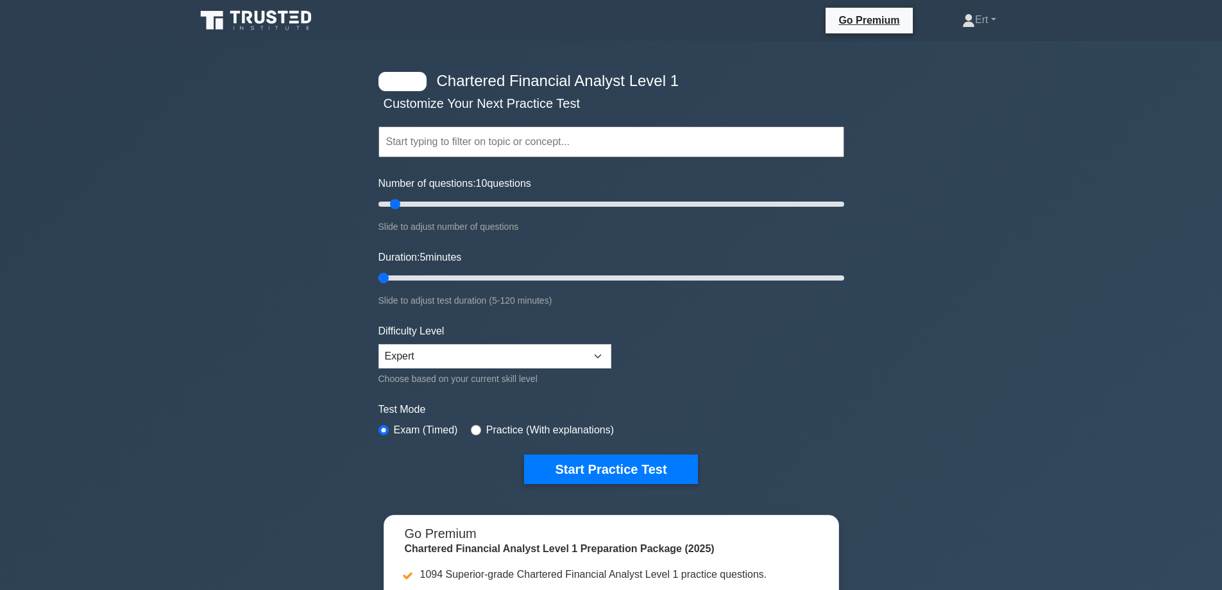
drag, startPoint x: 397, startPoint y: 273, endPoint x: 268, endPoint y: 286, distance: 129.7
type input "5"
click at [379, 286] on input "Duration: 5 minutes" at bounding box center [612, 277] width 466 height 15
drag, startPoint x: 397, startPoint y: 207, endPoint x: 246, endPoint y: 228, distance: 151.7
type input "5"
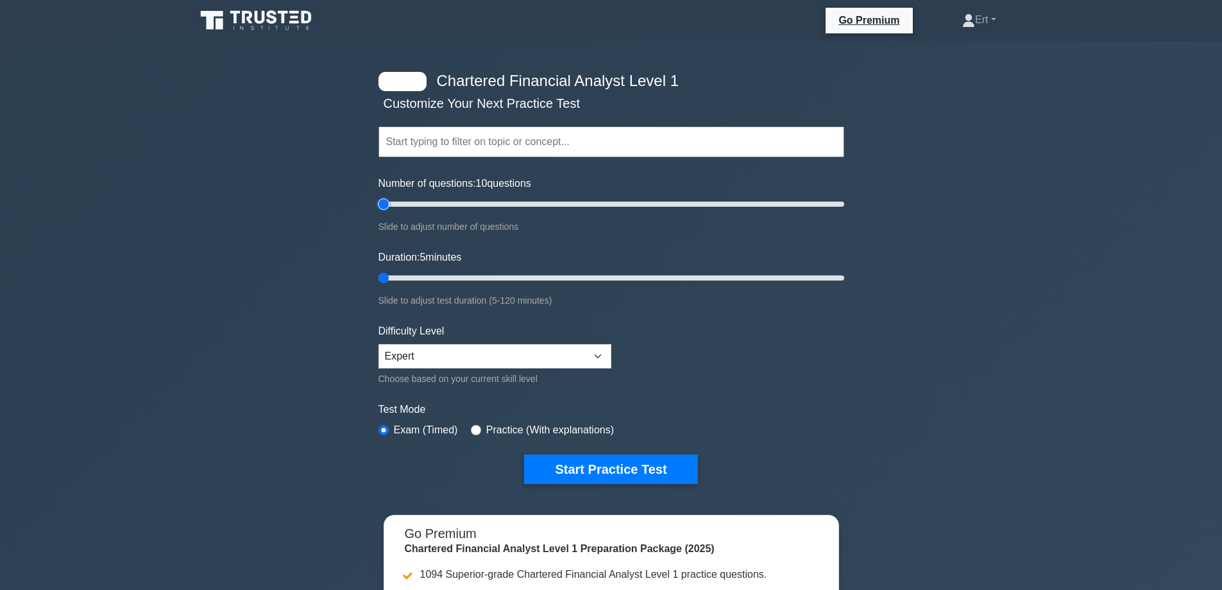
click at [379, 212] on input "Number of questions: 10 questions" at bounding box center [612, 203] width 466 height 15
click at [603, 465] on button "Start Practice Test" at bounding box center [610, 469] width 173 height 30
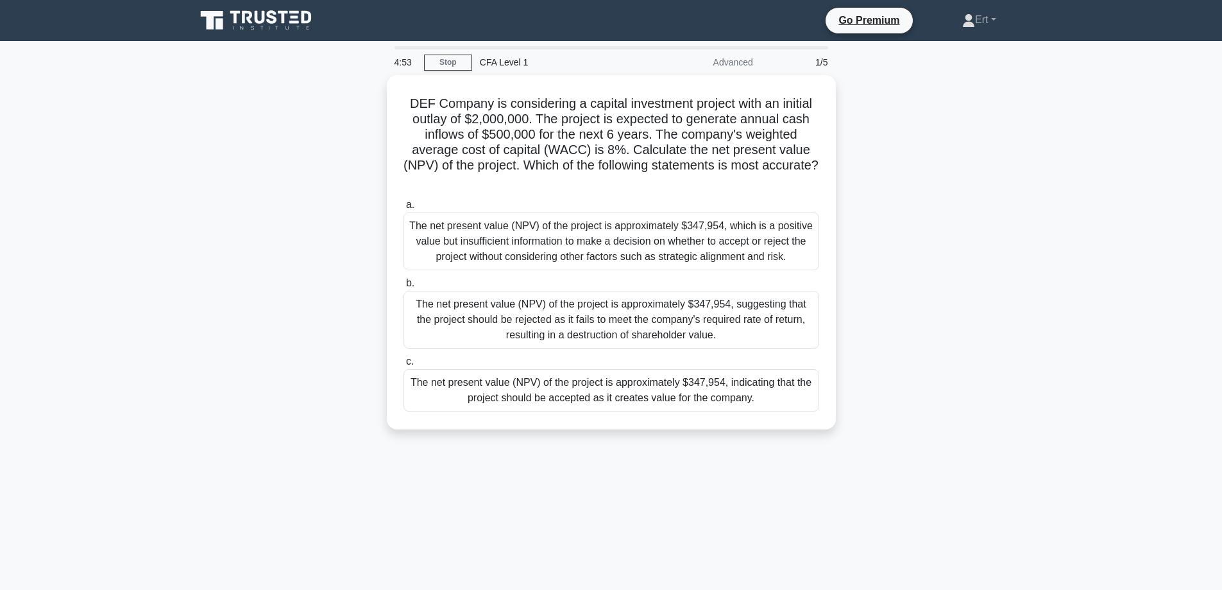
click at [900, 292] on div "DEF Company is considering a capital investment project with an initial outlay …" at bounding box center [611, 260] width 847 height 370
click at [911, 275] on div "DEF Company is considering a capital investment project with an initial outlay …" at bounding box center [611, 260] width 847 height 370
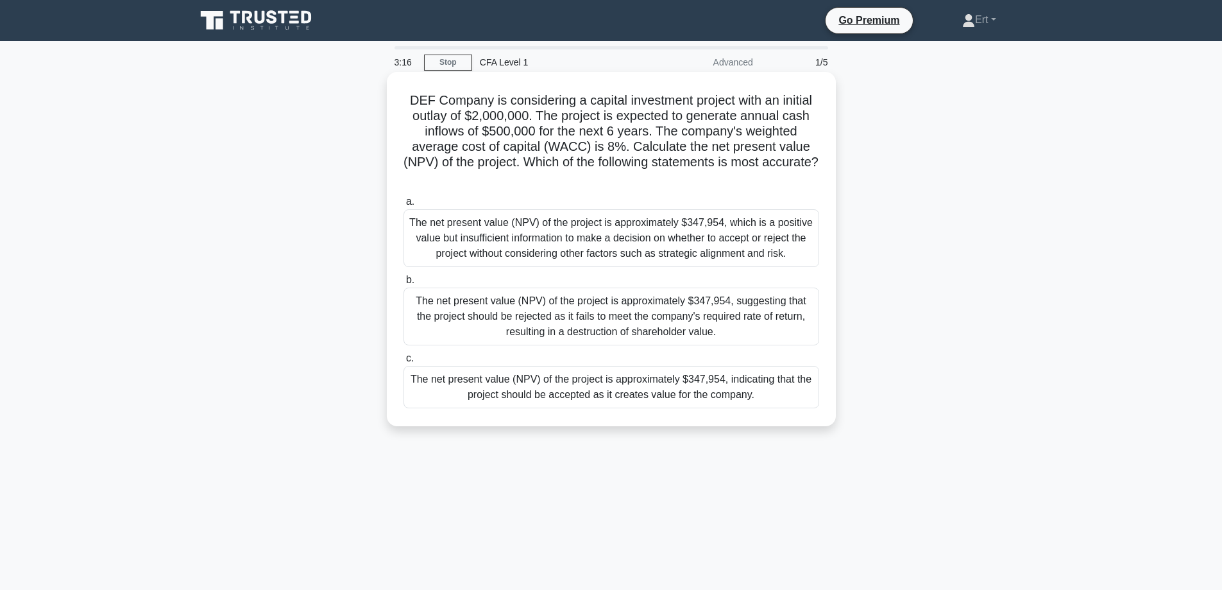
click at [597, 394] on div "The net present value (NPV) of the project is approximately $347,954, indicatin…" at bounding box center [612, 387] width 416 height 42
click at [404, 363] on input "c. The net present value (NPV) of the project is approximately $347,954, indica…" at bounding box center [404, 358] width 0 height 8
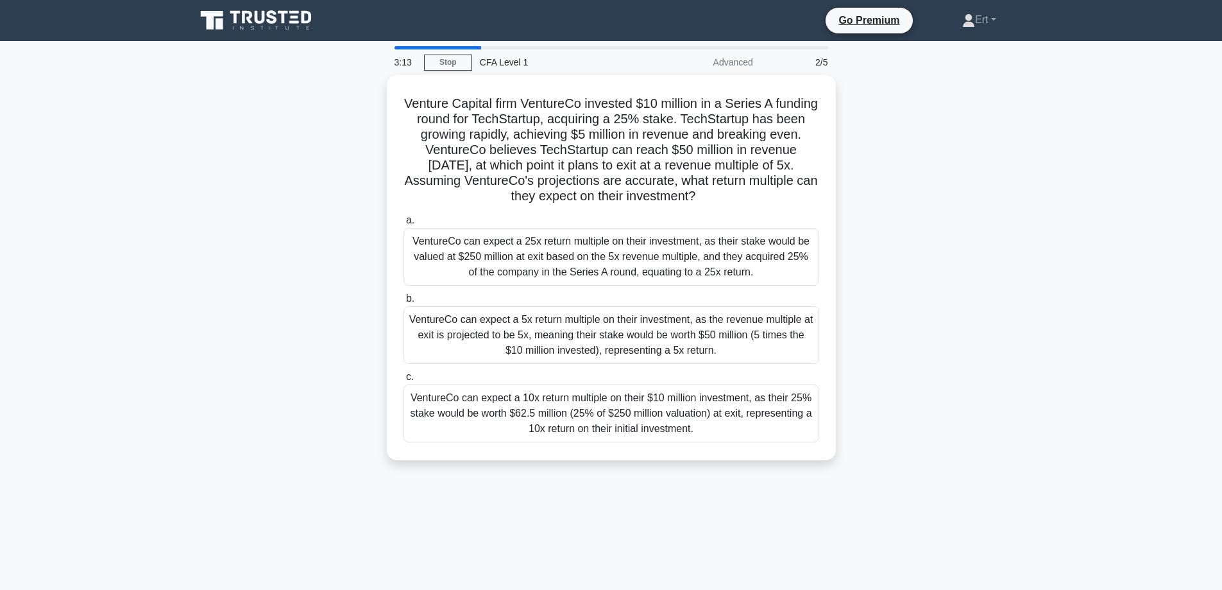
click at [80, 447] on main "3:13 Stop CFA Level 1 Advanced 2/5 Venture Capital firm VentureCo invested $10 …" at bounding box center [611, 367] width 1222 height 652
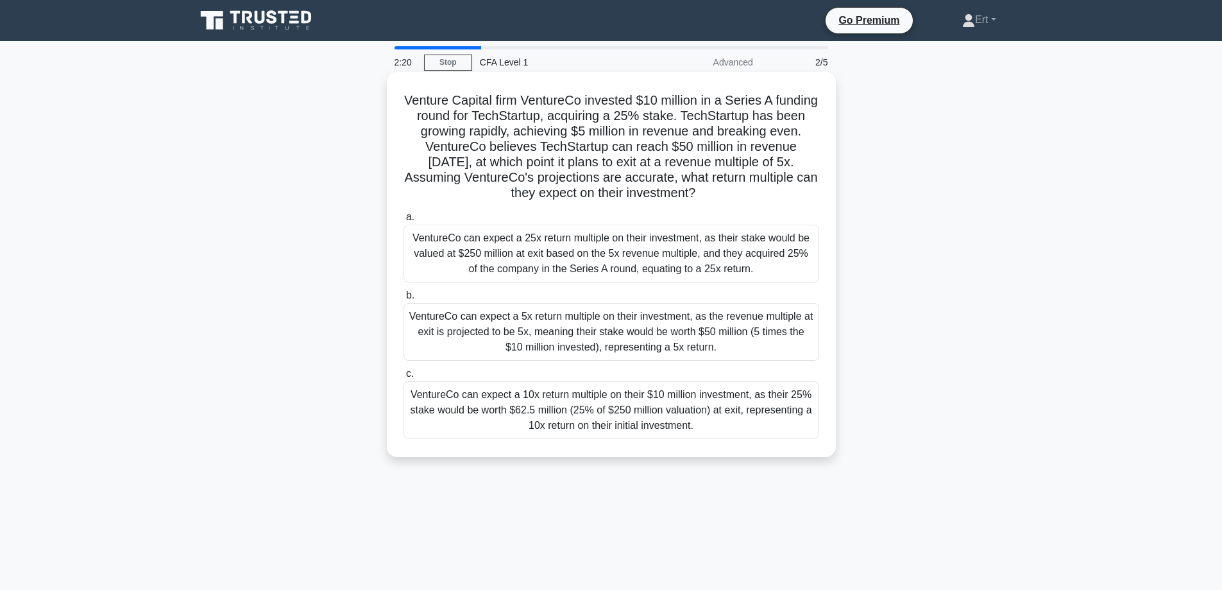
click at [453, 423] on div "VentureCo can expect a 10x return multiple on their $10 million investment, as …" at bounding box center [612, 410] width 416 height 58
click at [404, 378] on input "c. VentureCo can expect a 10x return multiple on their $10 million investment, …" at bounding box center [404, 374] width 0 height 8
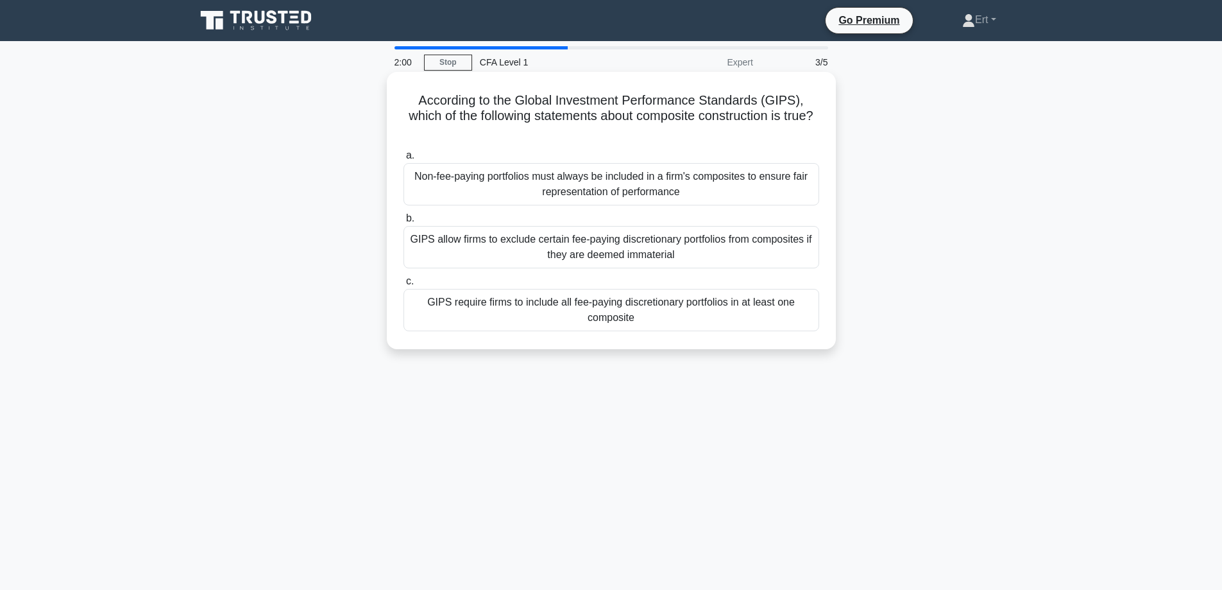
click at [538, 190] on div "Non-fee-paying portfolios must always be included in a firm's composites to ens…" at bounding box center [612, 184] width 416 height 42
click at [404, 160] on input "a. Non-fee-paying portfolios must always be included in a firm's composites to …" at bounding box center [404, 155] width 0 height 8
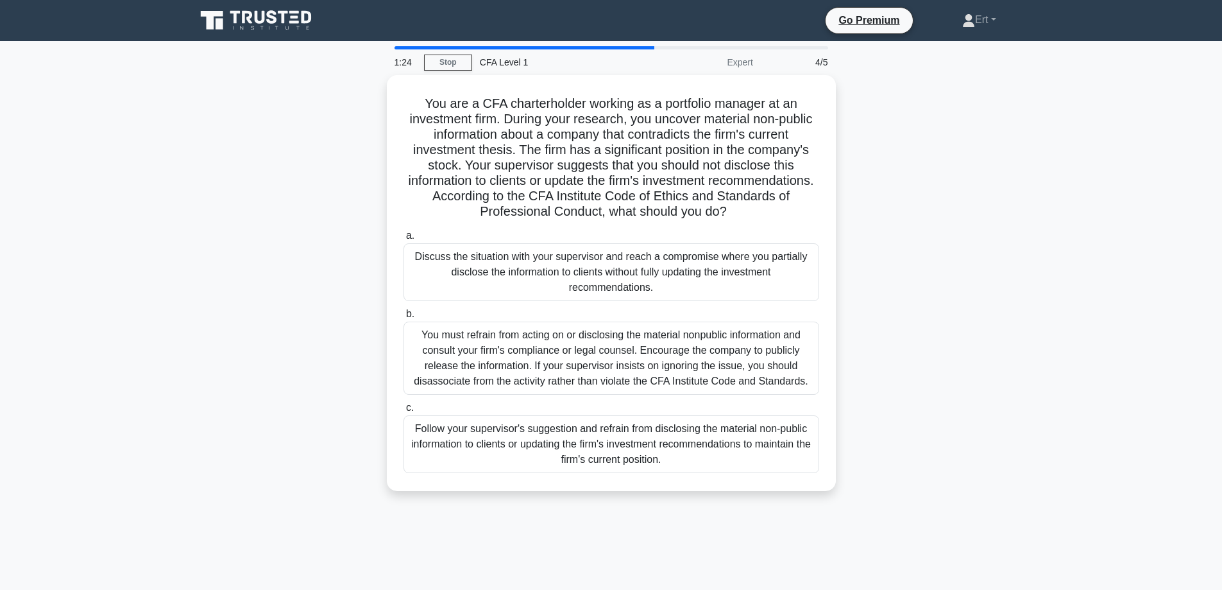
click at [425, 449] on div "Follow your supervisor's suggestion and refrain from disclosing the material no…" at bounding box center [612, 444] width 416 height 58
click at [404, 412] on input "c. Follow your supervisor's suggestion and refrain from disclosing the material…" at bounding box center [404, 408] width 0 height 8
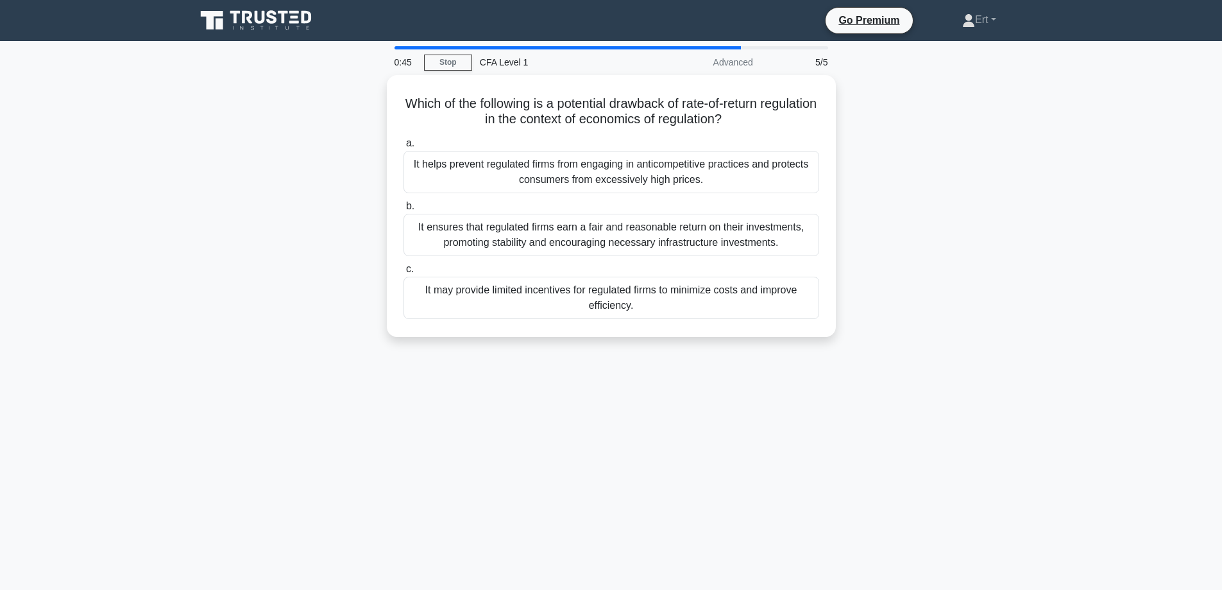
click at [326, 350] on div "Which of the following is a potential drawback of rate-of-return regulation in …" at bounding box center [611, 213] width 847 height 277
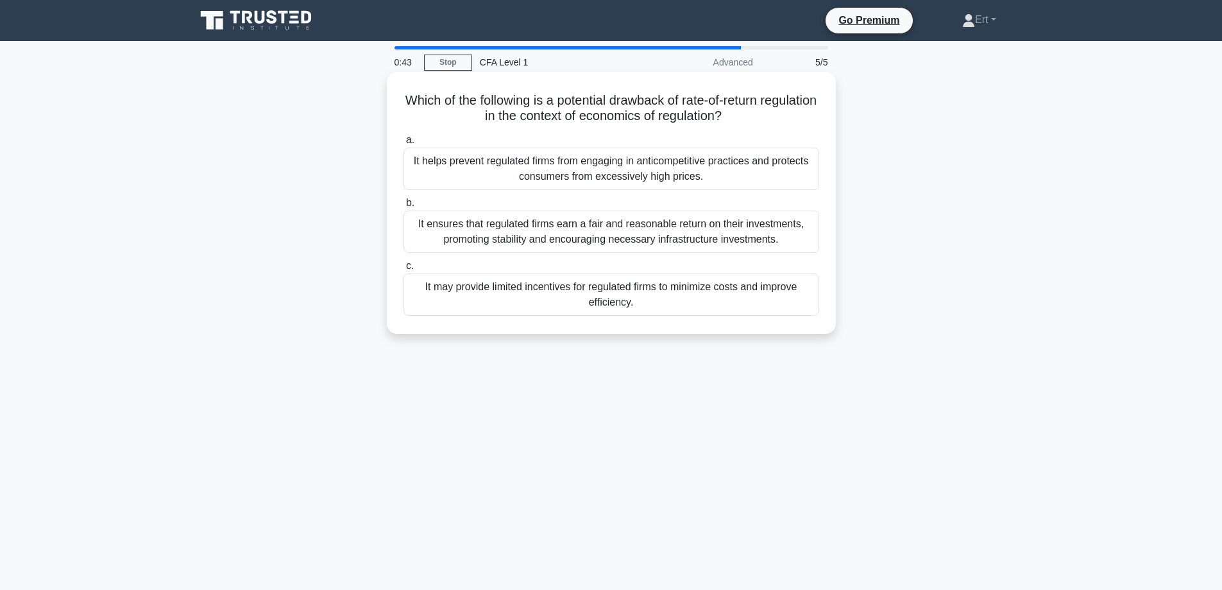
click at [467, 164] on div "It helps prevent regulated firms from engaging in anticompetitive practices and…" at bounding box center [612, 169] width 416 height 42
click at [404, 144] on input "a. It helps prevent regulated firms from engaging in anticompetitive practices …" at bounding box center [404, 140] width 0 height 8
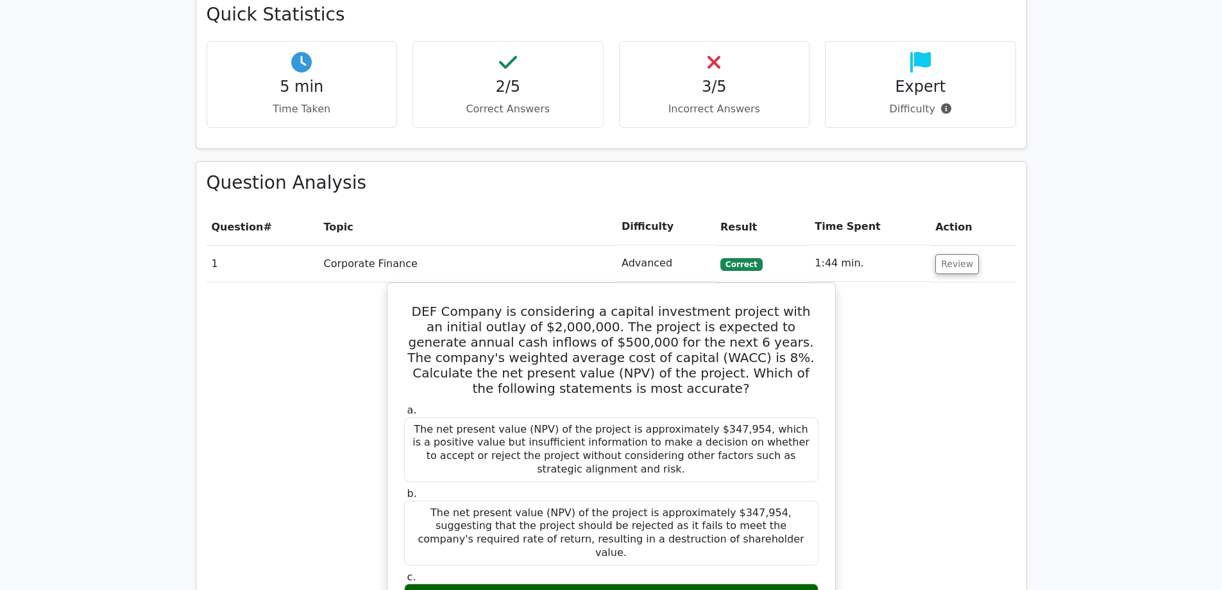
scroll to position [755, 0]
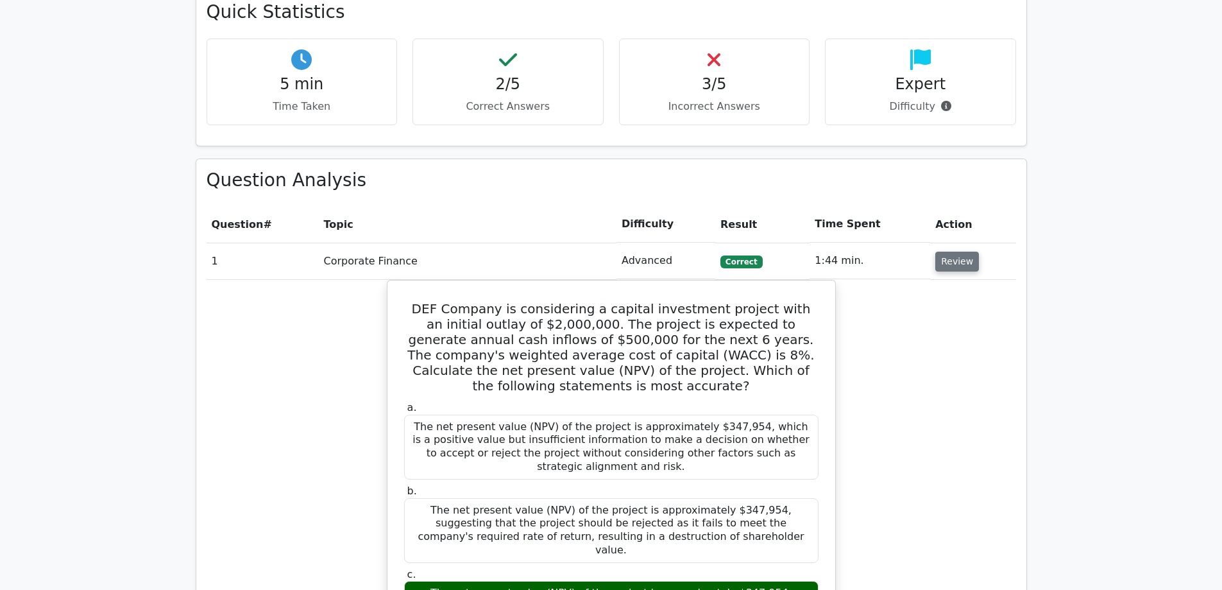
click at [959, 252] on button "Review" at bounding box center [958, 262] width 44 height 20
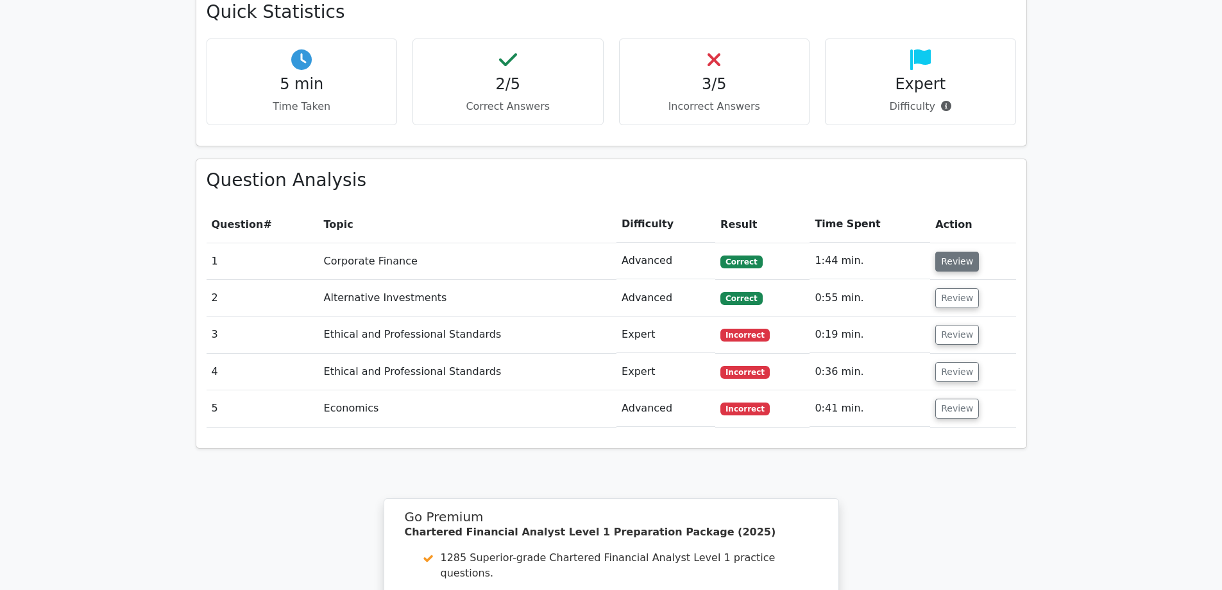
click at [956, 252] on button "Review" at bounding box center [958, 262] width 44 height 20
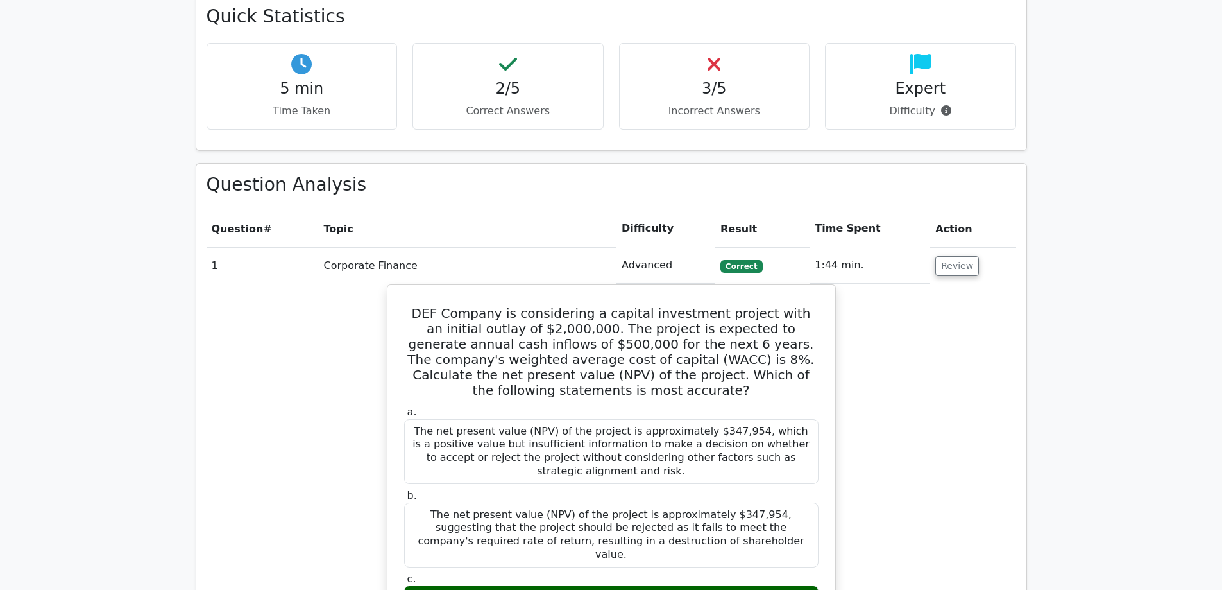
scroll to position [744, 0]
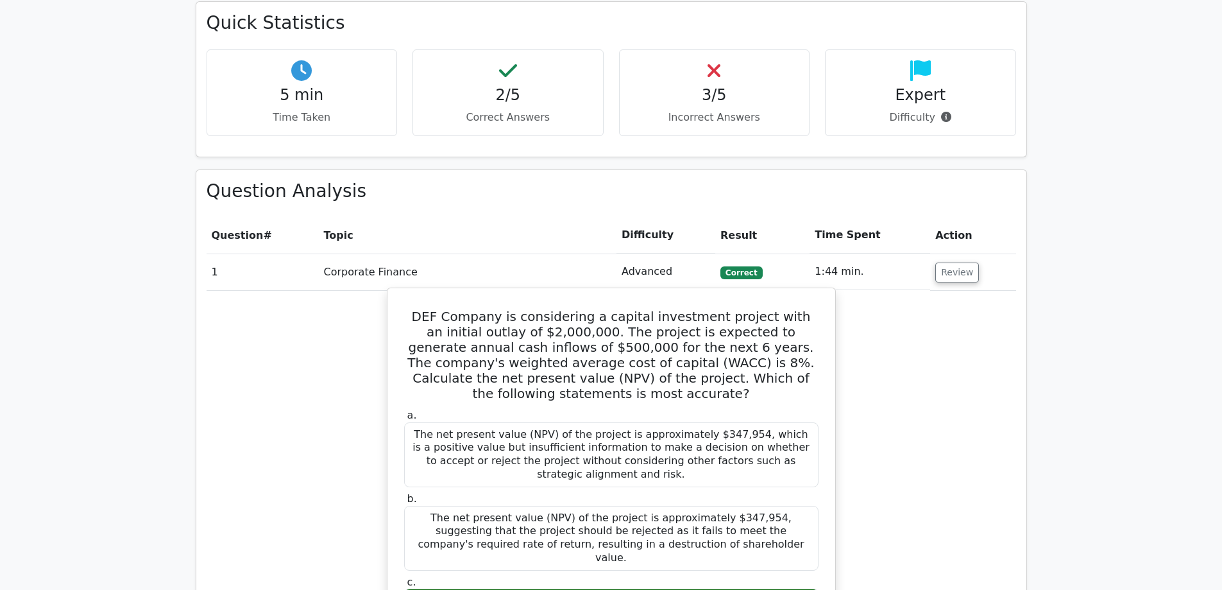
drag, startPoint x: 741, startPoint y: 386, endPoint x: 745, endPoint y: 477, distance: 90.6
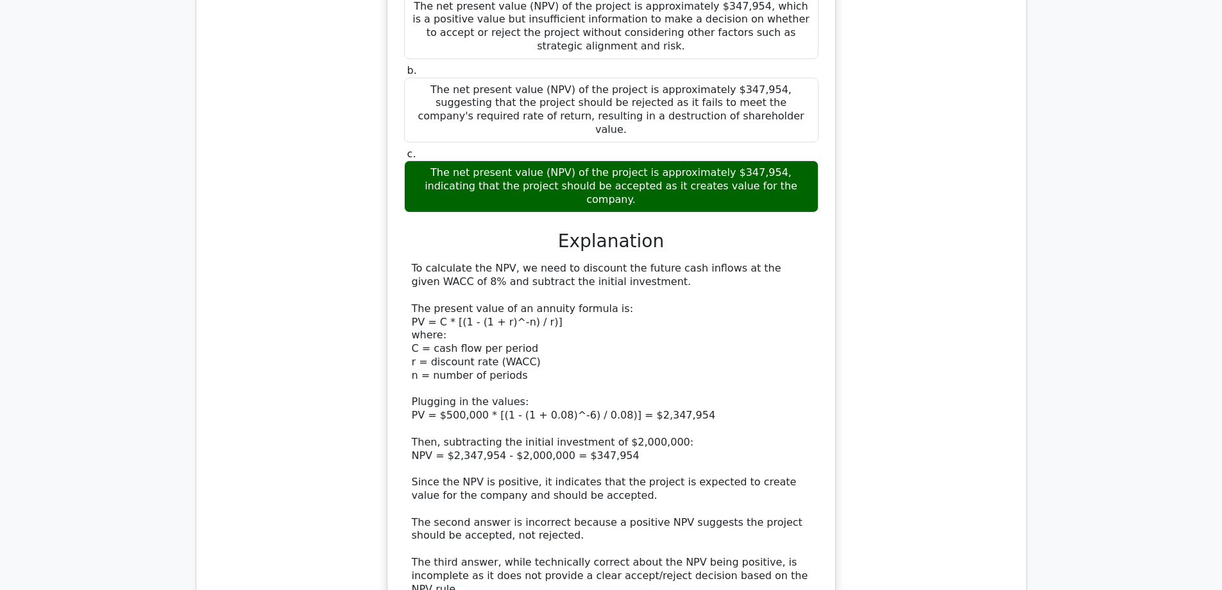
scroll to position [1176, 0]
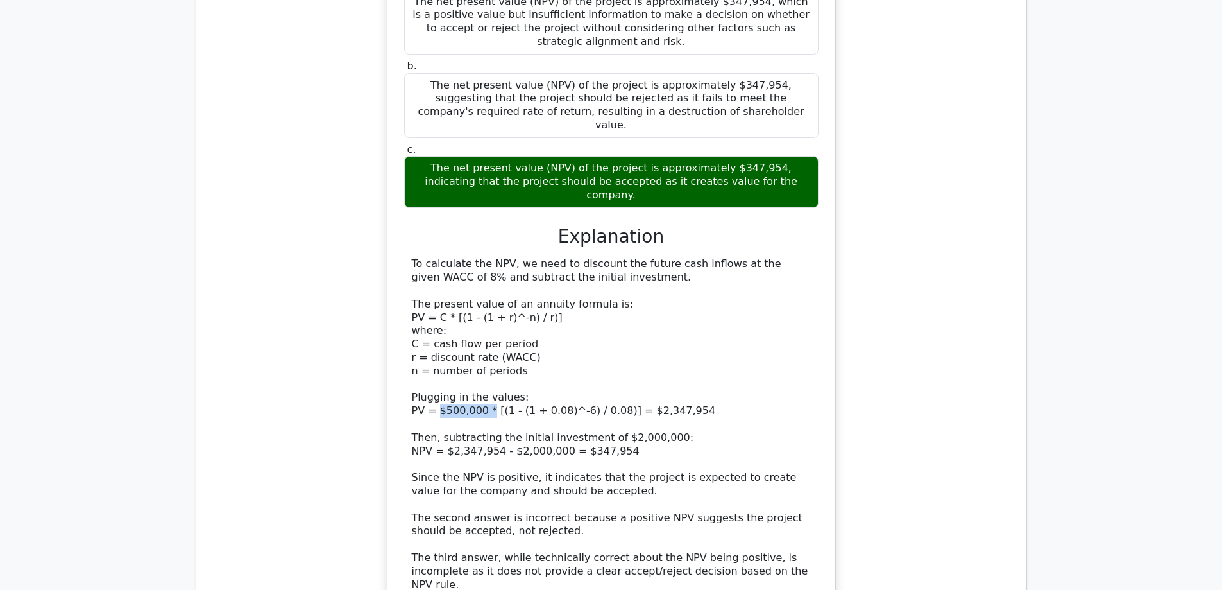
drag, startPoint x: 437, startPoint y: 307, endPoint x: 486, endPoint y: 307, distance: 48.8
click at [486, 307] on div "To calculate the NPV, we need to discount the future cash inflows at the given …" at bounding box center [611, 424] width 399 height 334
drag, startPoint x: 441, startPoint y: 308, endPoint x: 605, endPoint y: 307, distance: 163.6
click at [605, 307] on div "To calculate the NPV, we need to discount the future cash inflows at the given …" at bounding box center [611, 424] width 399 height 334
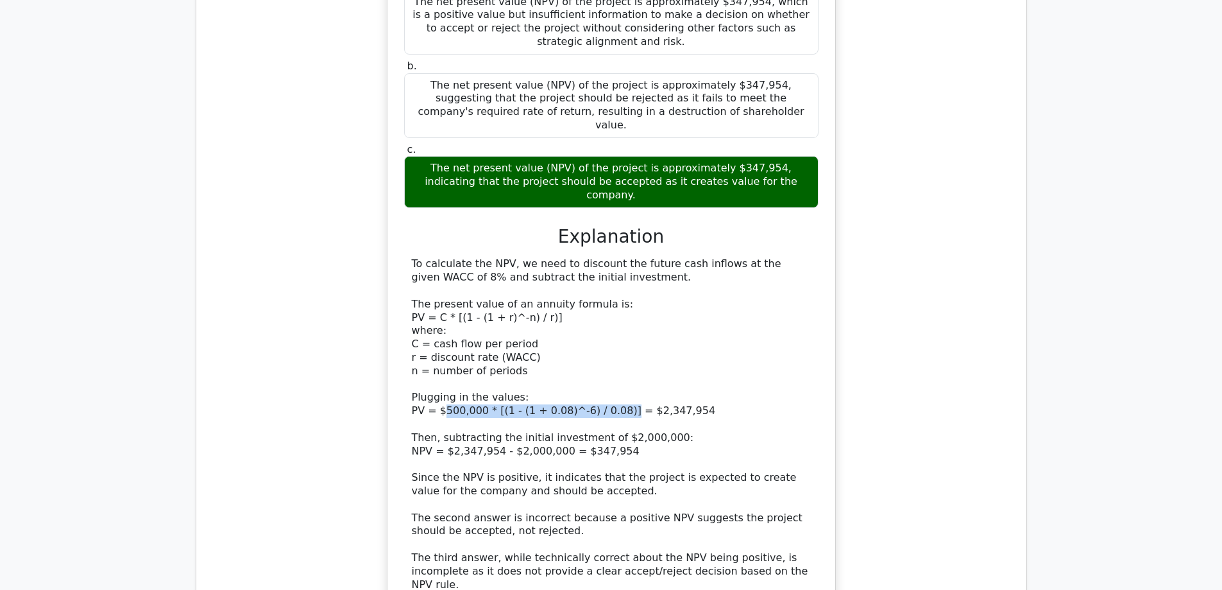
copy div "500,000 * [(1 - (1 + 0.08)^-6) / 0.08)]"
drag, startPoint x: 581, startPoint y: 299, endPoint x: 594, endPoint y: 278, distance: 24.8
drag, startPoint x: 593, startPoint y: 203, endPoint x: 599, endPoint y: 174, distance: 30.2
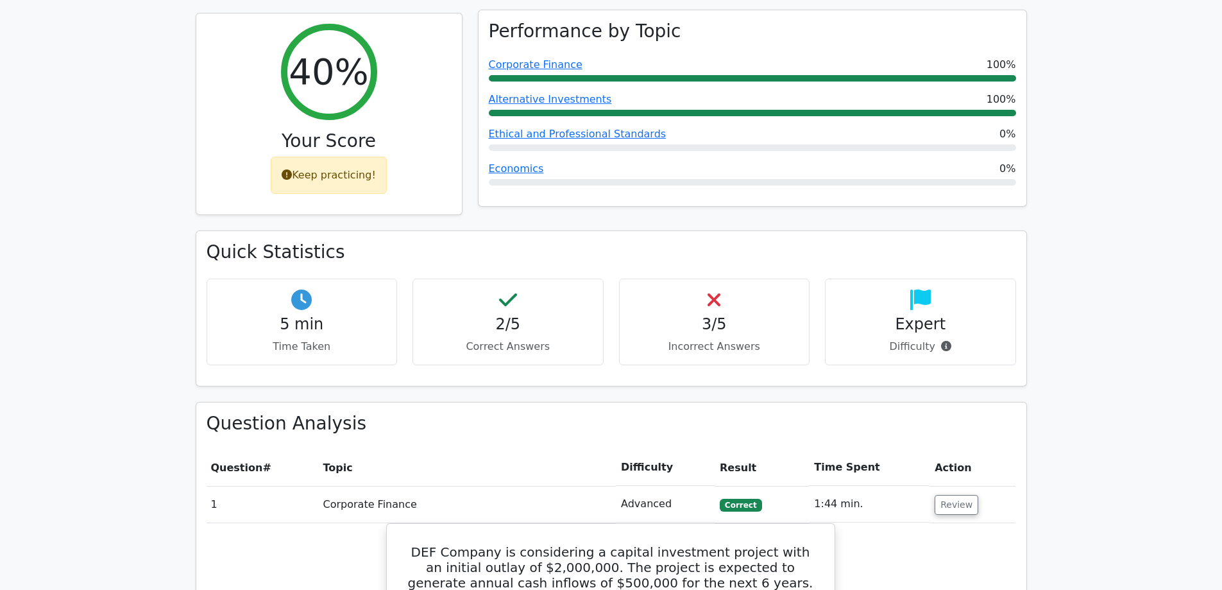
scroll to position [459, 0]
